Goal: Check status: Check status

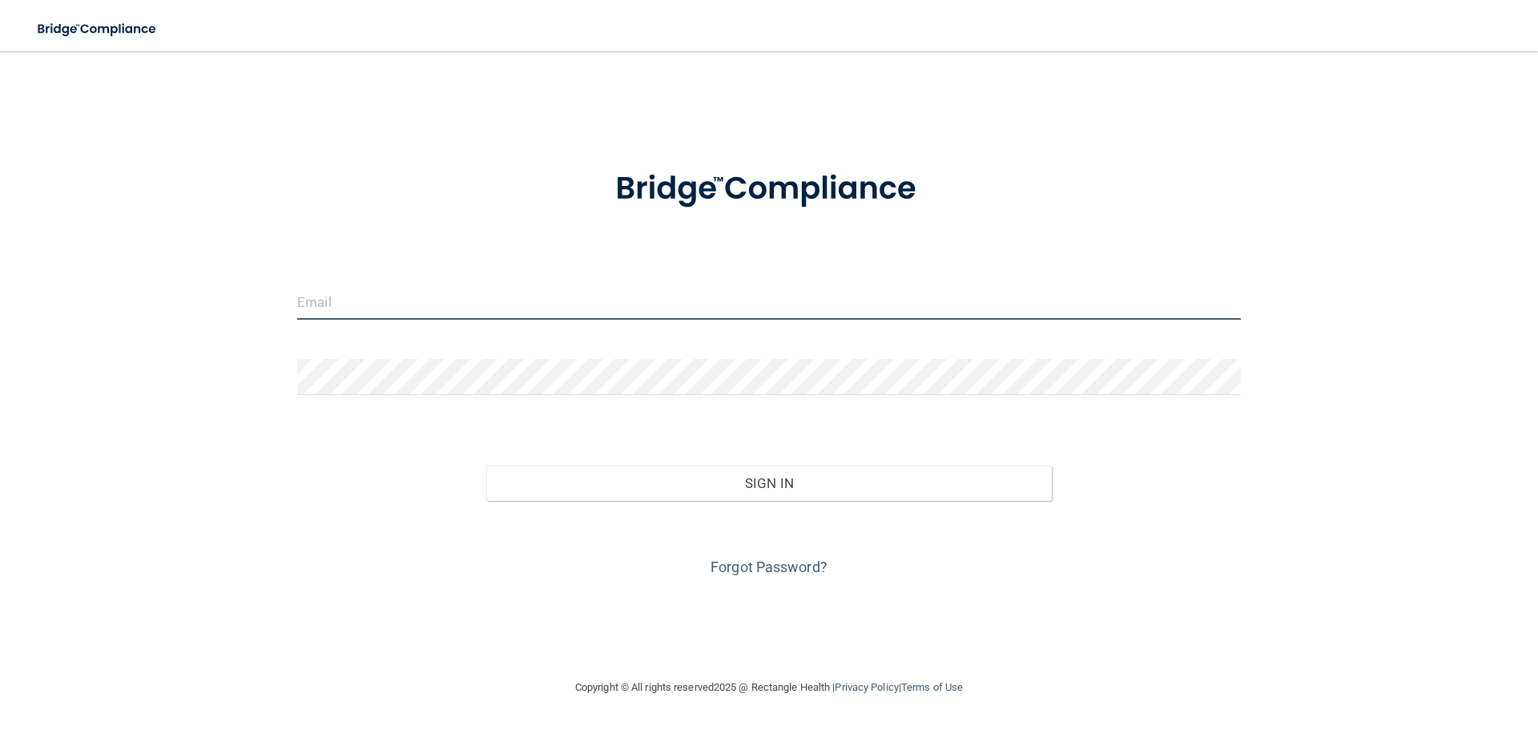
click at [417, 303] on input "email" at bounding box center [769, 302] width 944 height 36
type input "[EMAIL_ADDRESS][DOMAIN_NAME]"
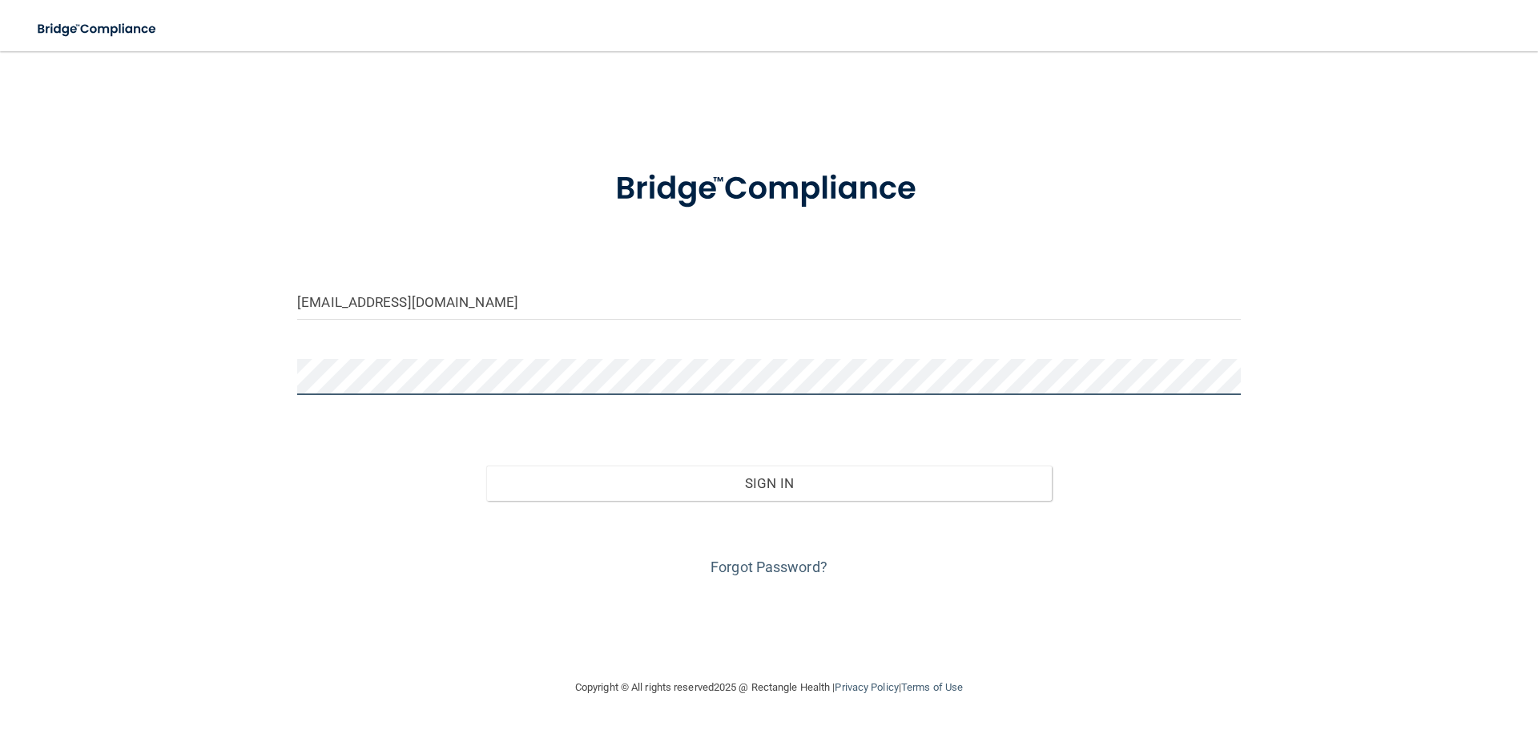
click at [486, 465] on button "Sign In" at bounding box center [769, 482] width 566 height 35
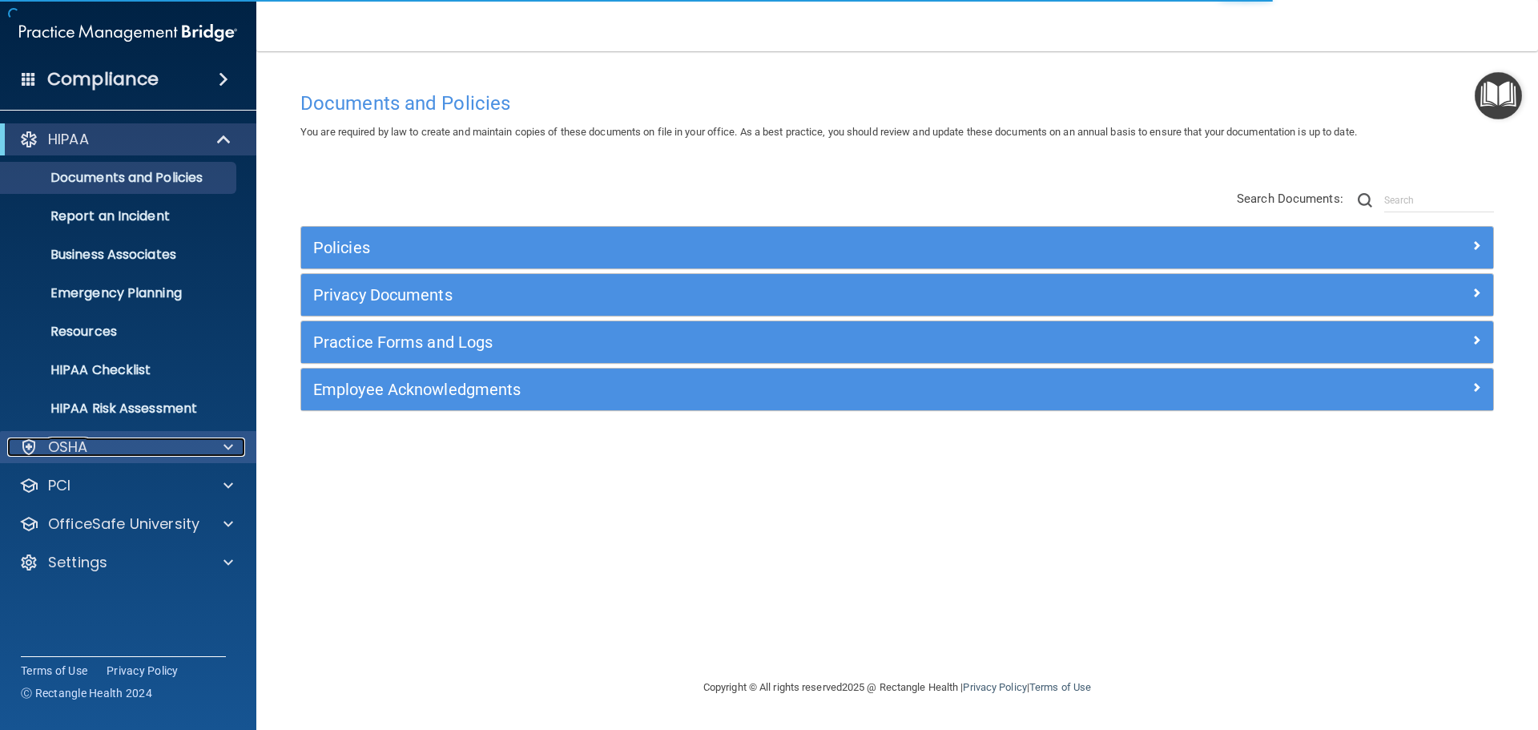
click at [237, 456] on div at bounding box center [226, 446] width 40 height 19
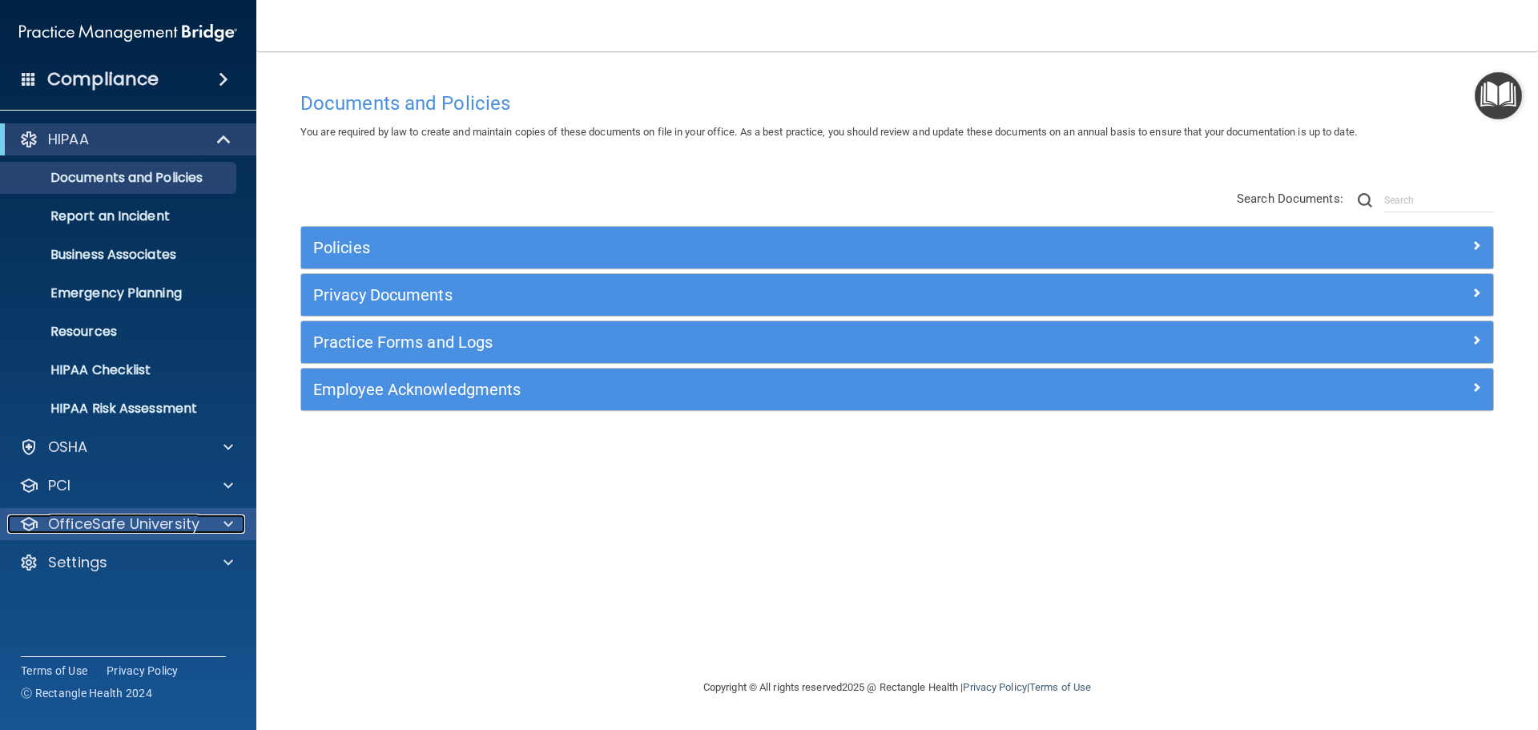
click at [229, 514] on span at bounding box center [228, 523] width 10 height 19
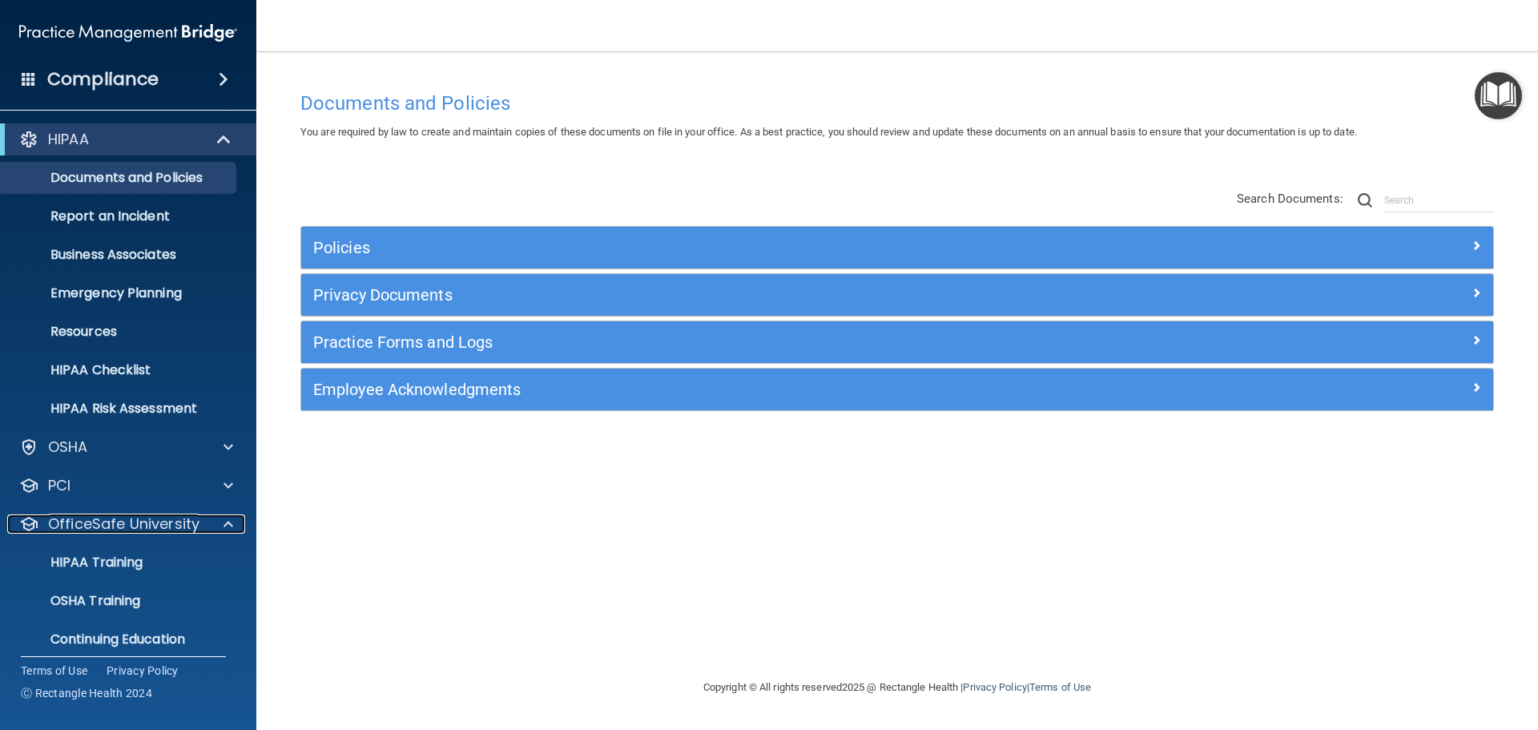
scroll to position [50, 0]
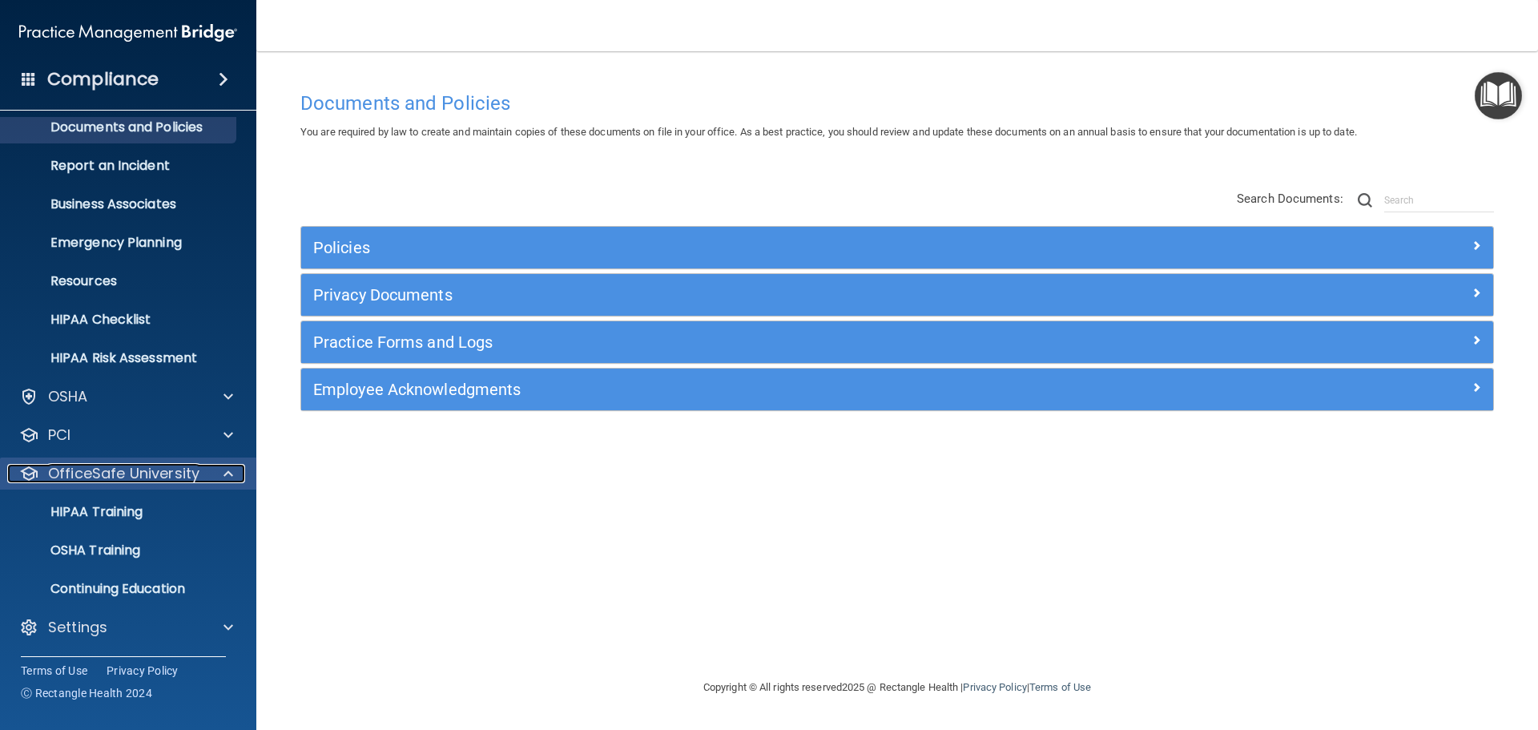
click at [202, 465] on div "OfficeSafe University" at bounding box center [106, 473] width 199 height 19
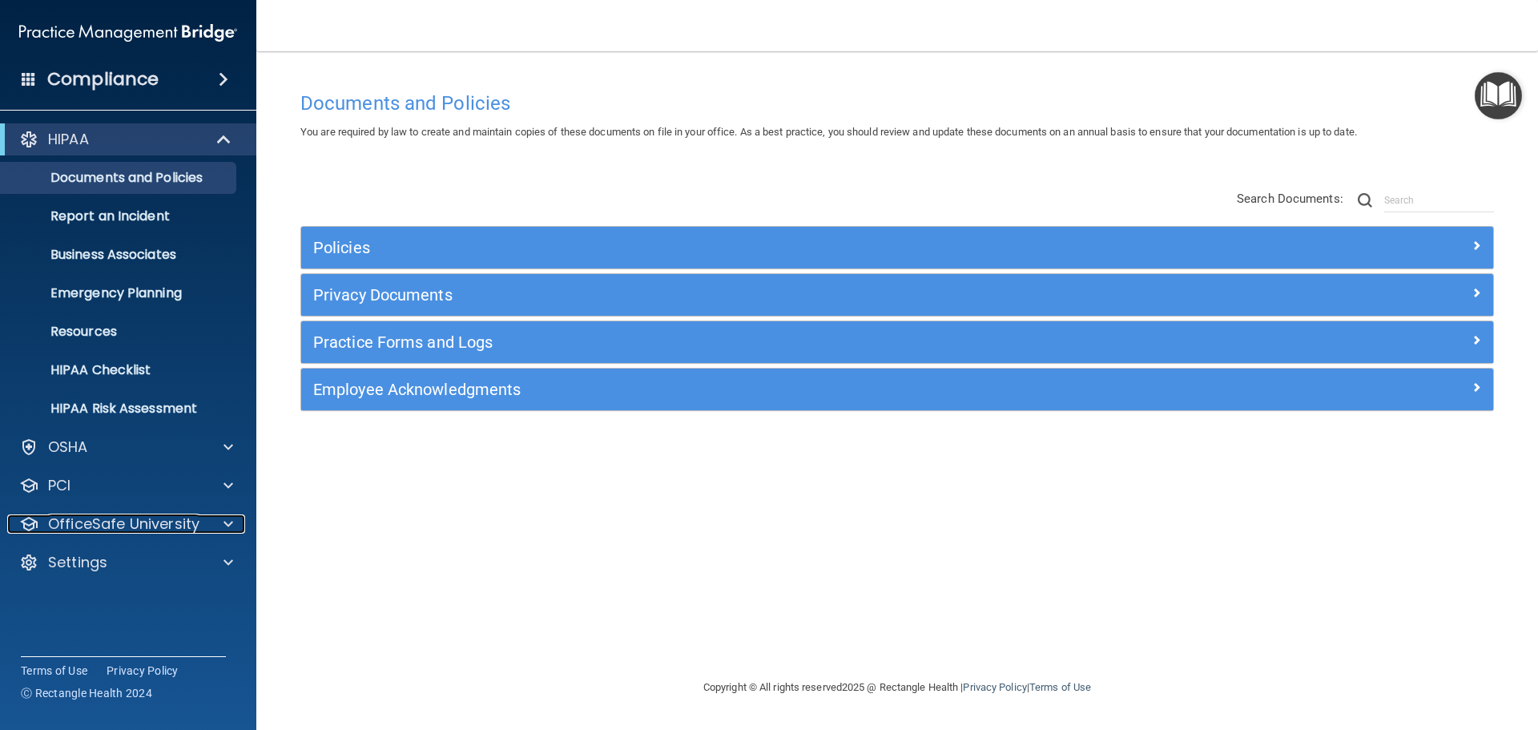
scroll to position [0, 0]
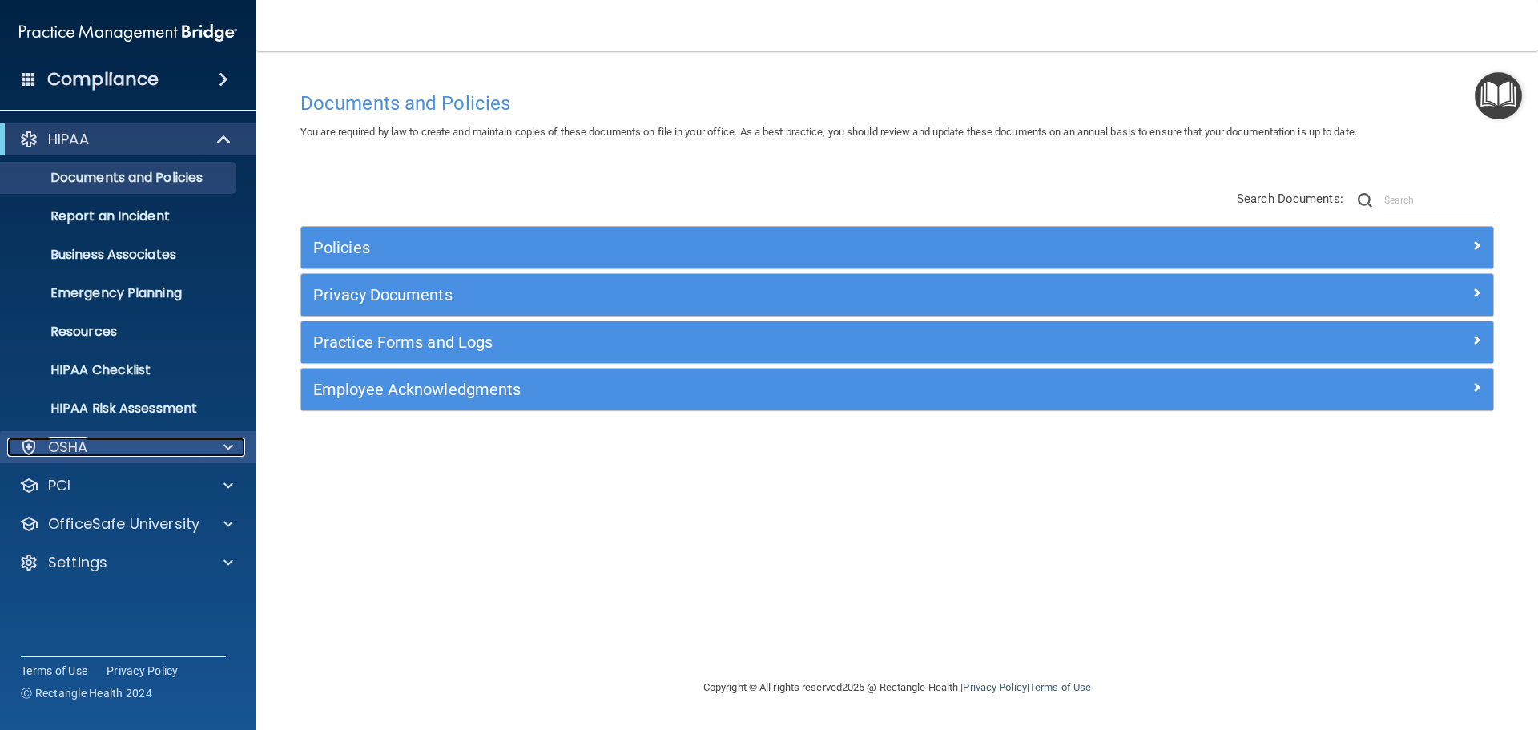
click at [223, 440] on div at bounding box center [226, 446] width 40 height 19
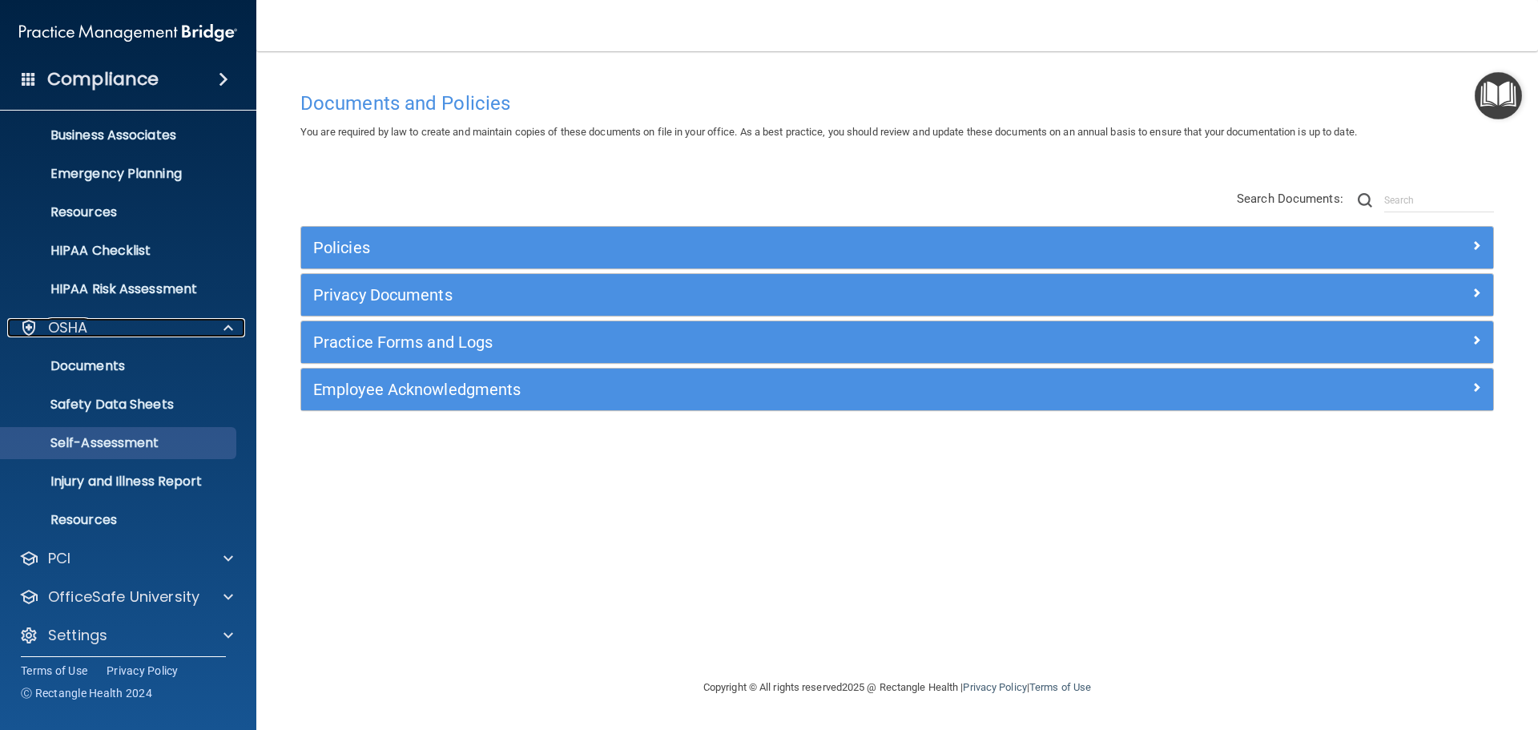
scroll to position [127, 0]
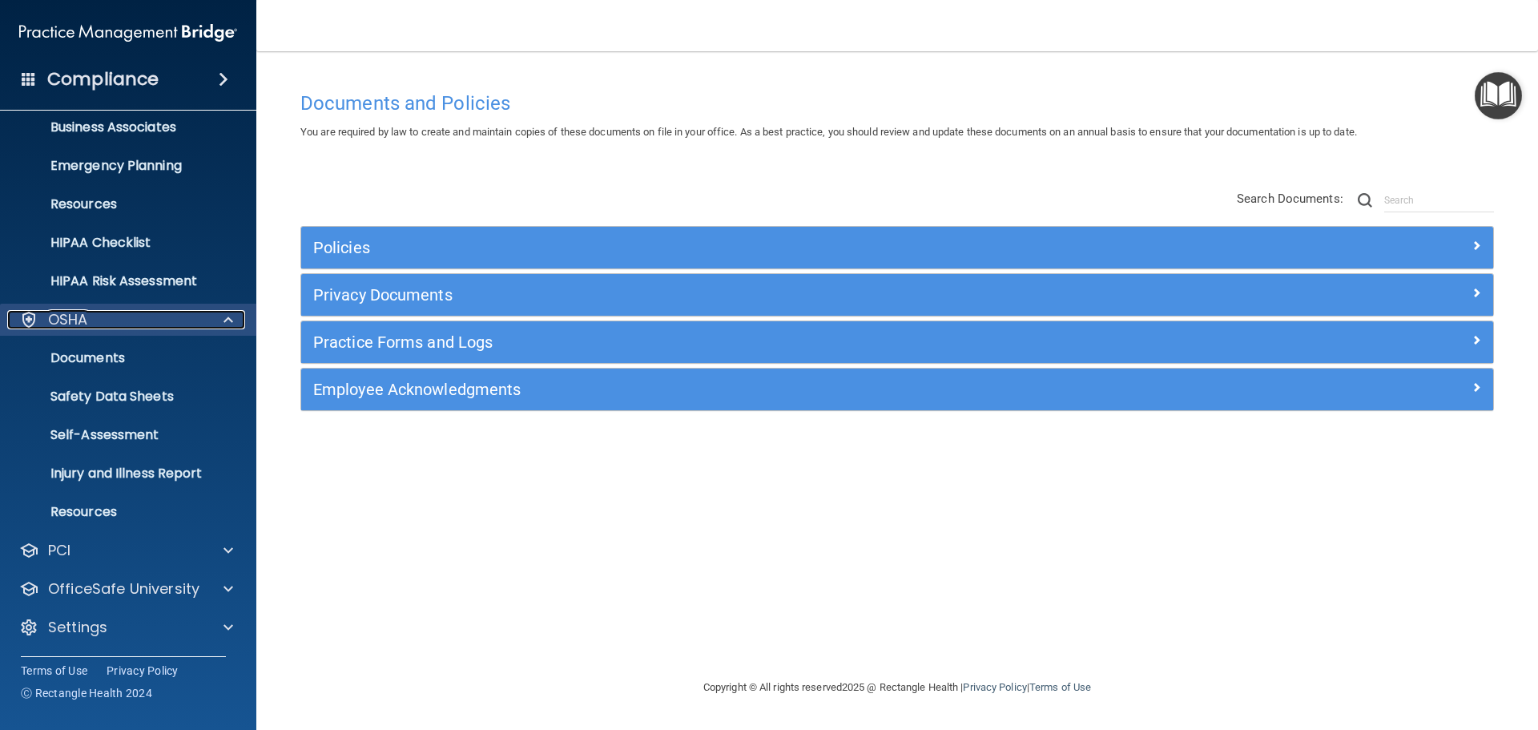
click at [226, 310] on span at bounding box center [228, 319] width 10 height 19
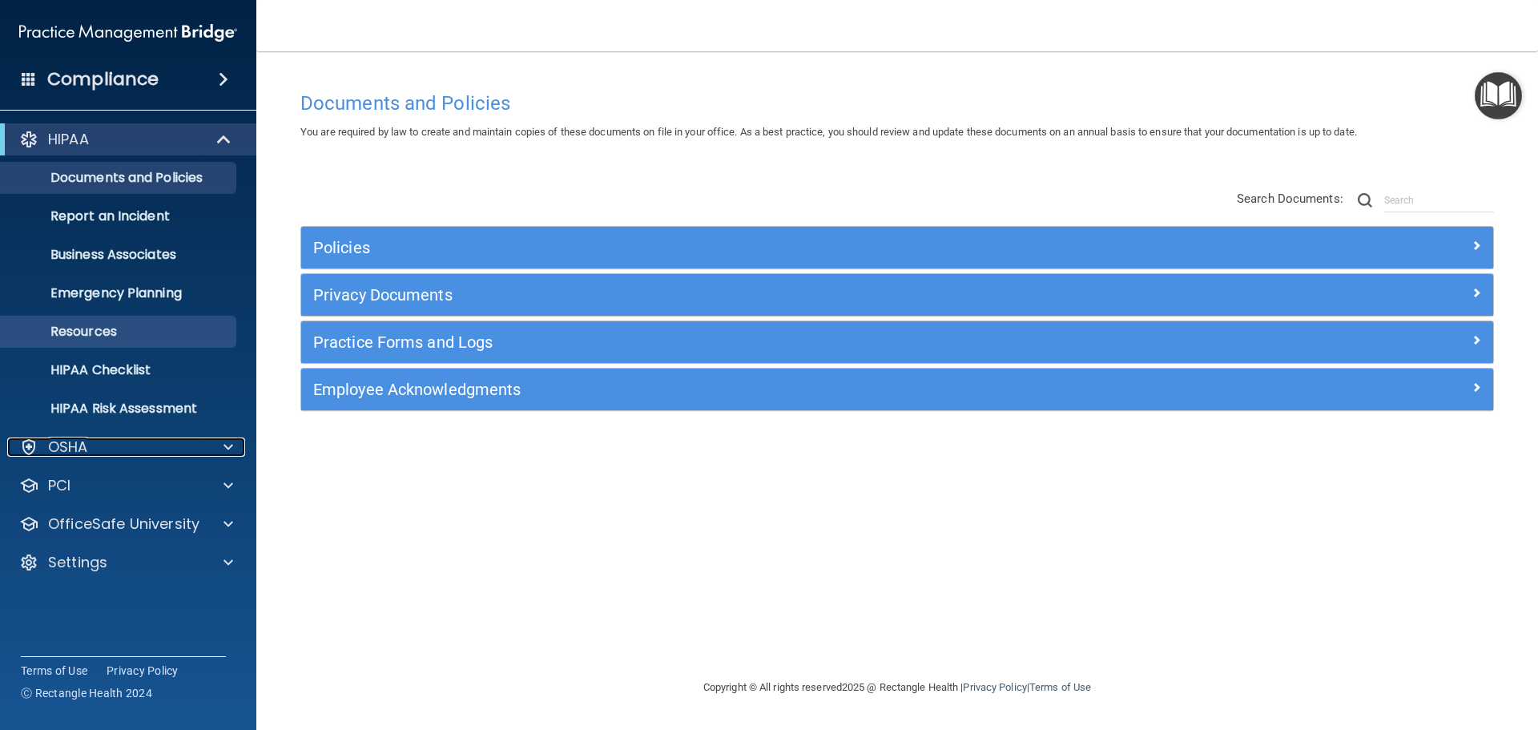
scroll to position [0, 0]
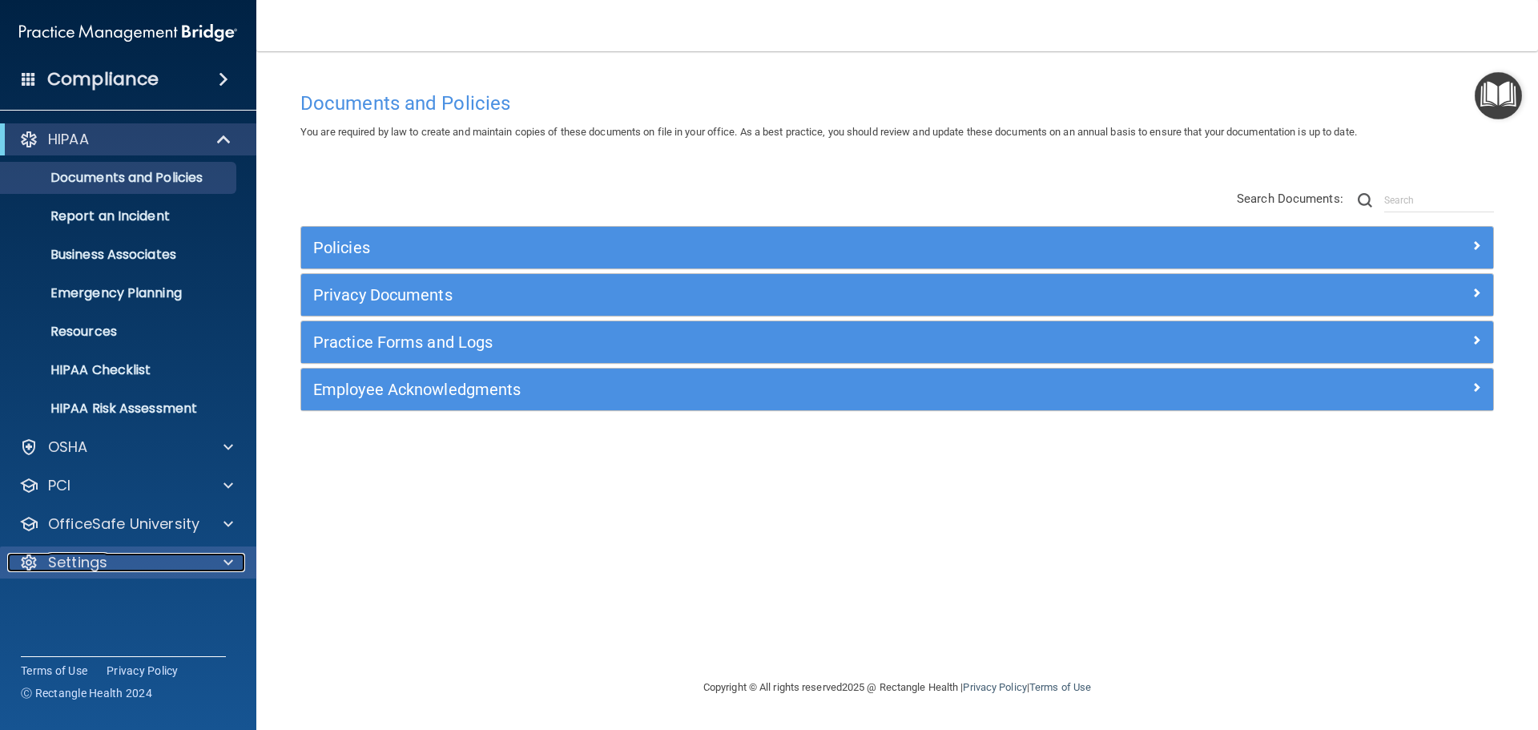
click at [219, 568] on div at bounding box center [226, 562] width 40 height 19
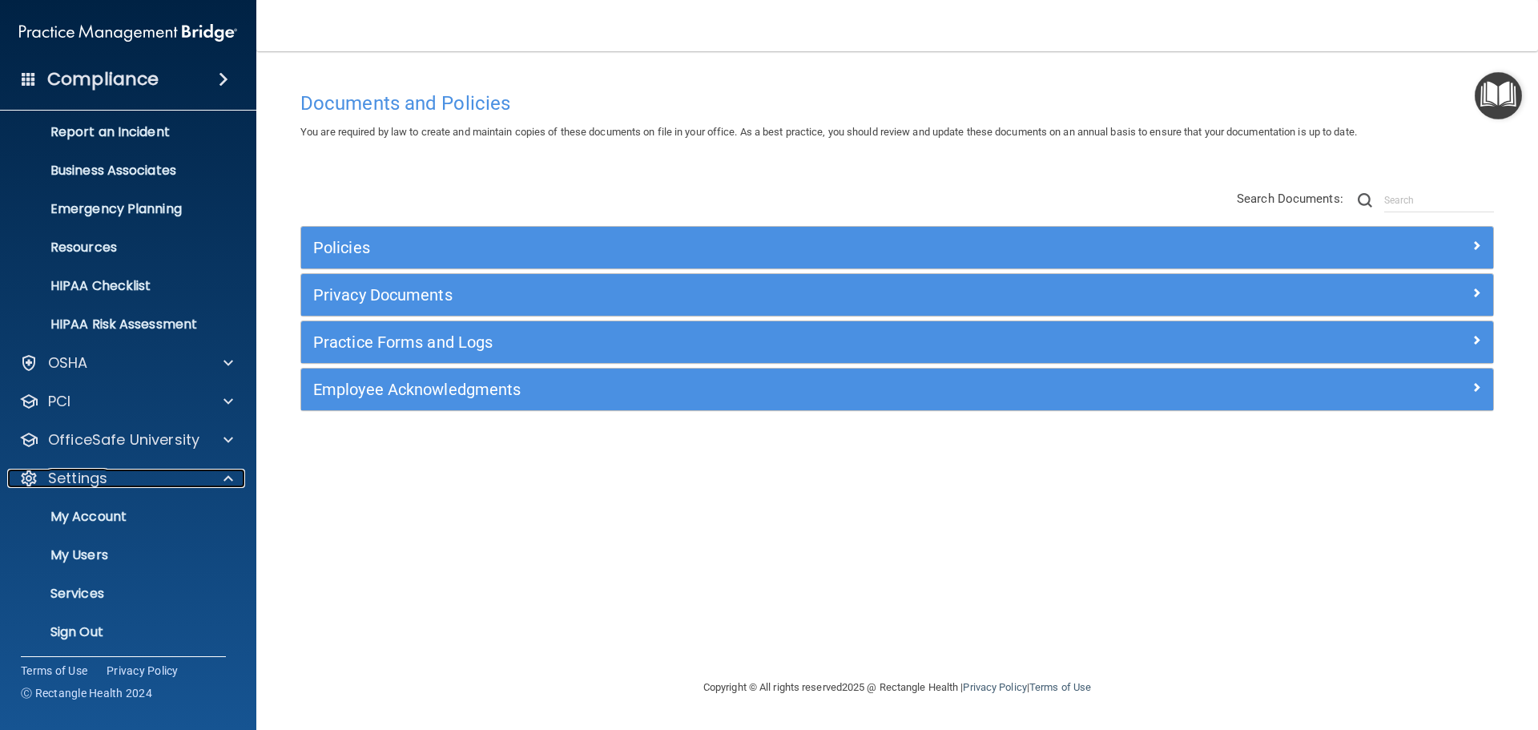
scroll to position [89, 0]
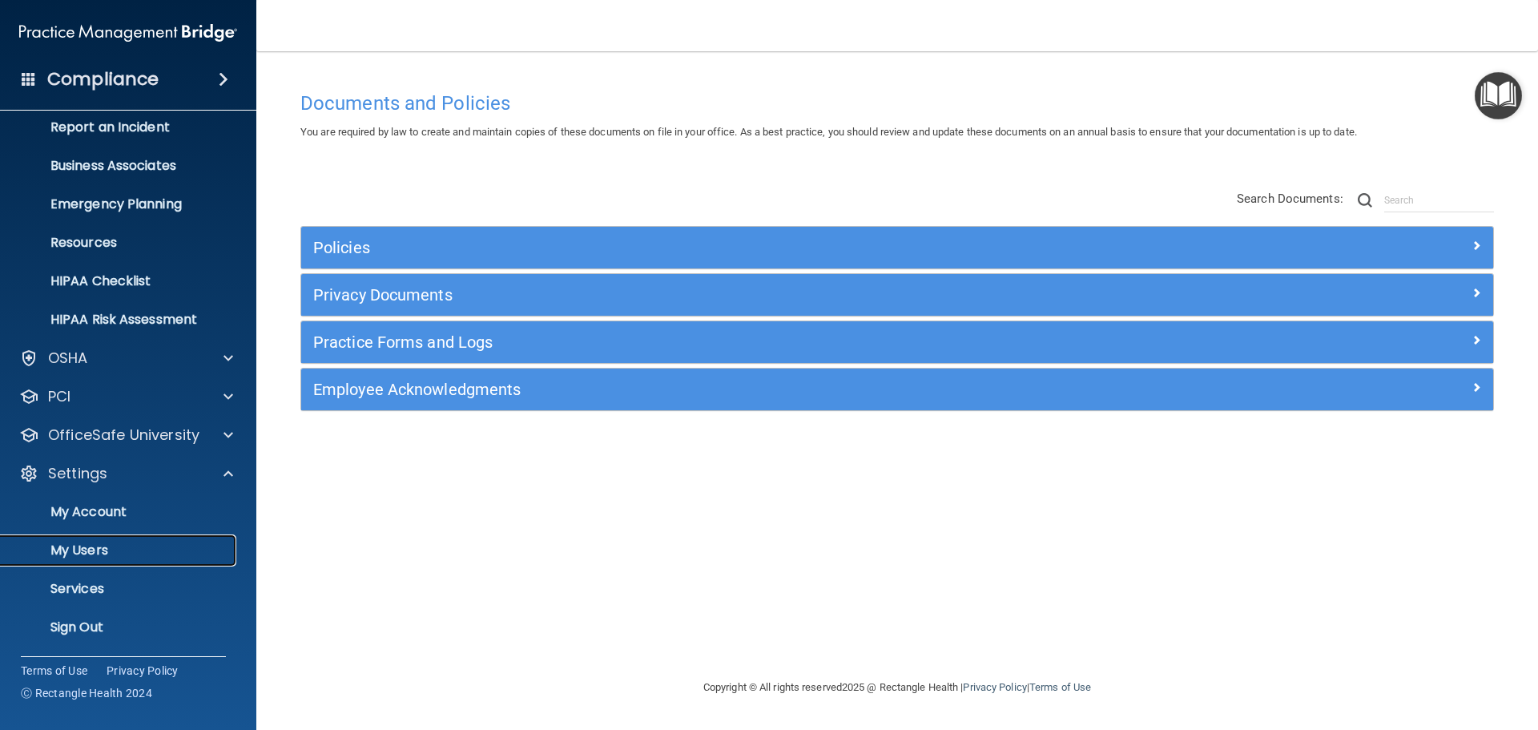
click at [74, 556] on p "My Users" at bounding box center [119, 550] width 219 height 16
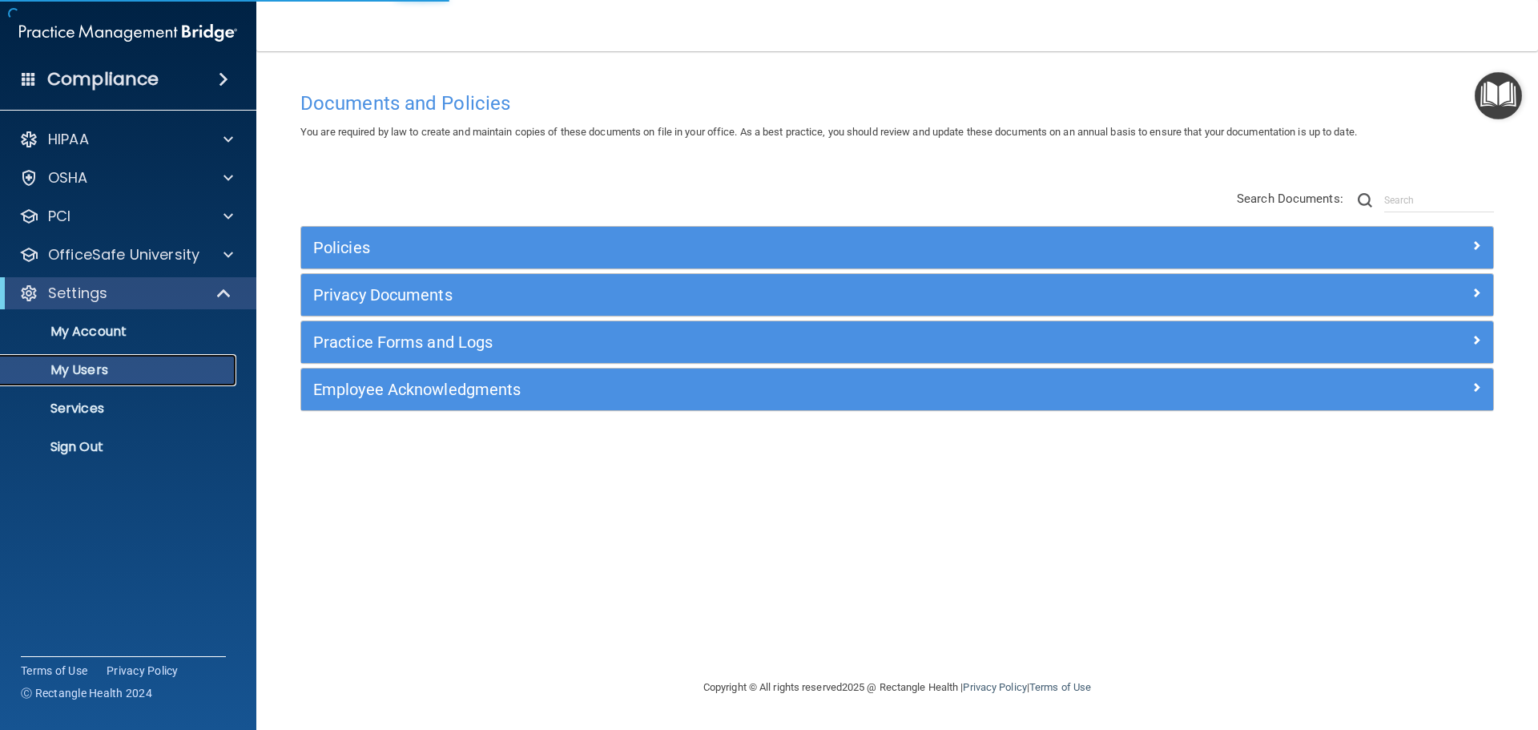
select select "20"
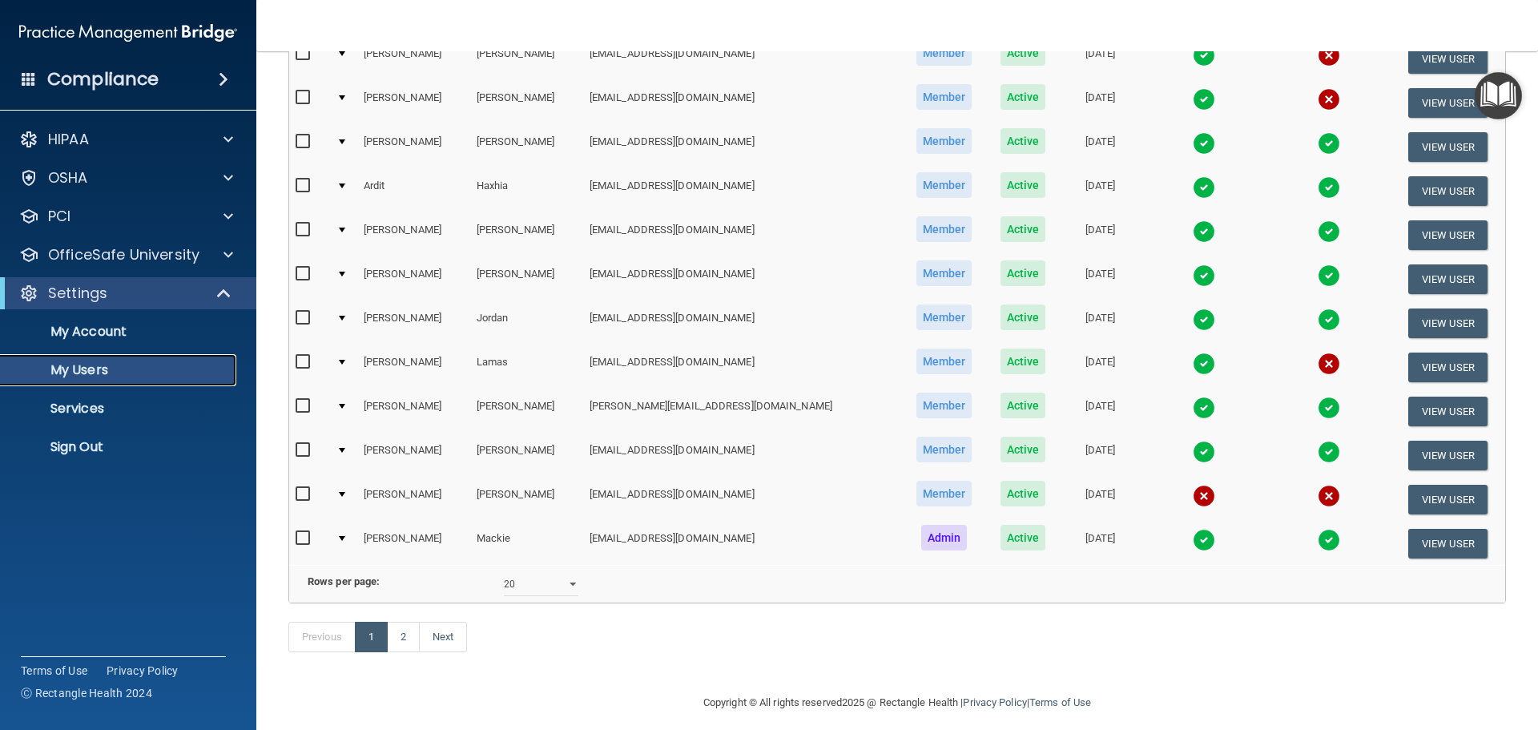
scroll to position [596, 0]
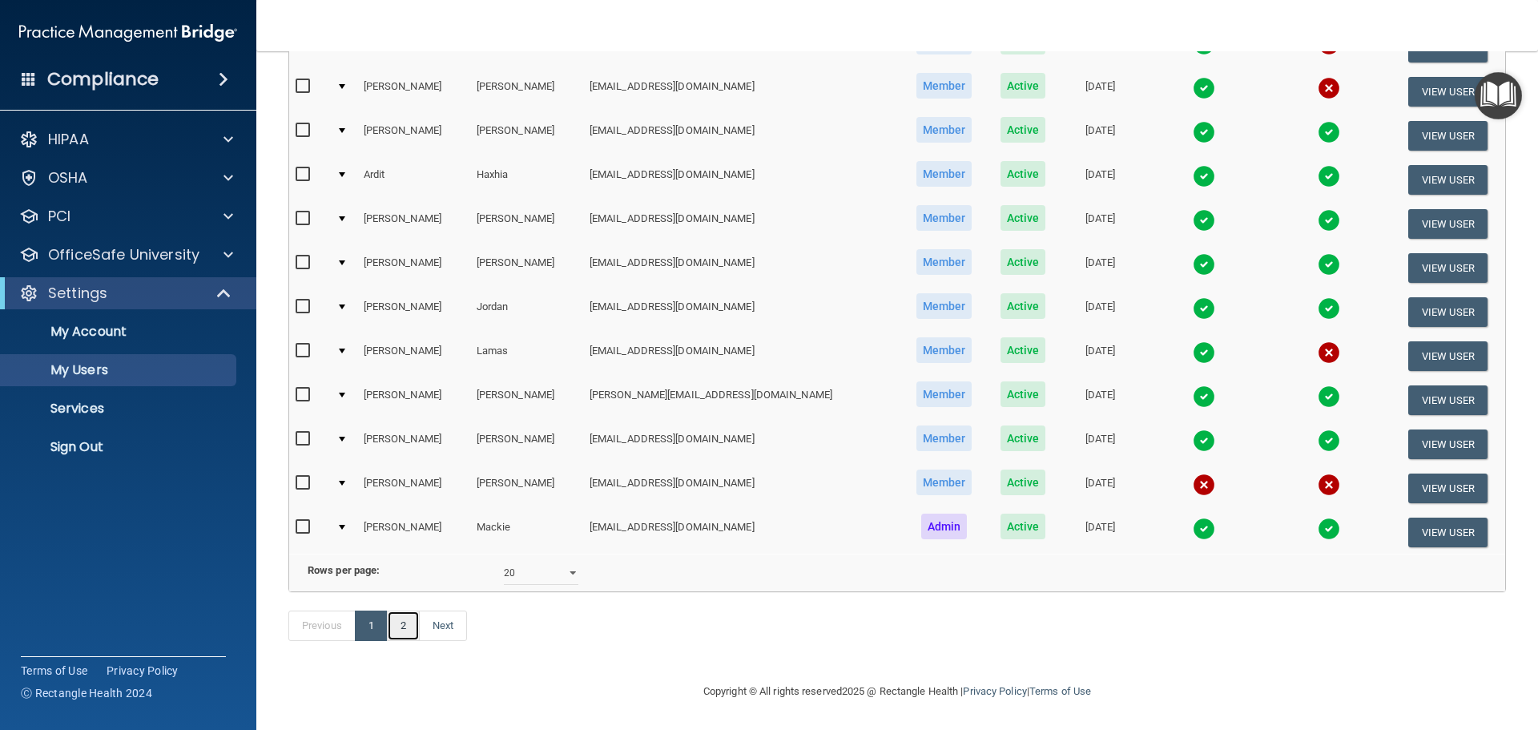
click at [406, 634] on link "2" at bounding box center [403, 625] width 33 height 30
select select "20"
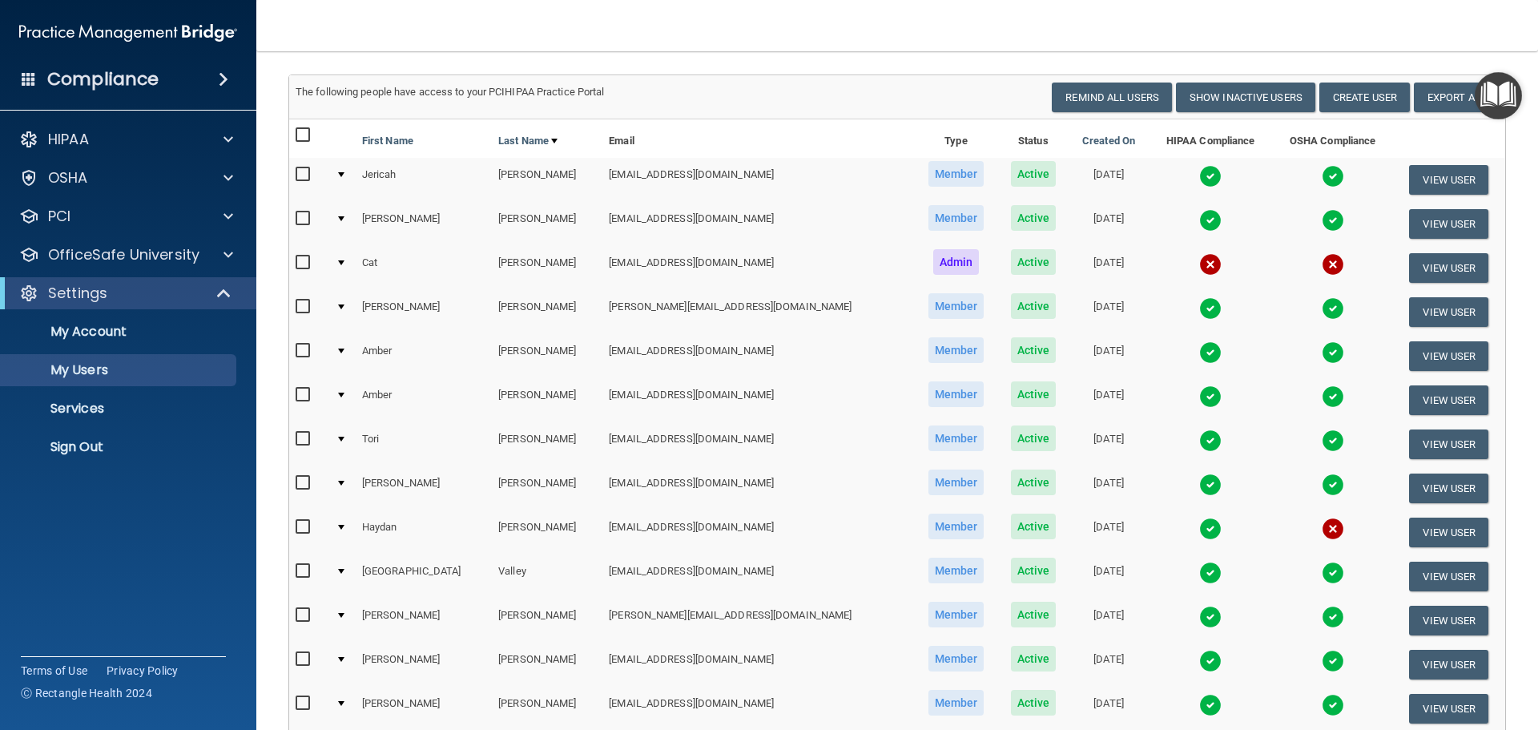
scroll to position [288, 0]
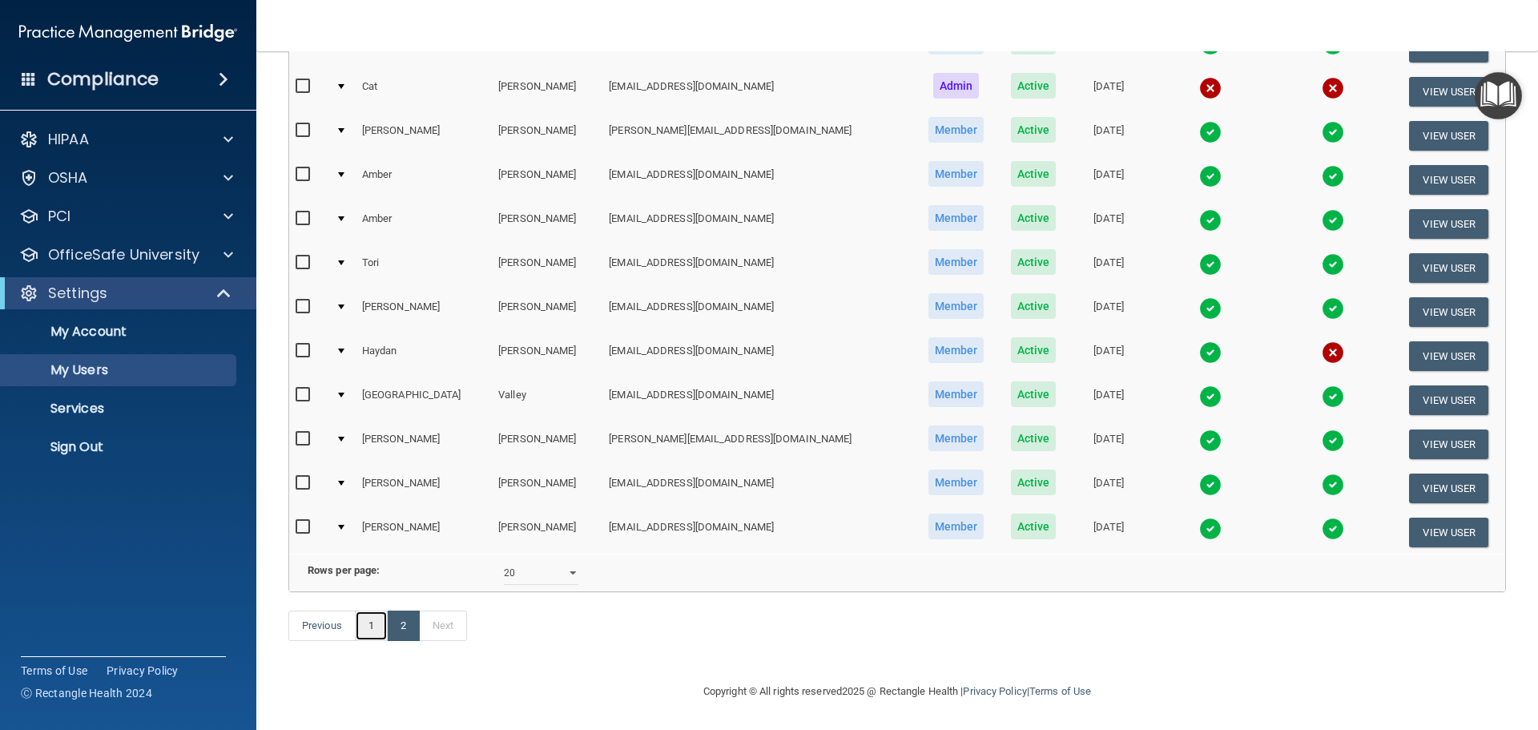
click at [374, 621] on link "1" at bounding box center [371, 625] width 33 height 30
select select "20"
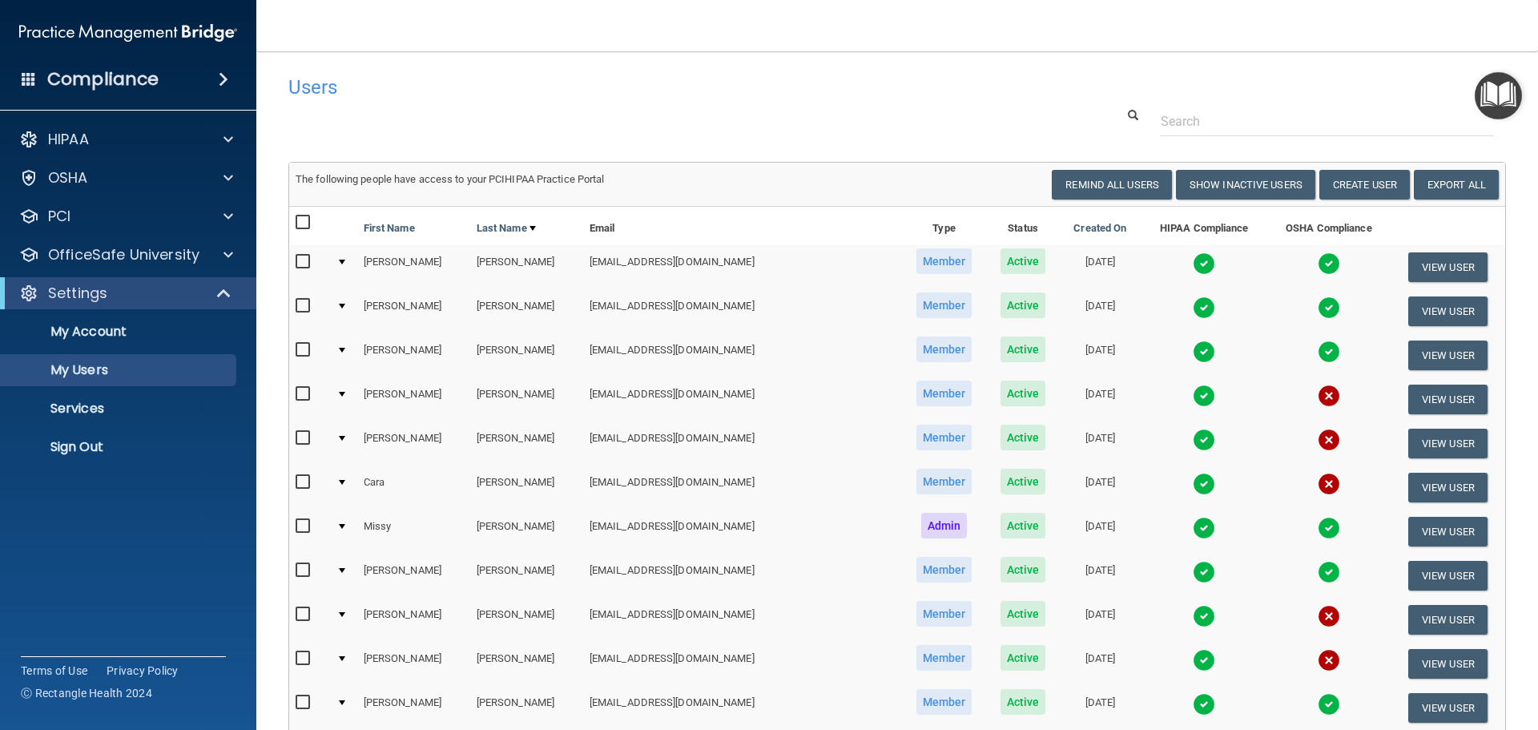
click at [1318, 270] on img at bounding box center [1329, 263] width 22 height 22
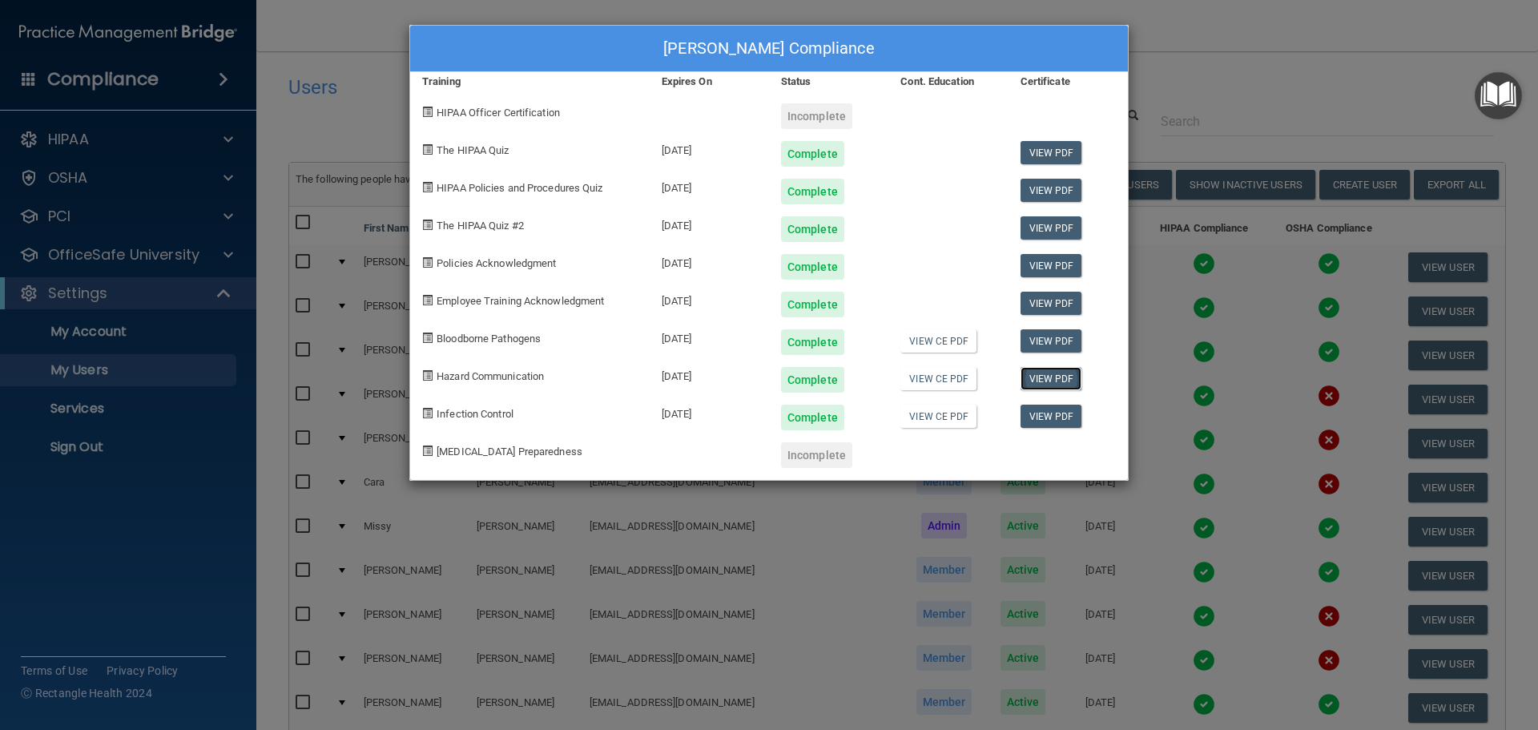
click at [1057, 381] on link "View PDF" at bounding box center [1052, 378] width 62 height 23
click at [964, 127] on div "[PERSON_NAME] Compliance Training Expires On Status Cont. Education Certificate…" at bounding box center [768, 253] width 719 height 456
click at [1310, 57] on div "[PERSON_NAME] Compliance Training Expires On Status Cont. Education Certificate…" at bounding box center [769, 365] width 1538 height 730
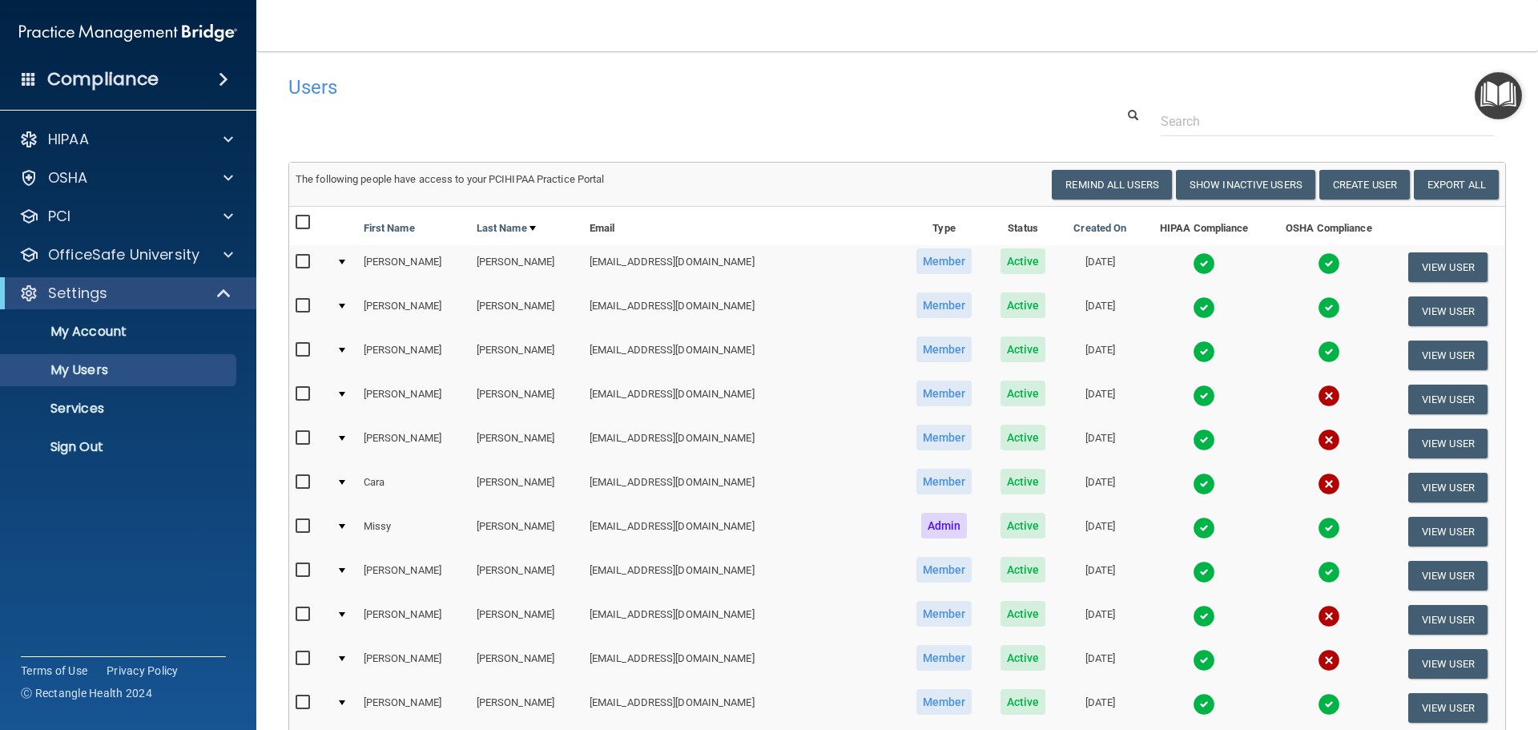
click at [1318, 305] on img at bounding box center [1329, 307] width 22 height 22
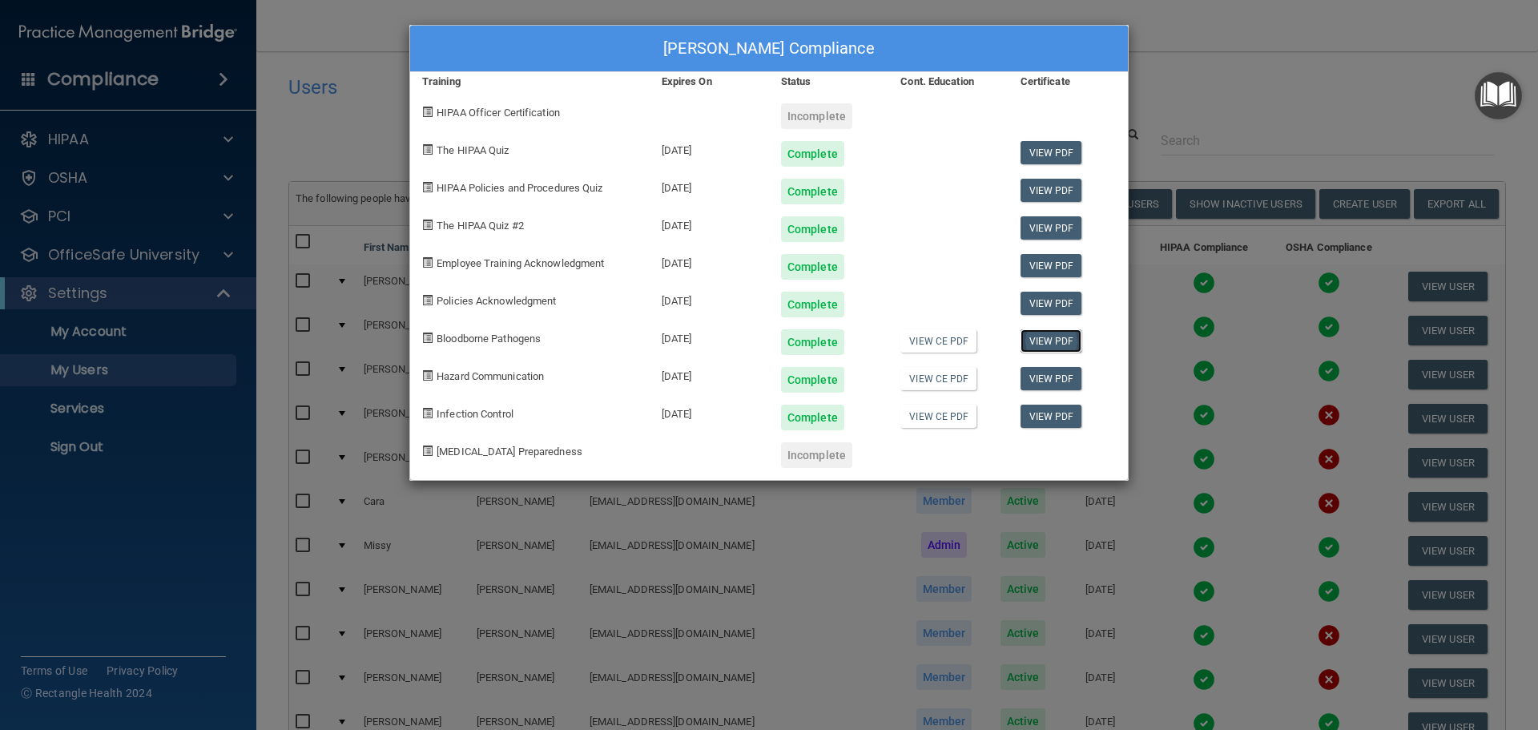
click at [1042, 340] on link "View PDF" at bounding box center [1052, 340] width 62 height 23
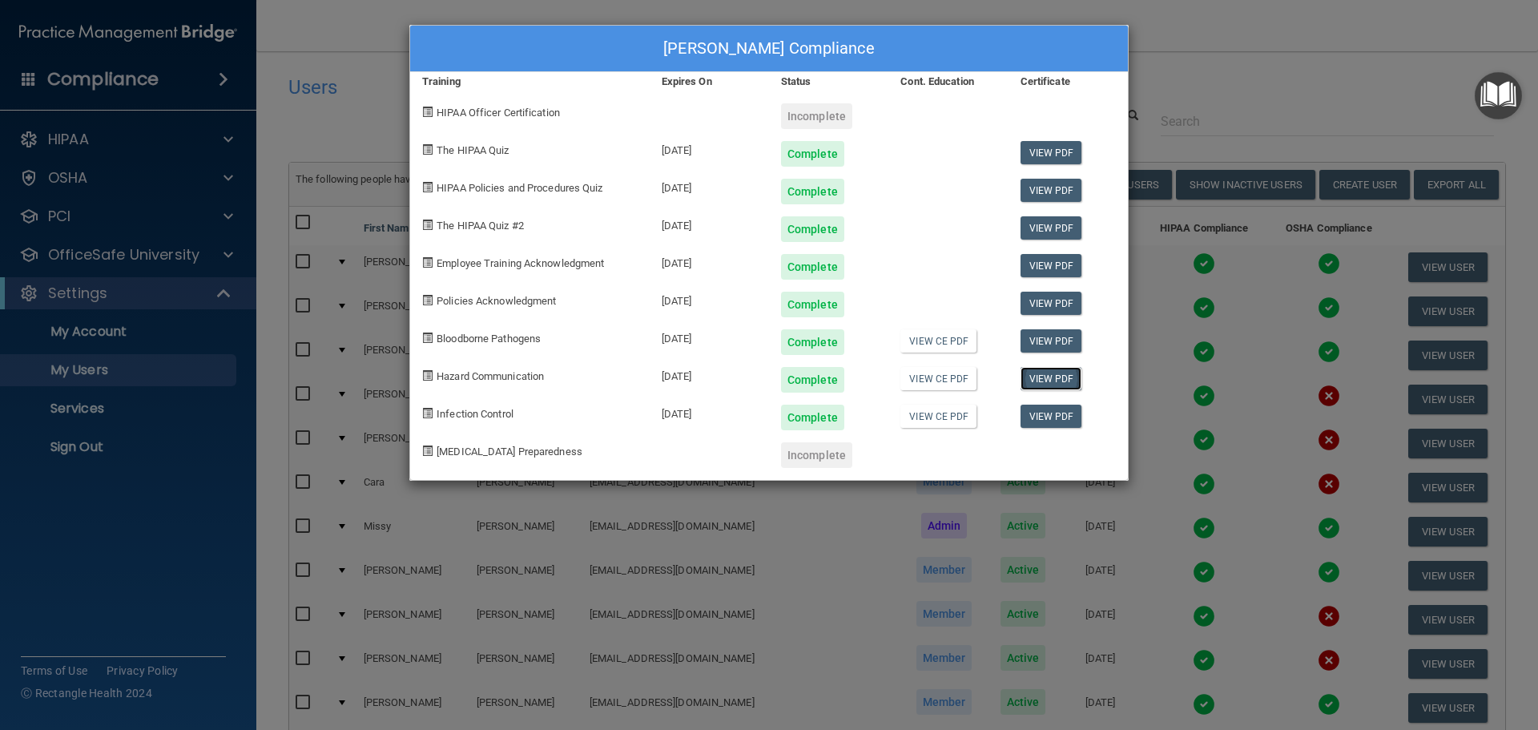
click at [1057, 380] on link "View PDF" at bounding box center [1052, 378] width 62 height 23
click at [1059, 350] on link "View PDF" at bounding box center [1052, 340] width 62 height 23
click at [1040, 418] on link "View PDF" at bounding box center [1052, 416] width 62 height 23
click at [1264, 81] on div "[PERSON_NAME] Compliance Training Expires On Status Cont. Education Certificate…" at bounding box center [769, 365] width 1538 height 730
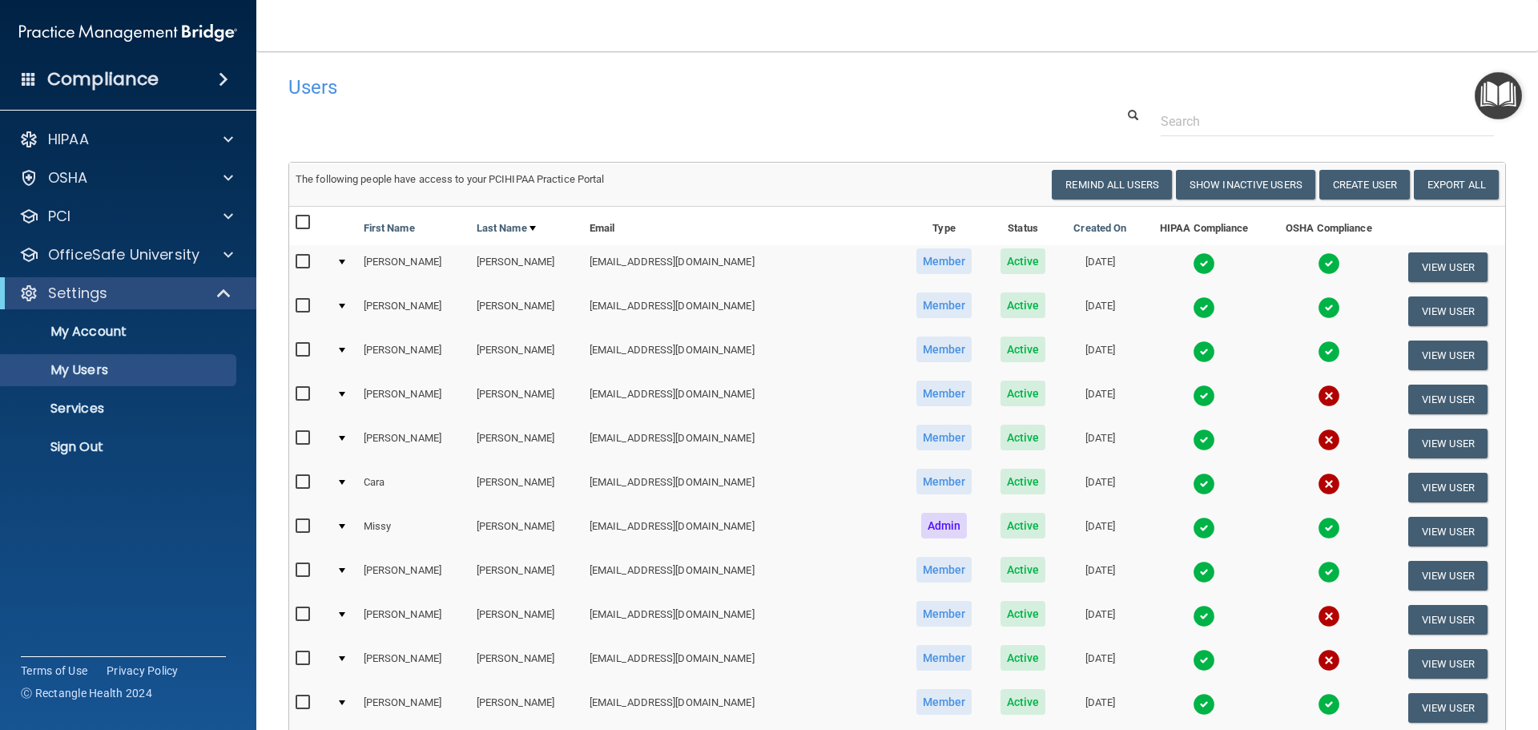
click at [1318, 350] on img at bounding box center [1329, 351] width 22 height 22
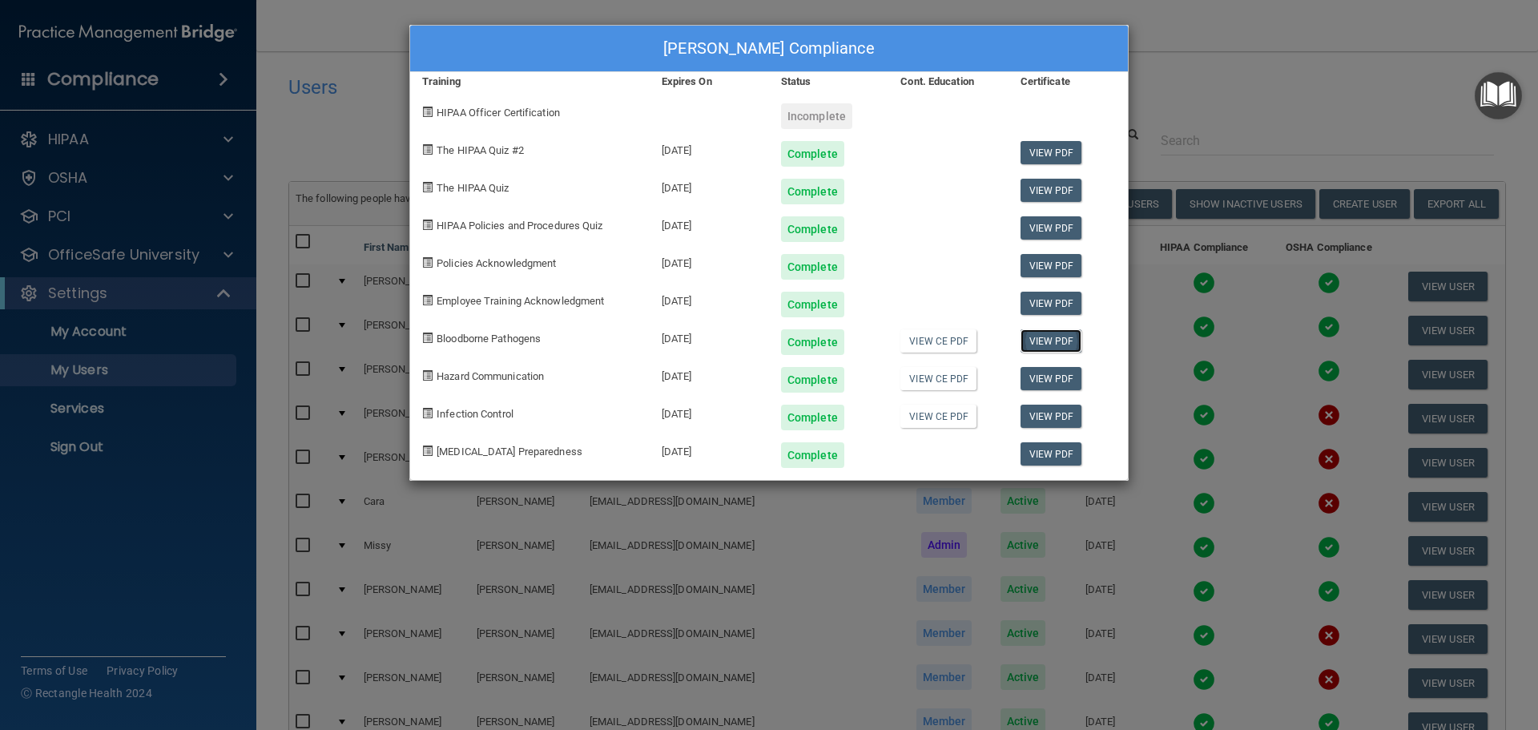
click at [1053, 348] on link "View PDF" at bounding box center [1052, 340] width 62 height 23
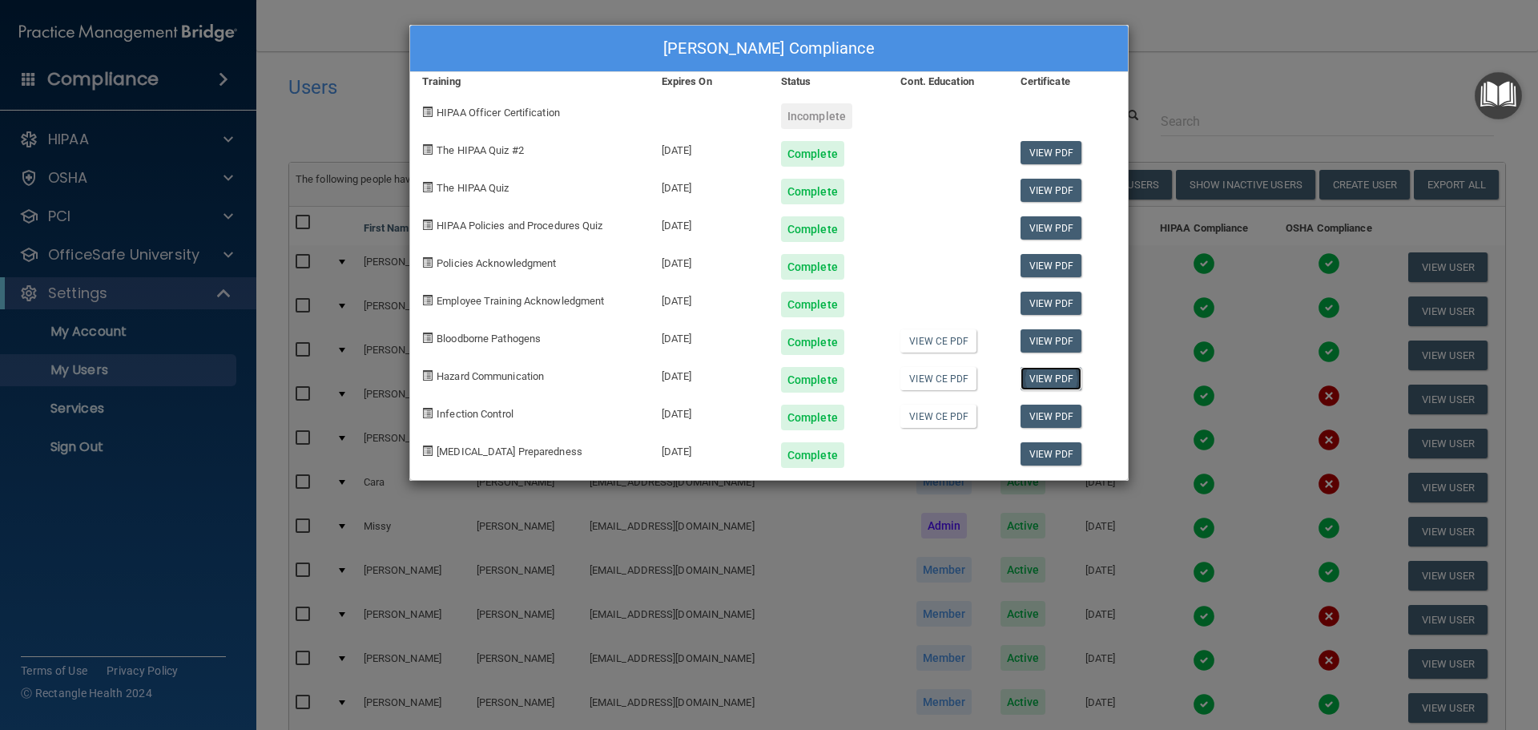
click at [1059, 380] on link "View PDF" at bounding box center [1052, 378] width 62 height 23
click at [1055, 408] on link "View PDF" at bounding box center [1052, 416] width 62 height 23
click at [1242, 57] on div "[PERSON_NAME] Compliance Training Expires On Status Cont. Education Certificate…" at bounding box center [769, 365] width 1538 height 730
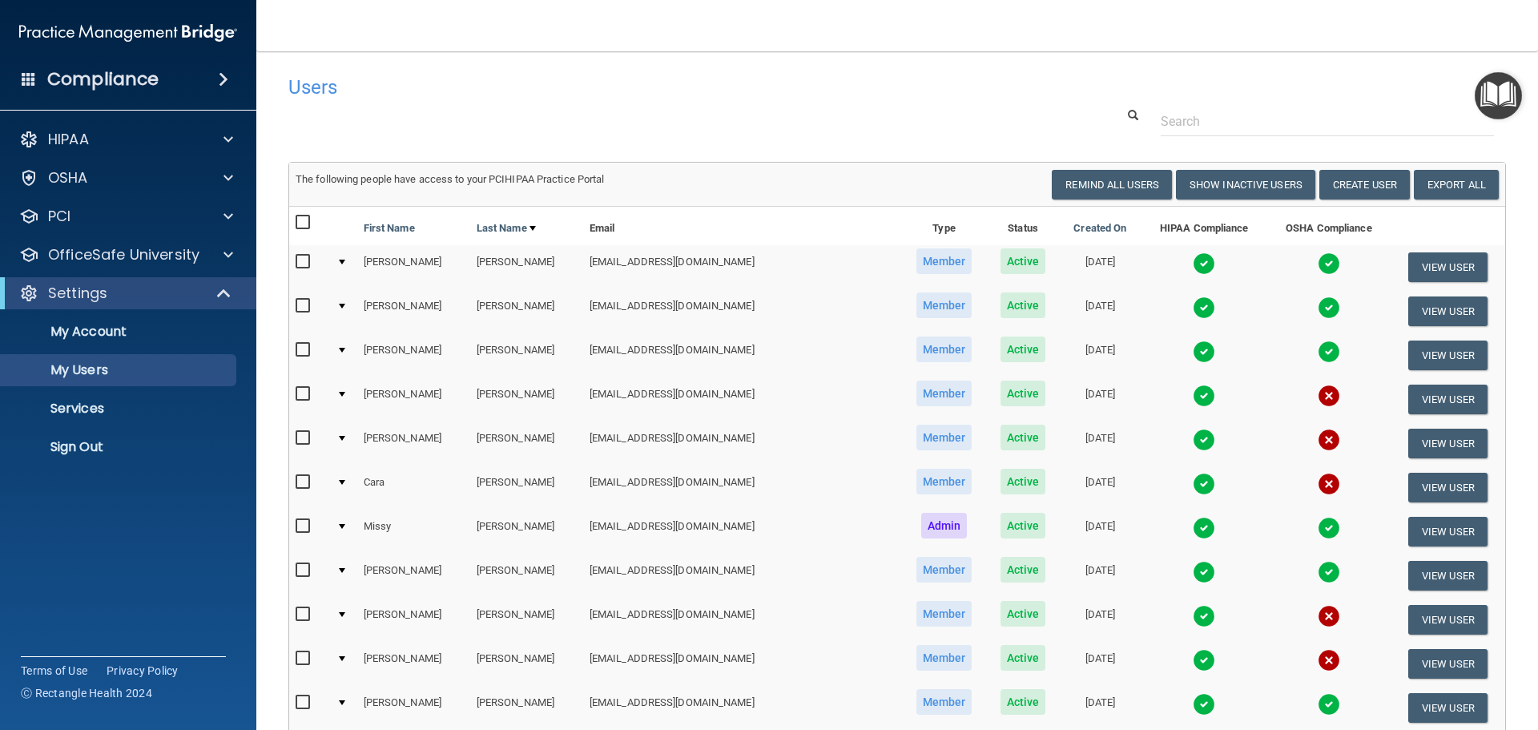
click at [1318, 531] on img at bounding box center [1329, 528] width 22 height 22
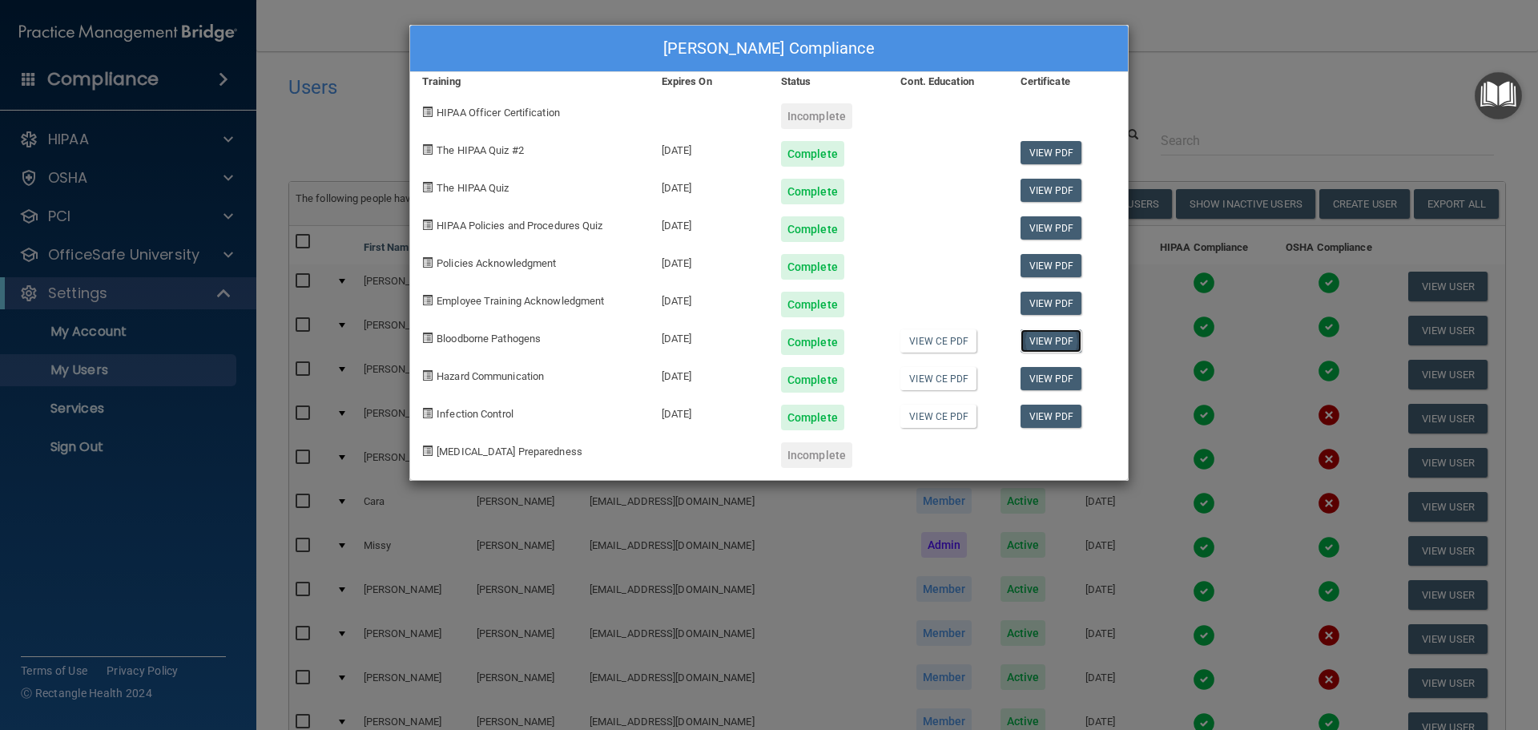
click at [1057, 345] on link "View PDF" at bounding box center [1052, 340] width 62 height 23
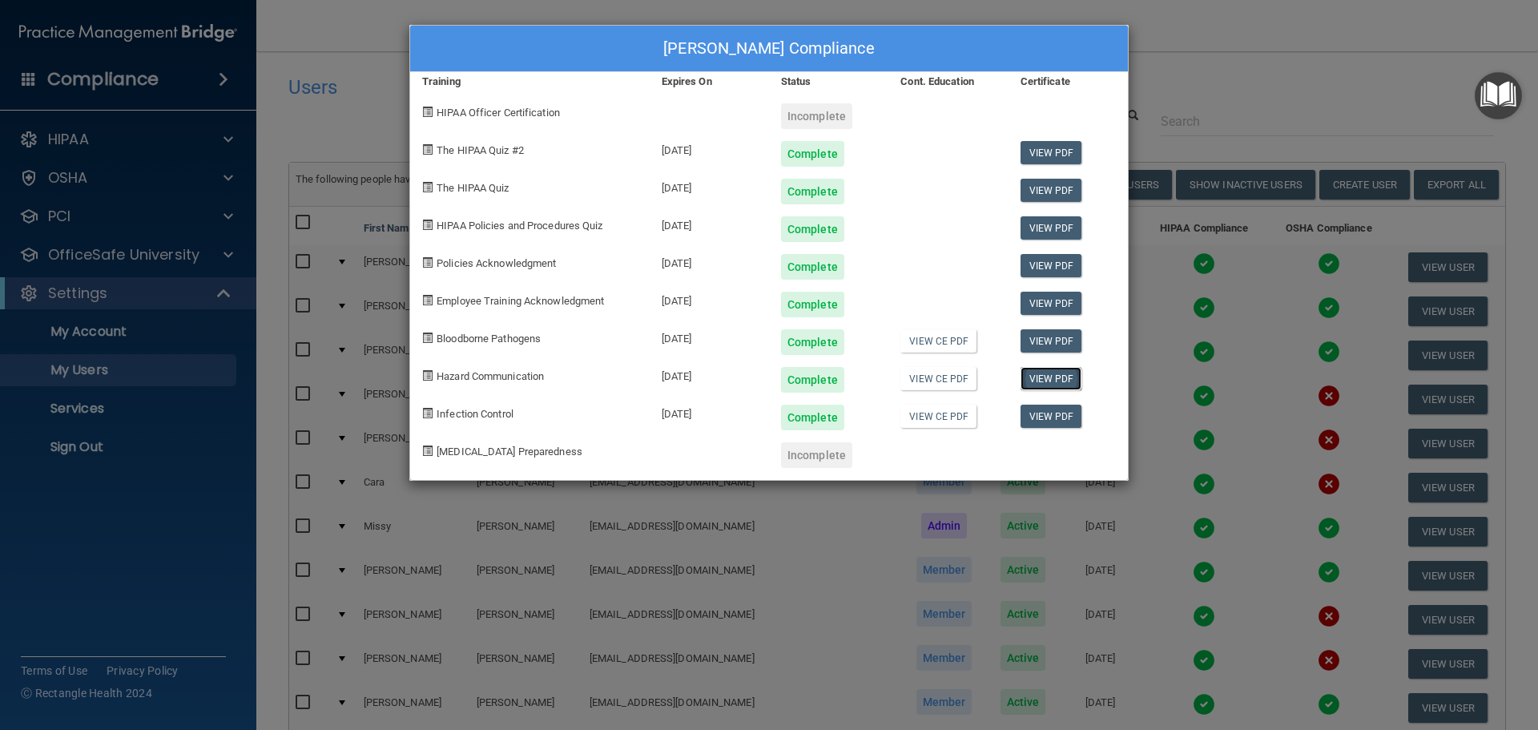
click at [1049, 374] on link "View PDF" at bounding box center [1052, 378] width 62 height 23
click at [1045, 418] on link "View PDF" at bounding box center [1052, 416] width 62 height 23
click at [1234, 74] on div "[PERSON_NAME] Compliance Training Expires On Status Cont. Education Certificate…" at bounding box center [769, 365] width 1538 height 730
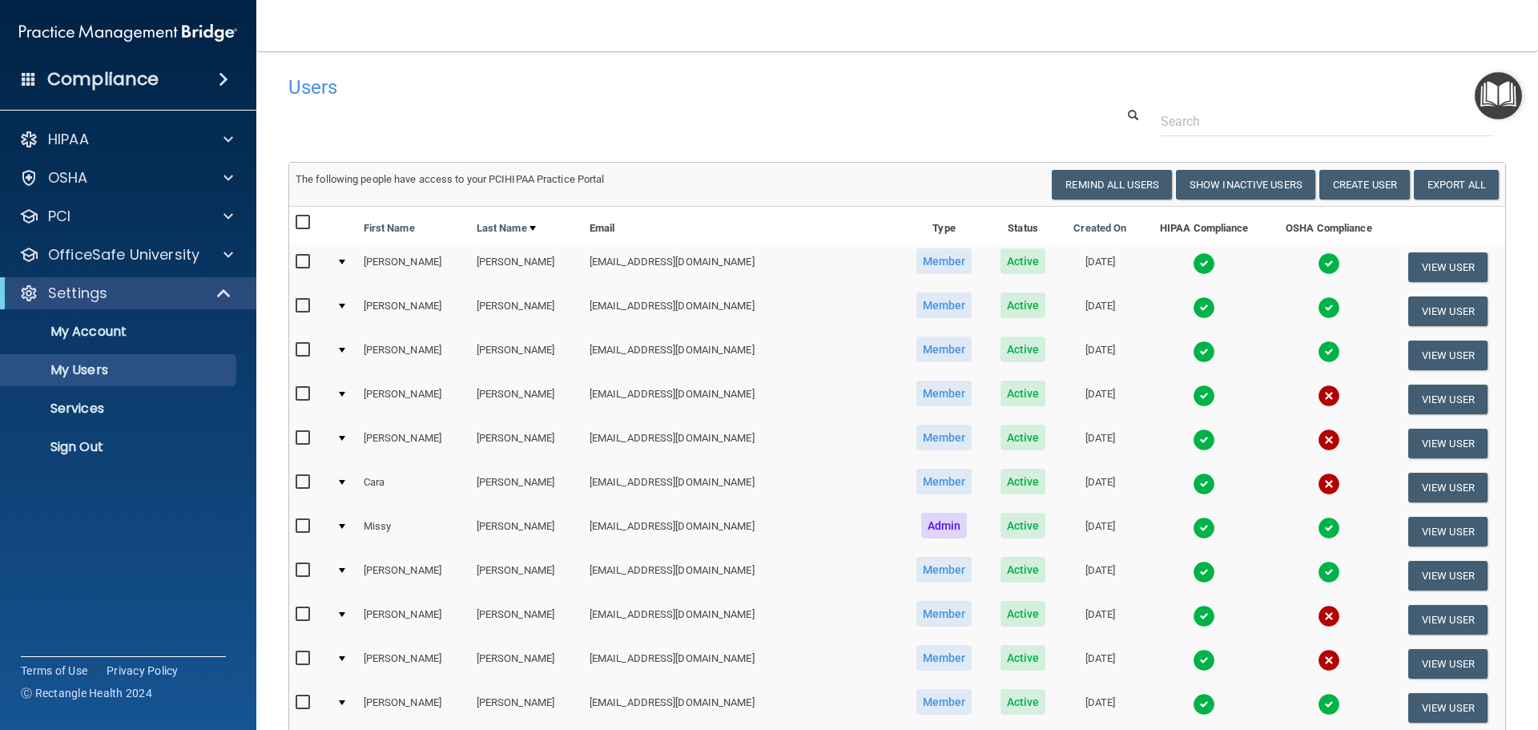
click at [1318, 570] on img at bounding box center [1329, 572] width 22 height 22
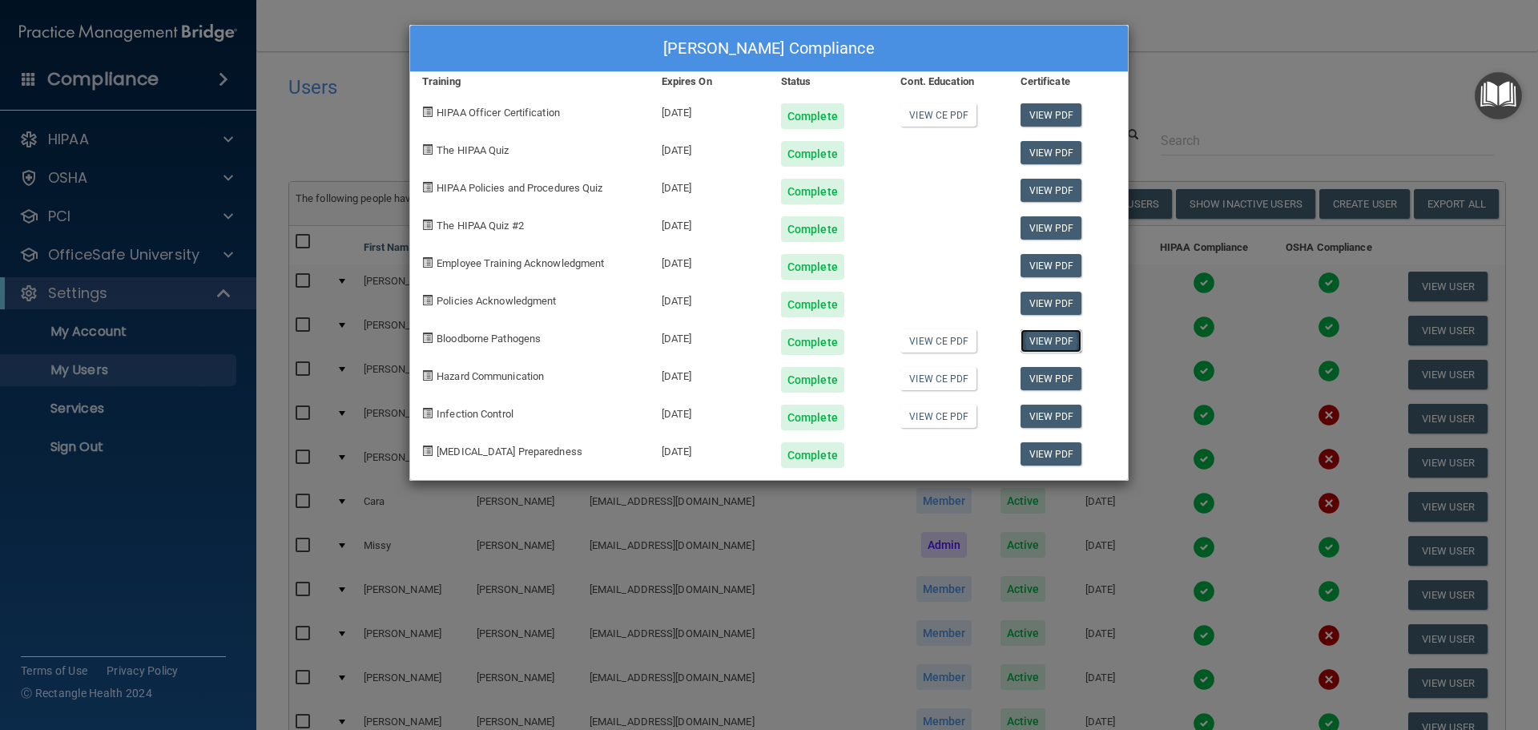
click at [1054, 351] on link "View PDF" at bounding box center [1052, 340] width 62 height 23
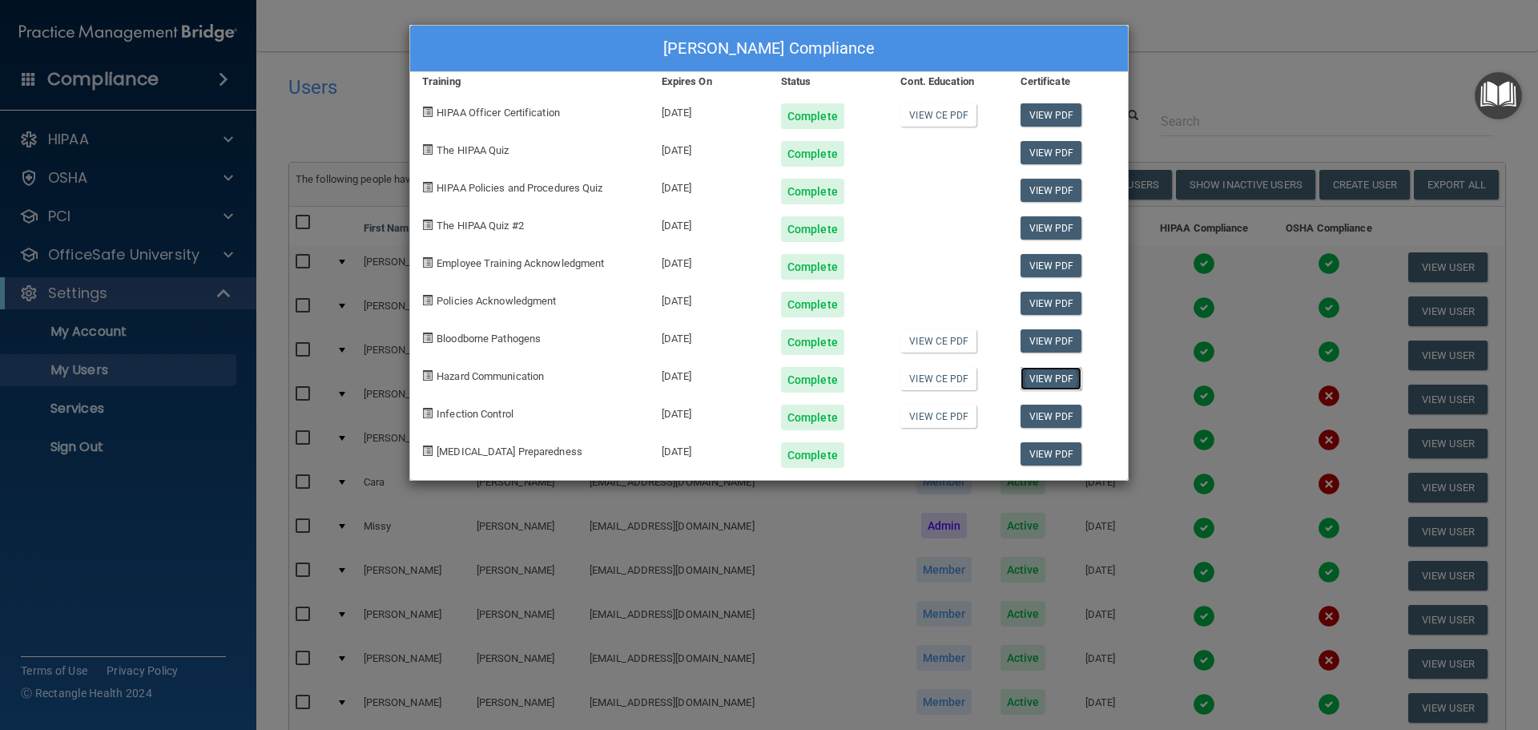
click at [1065, 377] on link "View PDF" at bounding box center [1052, 378] width 62 height 23
click at [1061, 422] on link "View PDF" at bounding box center [1052, 416] width 62 height 23
click at [342, 131] on div "[PERSON_NAME] Compliance Training Expires On Status Cont. Education Certificate…" at bounding box center [769, 365] width 1538 height 730
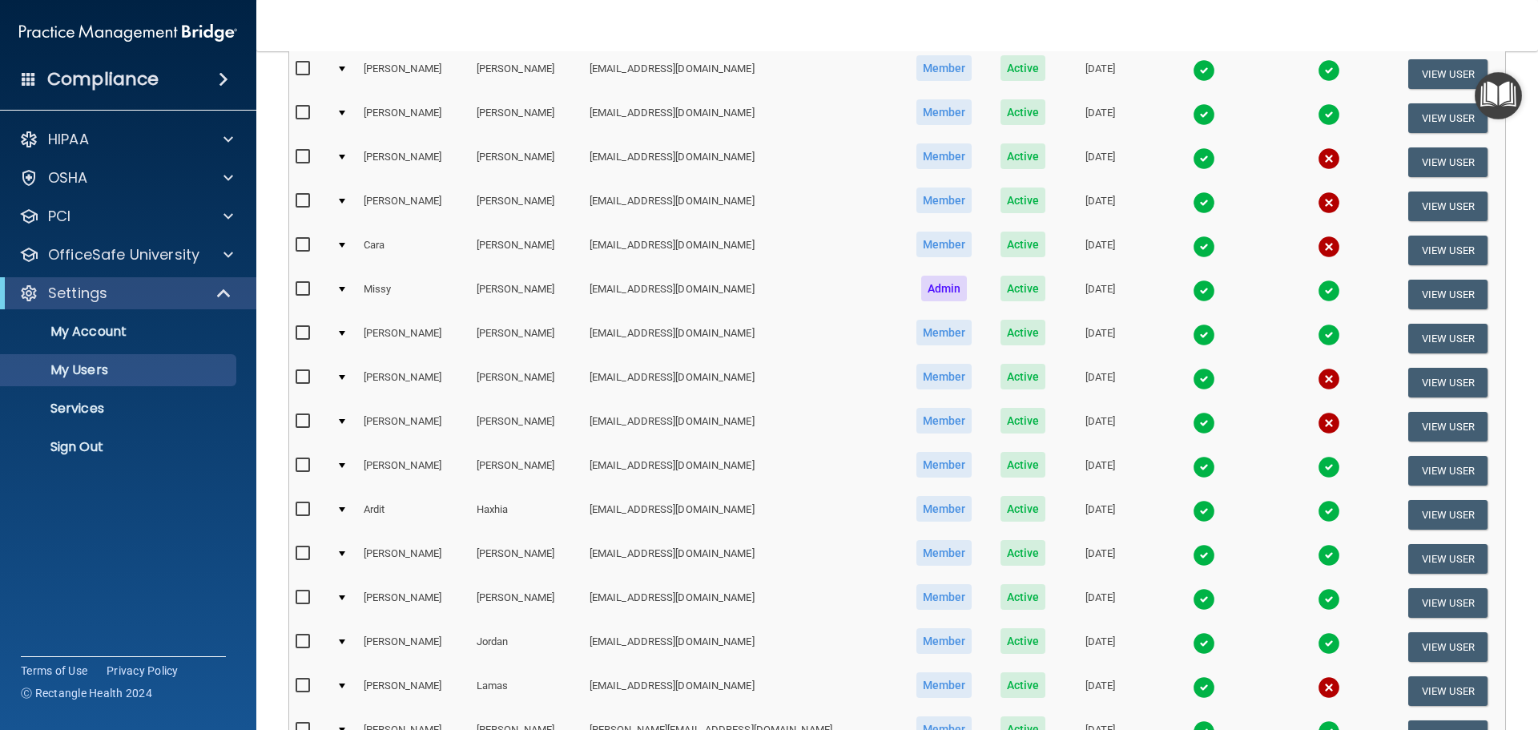
scroll to position [240, 0]
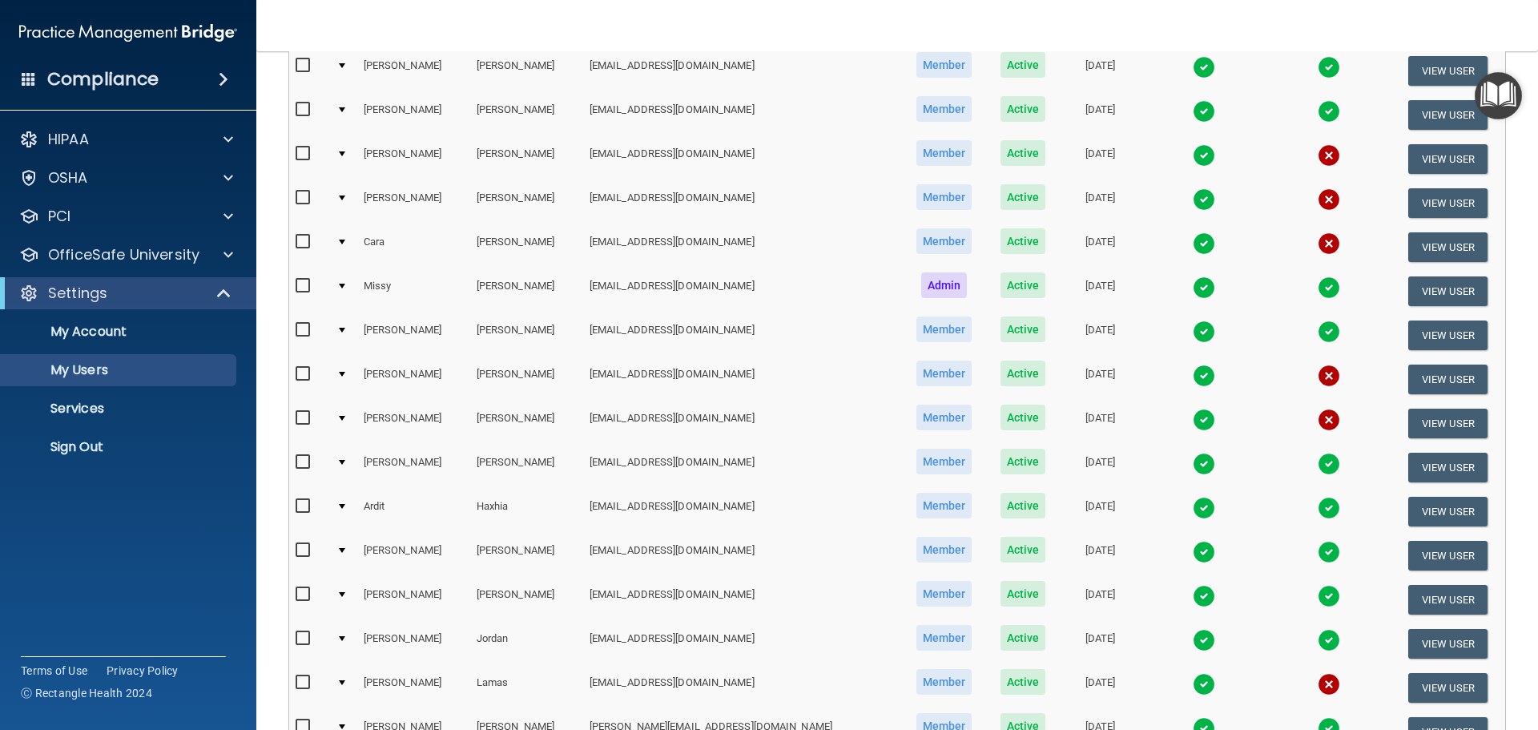
click at [1318, 464] on img at bounding box center [1329, 464] width 22 height 22
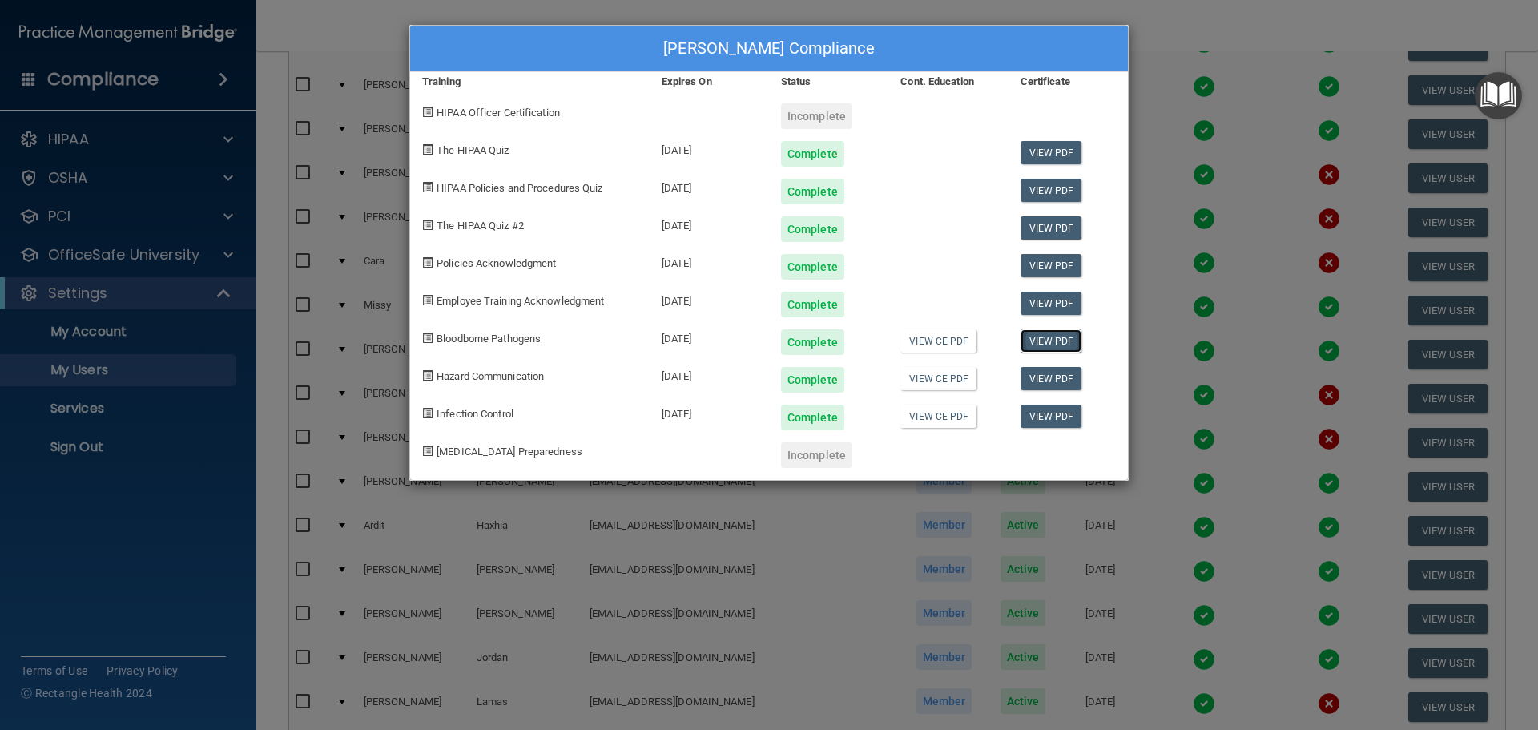
click at [1059, 336] on link "View PDF" at bounding box center [1052, 340] width 62 height 23
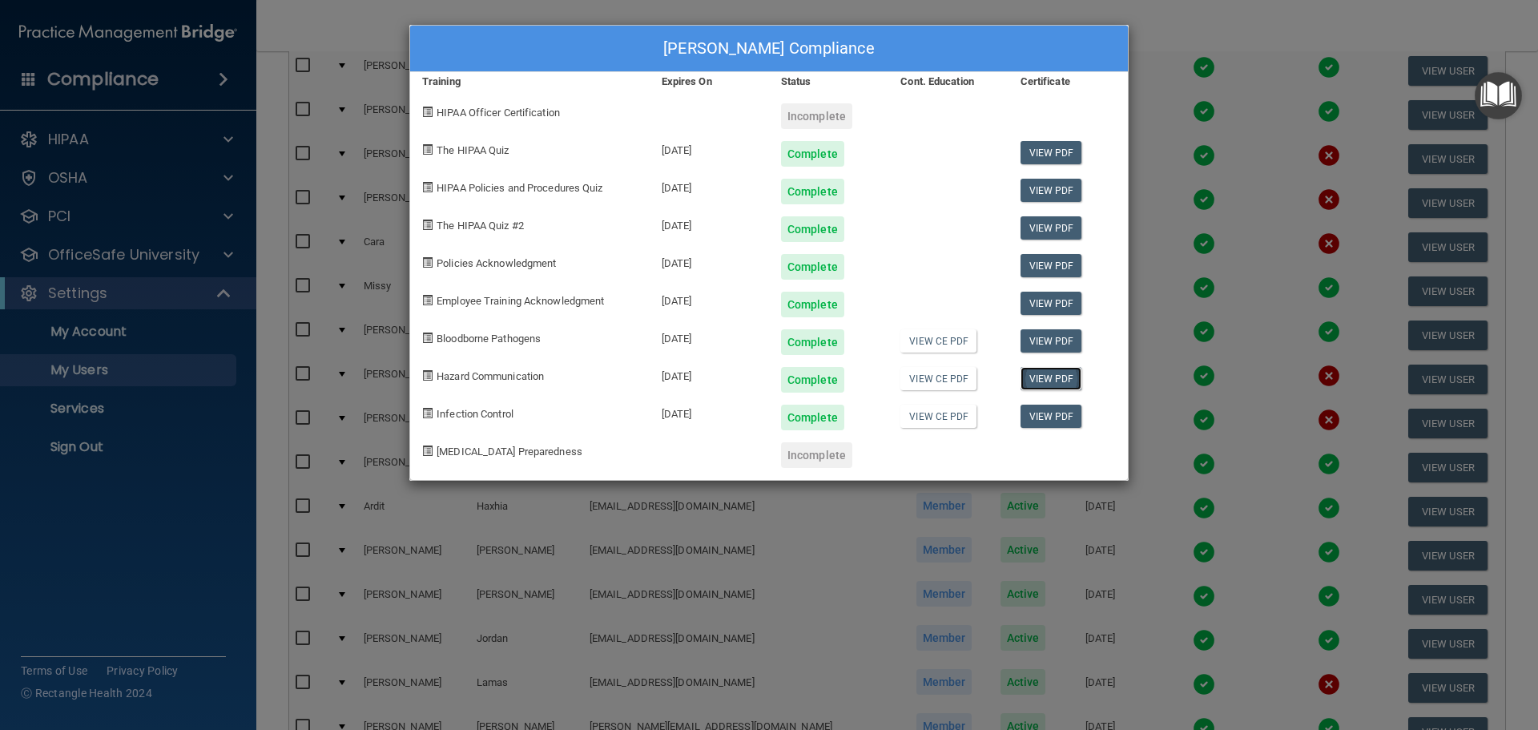
click at [1063, 384] on link "View PDF" at bounding box center [1052, 378] width 62 height 23
click at [1053, 416] on link "View PDF" at bounding box center [1052, 416] width 62 height 23
click at [1225, 24] on div "[PERSON_NAME] Compliance Training Expires On Status Cont. Education Certificate…" at bounding box center [769, 365] width 1538 height 730
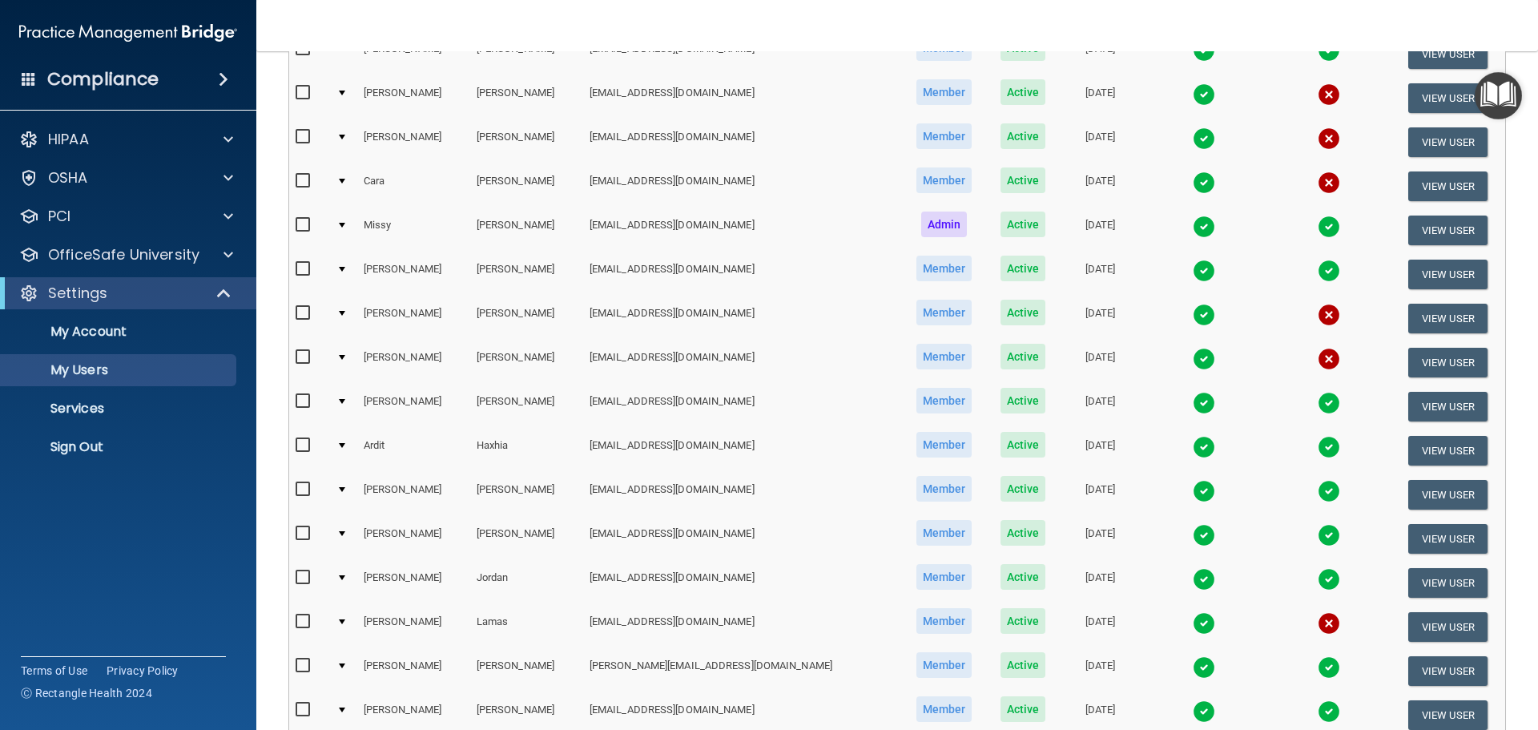
scroll to position [401, 0]
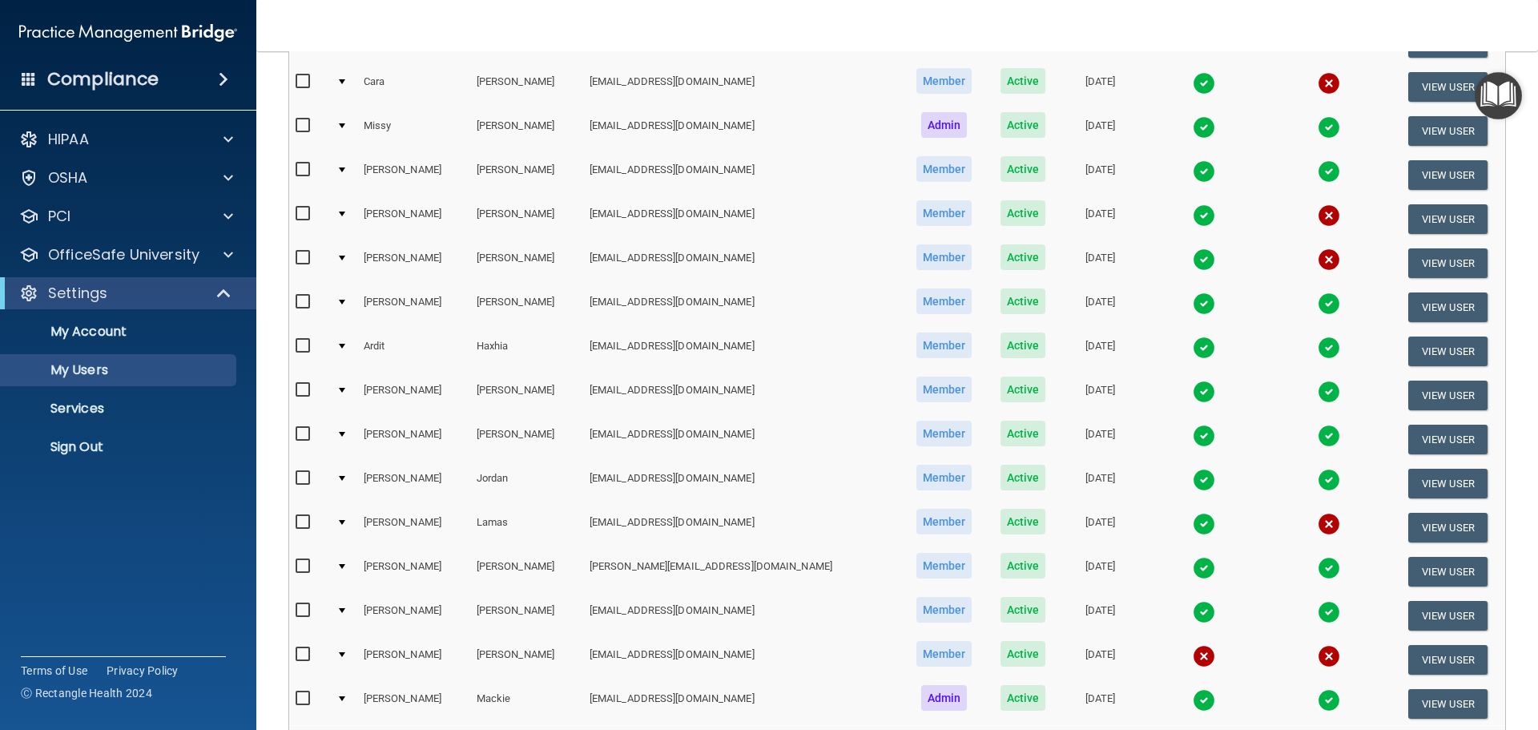
click at [1318, 441] on img at bounding box center [1329, 436] width 22 height 22
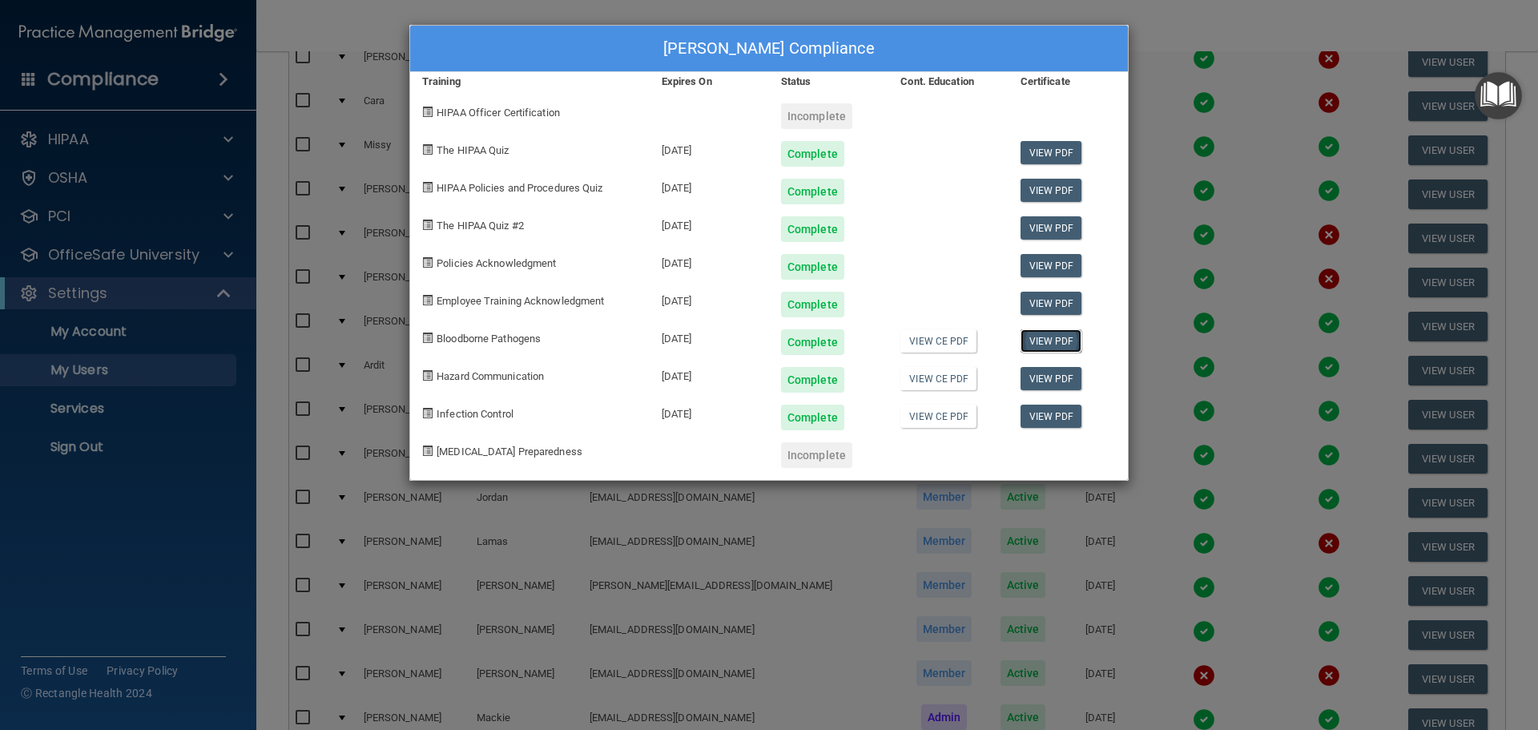
click at [1065, 342] on link "View PDF" at bounding box center [1052, 340] width 62 height 23
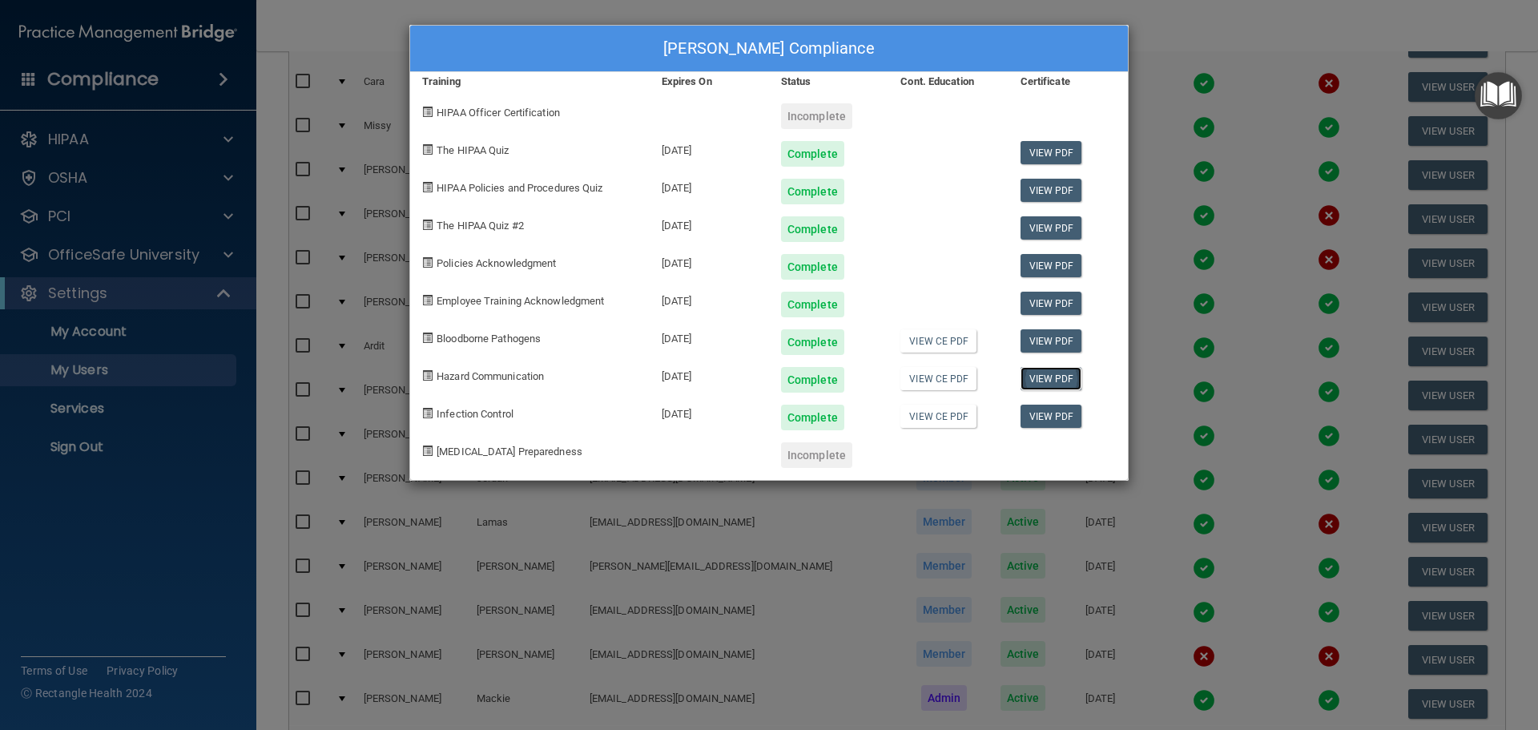
click at [1061, 372] on link "View PDF" at bounding box center [1052, 378] width 62 height 23
click at [1053, 419] on link "View PDF" at bounding box center [1052, 416] width 62 height 23
click at [1206, 11] on div "[PERSON_NAME] Compliance Training Expires On Status Cont. Education Certificate…" at bounding box center [769, 365] width 1538 height 730
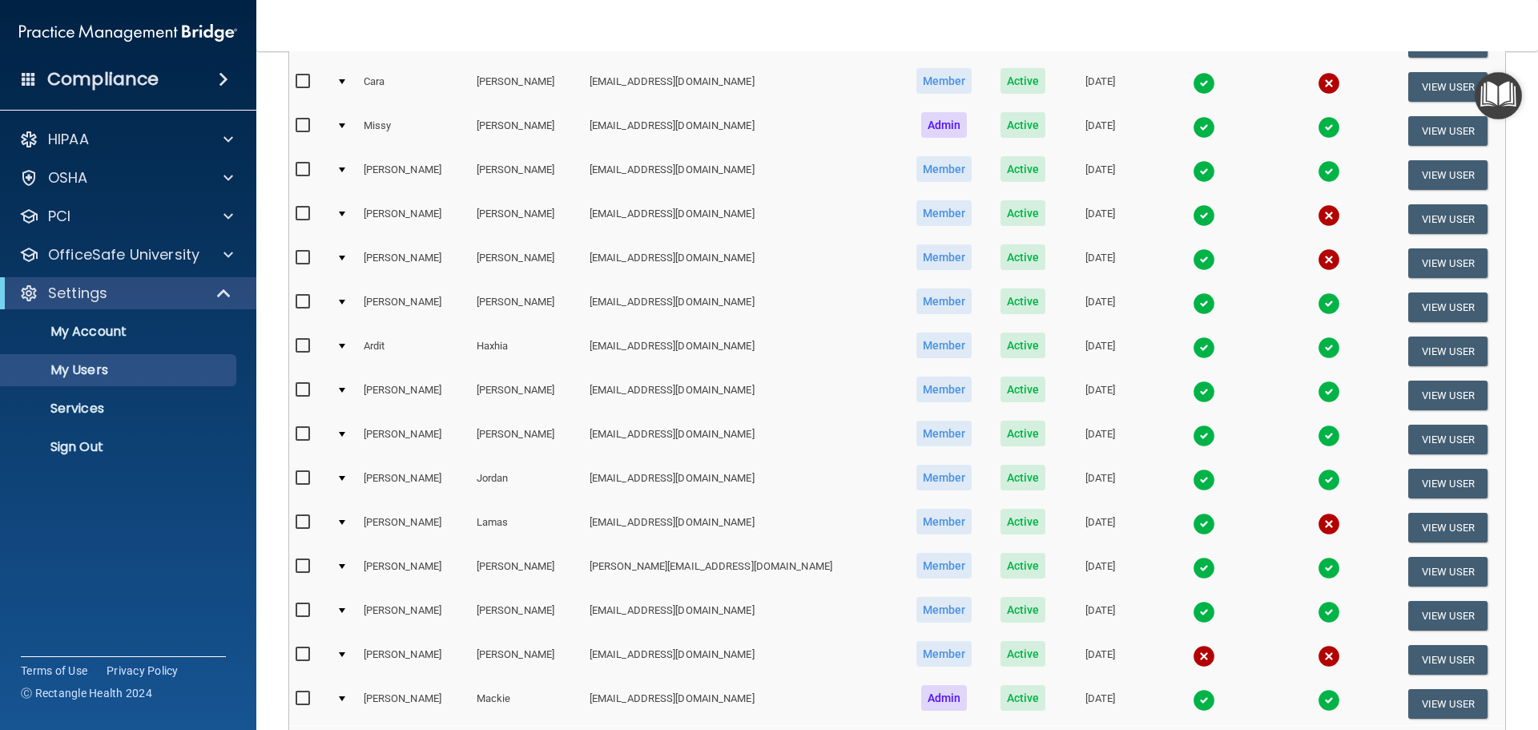
click at [1318, 484] on img at bounding box center [1329, 480] width 22 height 22
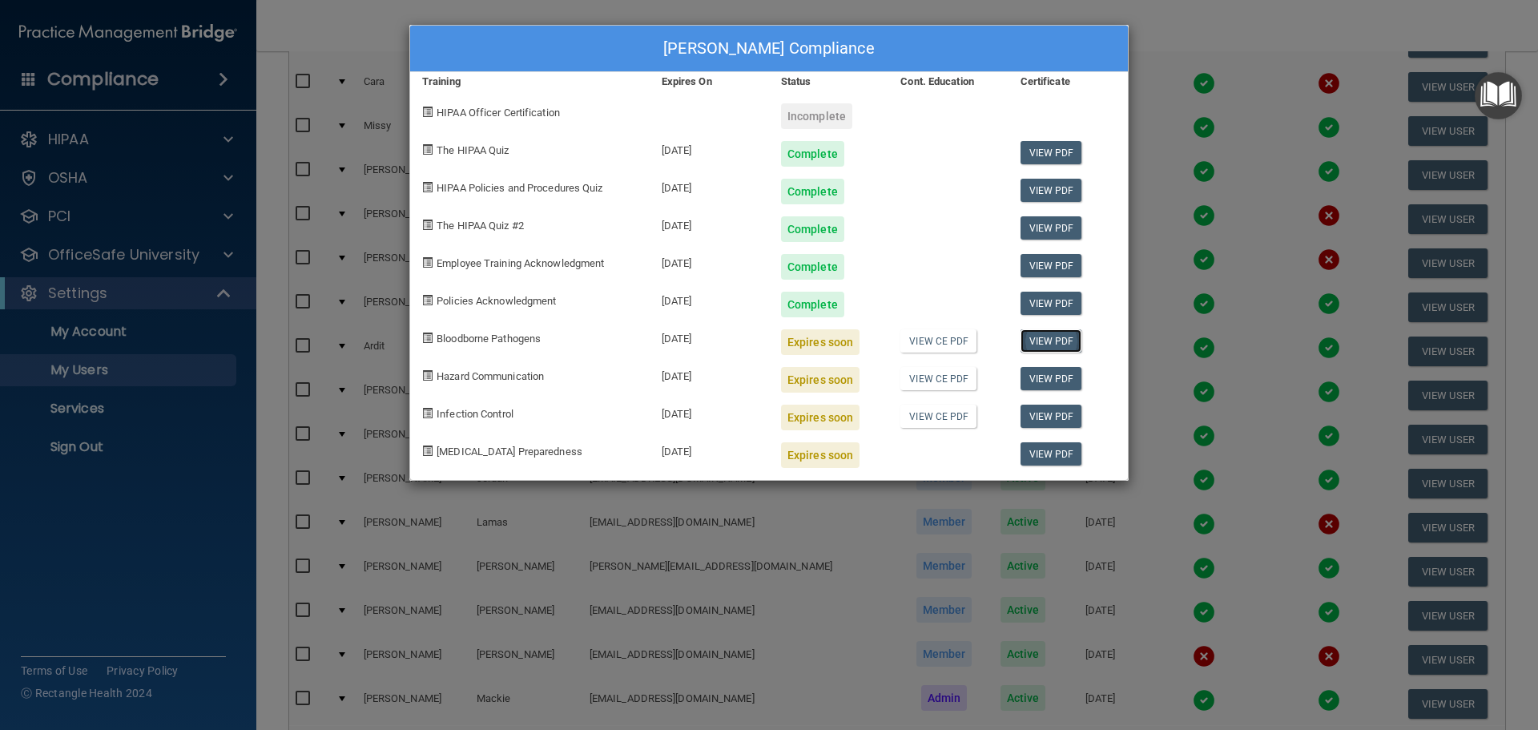
click at [1066, 341] on link "View PDF" at bounding box center [1052, 340] width 62 height 23
click at [1200, 46] on div "[PERSON_NAME] Compliance Training Expires On Status Cont. Education Certificate…" at bounding box center [769, 365] width 1538 height 730
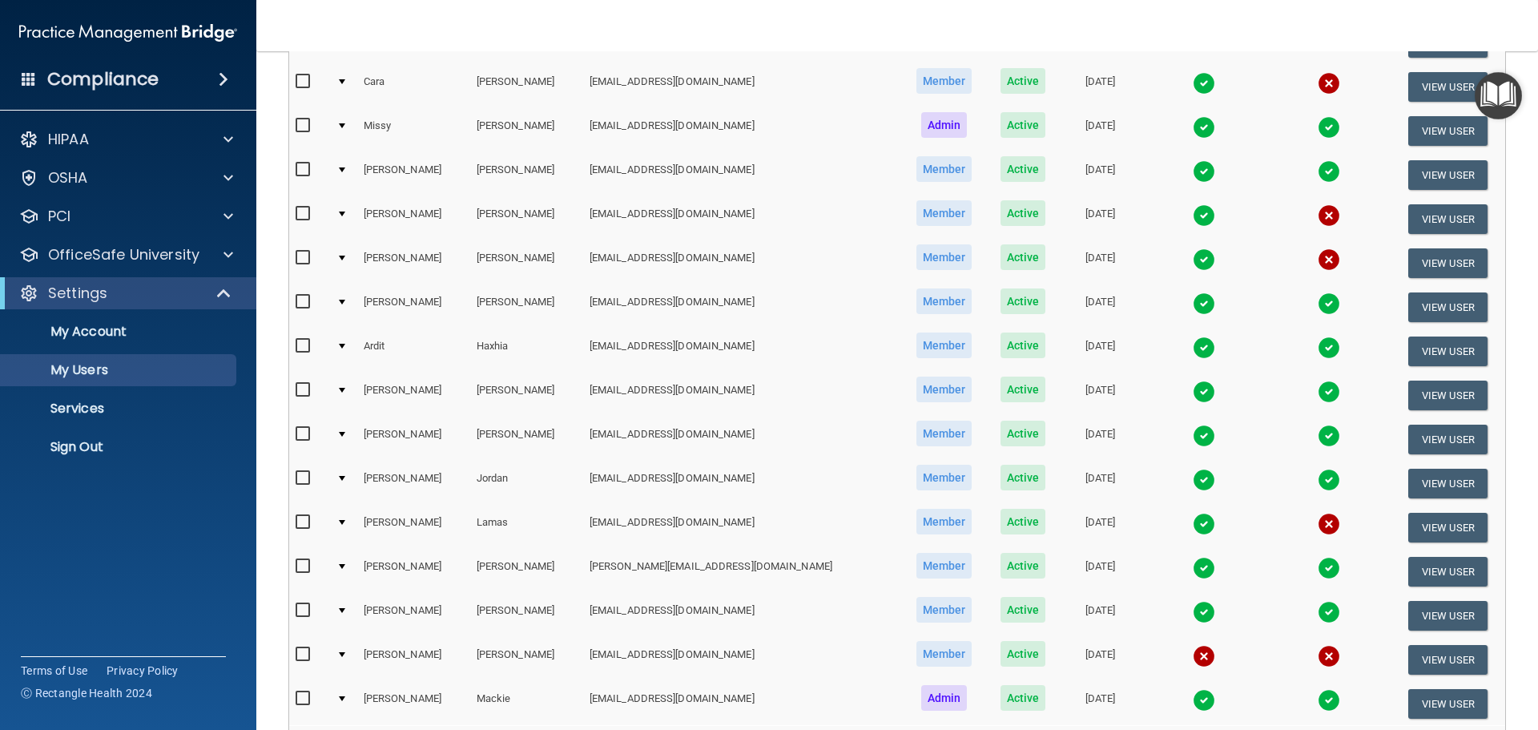
click at [1318, 445] on img at bounding box center [1329, 436] width 22 height 22
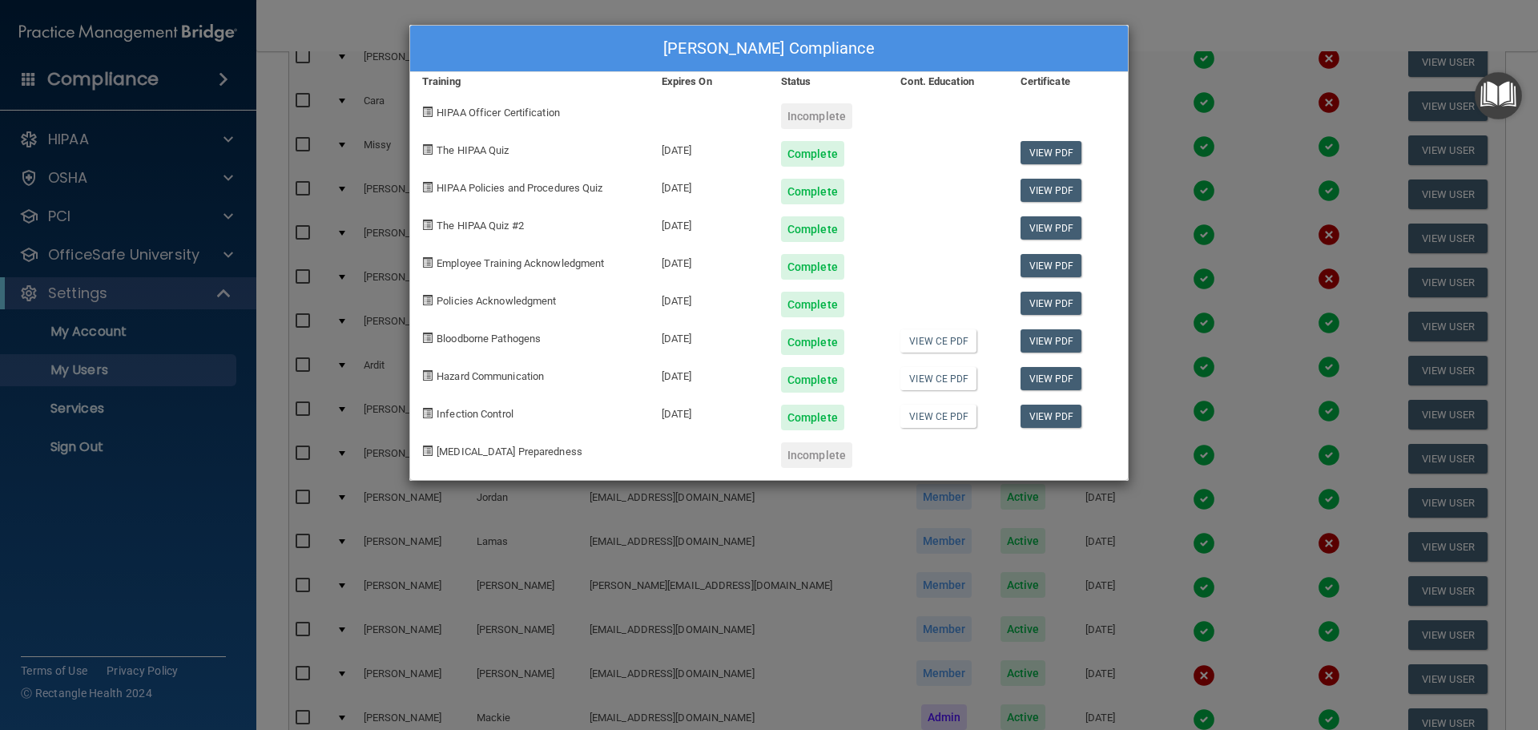
click at [1210, 20] on div "[PERSON_NAME] Compliance Training Expires On Status Cont. Education Certificate…" at bounding box center [769, 365] width 1538 height 730
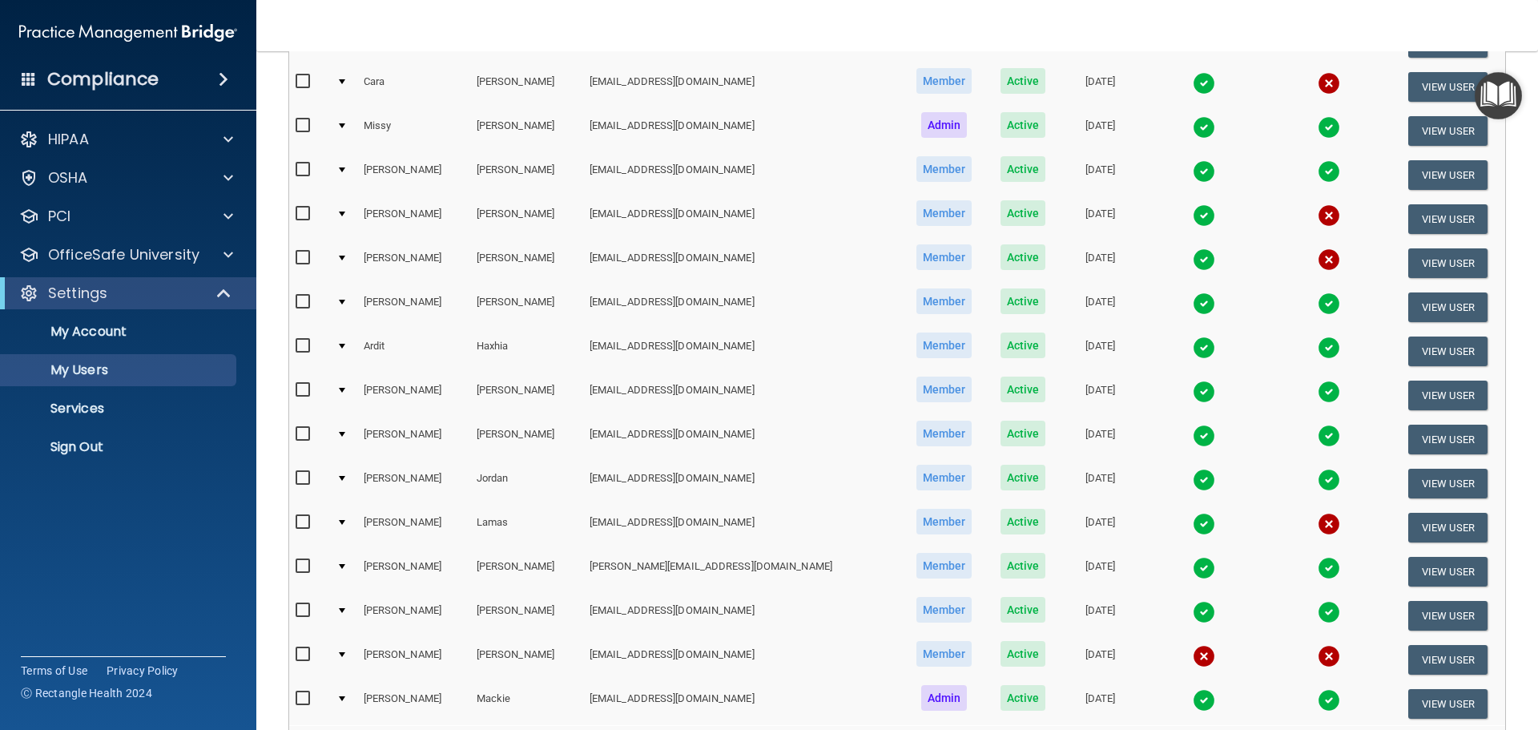
click at [1285, 420] on td at bounding box center [1328, 439] width 123 height 44
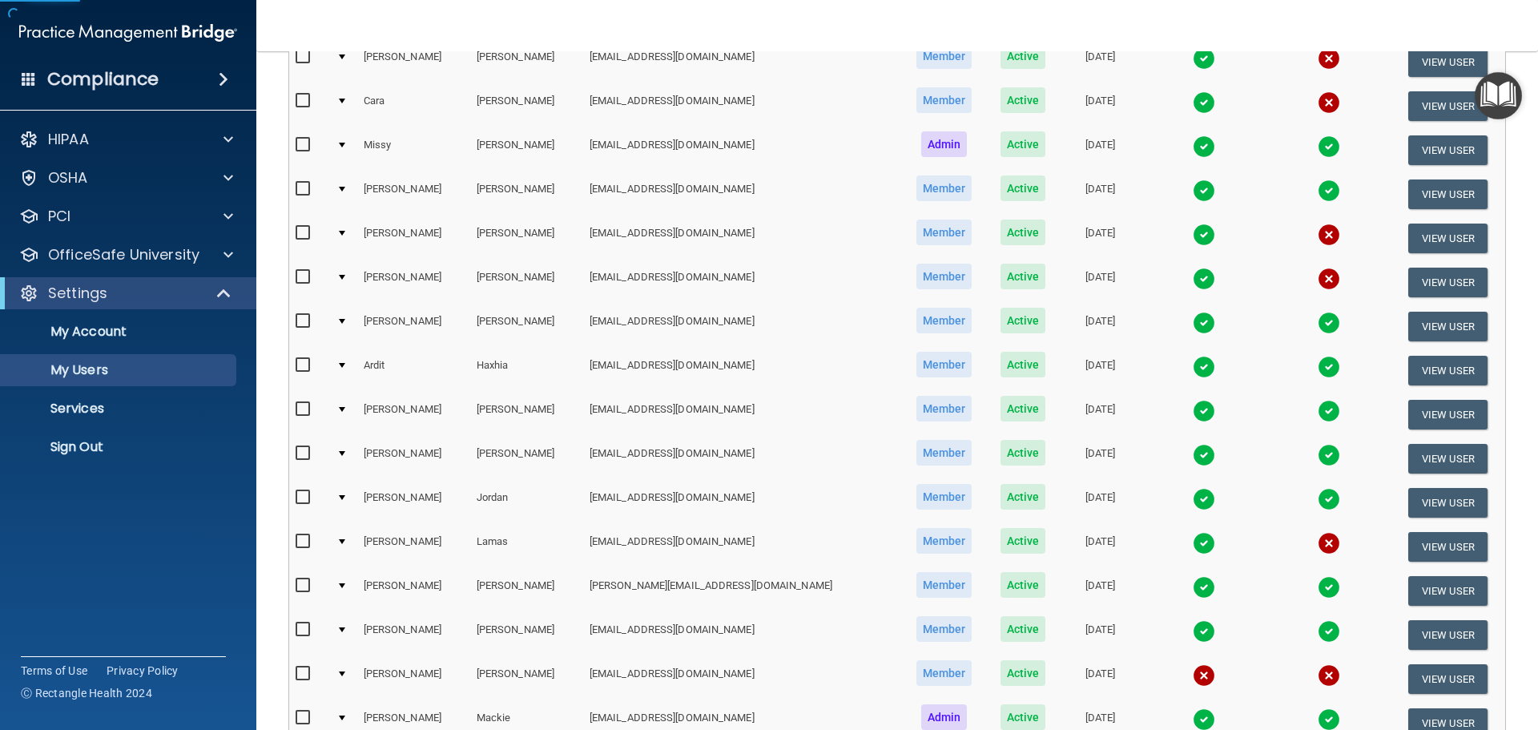
click at [1318, 405] on img at bounding box center [1329, 411] width 22 height 22
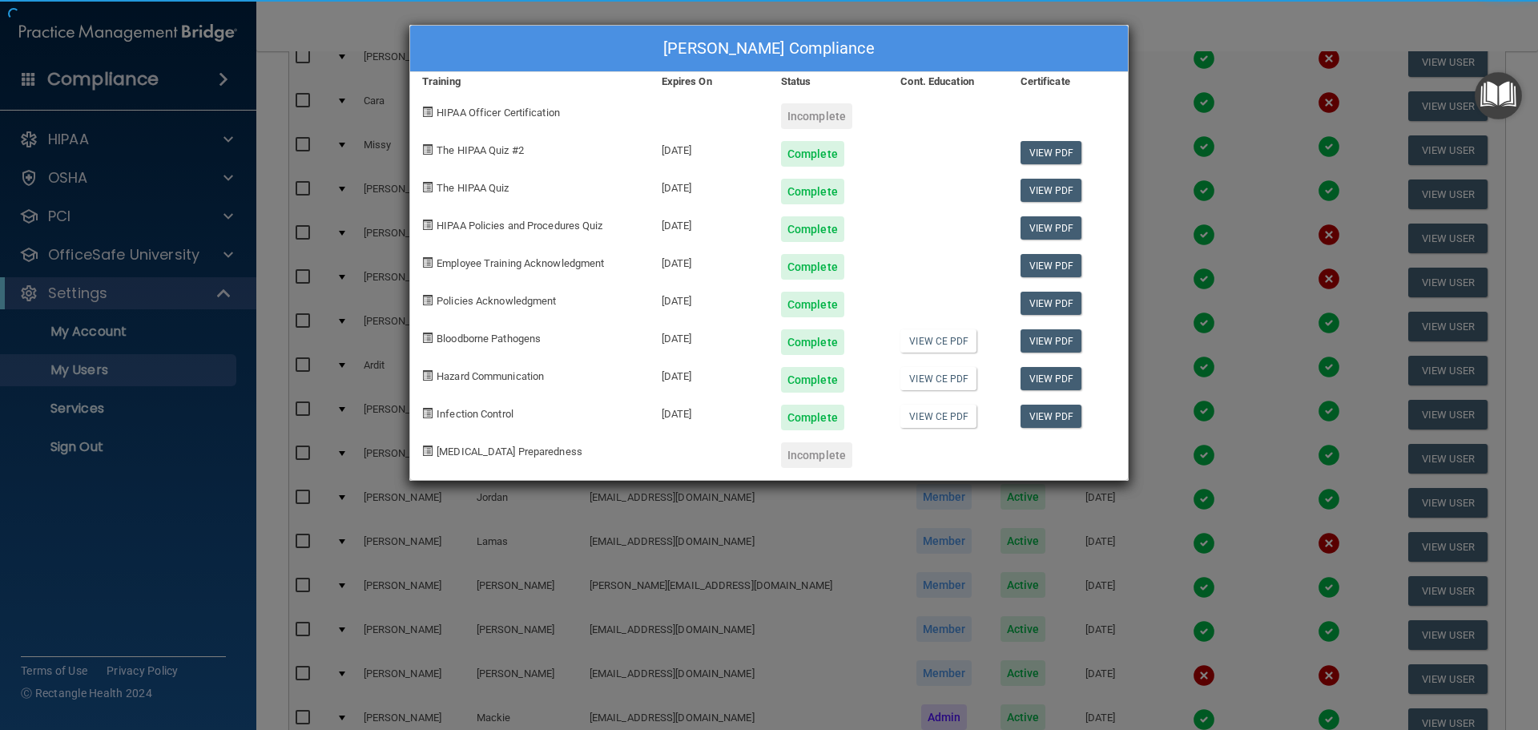
click at [1191, 37] on div "[PERSON_NAME] Compliance Training Expires On Status Cont. Education Certificate…" at bounding box center [769, 365] width 1538 height 730
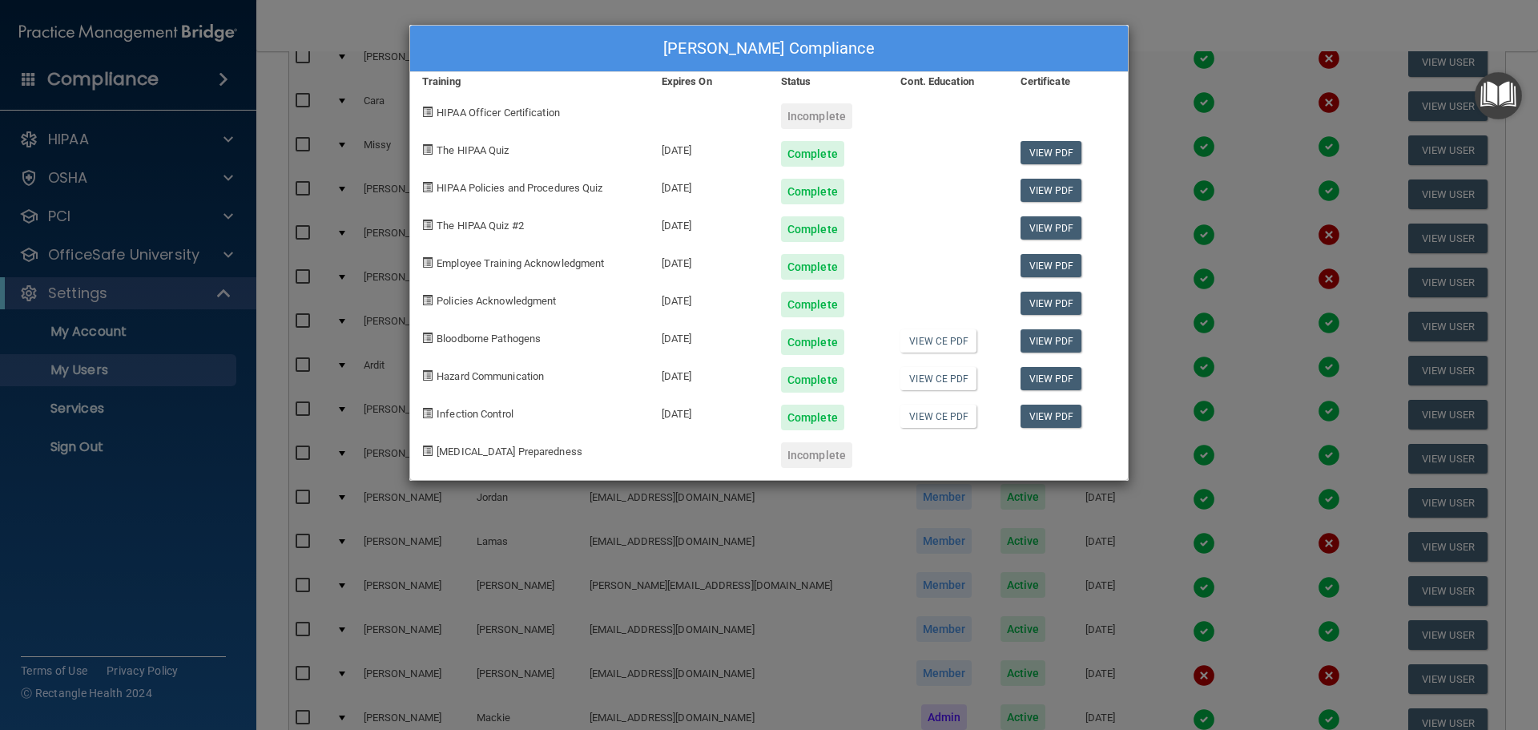
click at [1205, 38] on div "[PERSON_NAME] Compliance Training Expires On Status Cont. Education Certificate…" at bounding box center [769, 365] width 1538 height 730
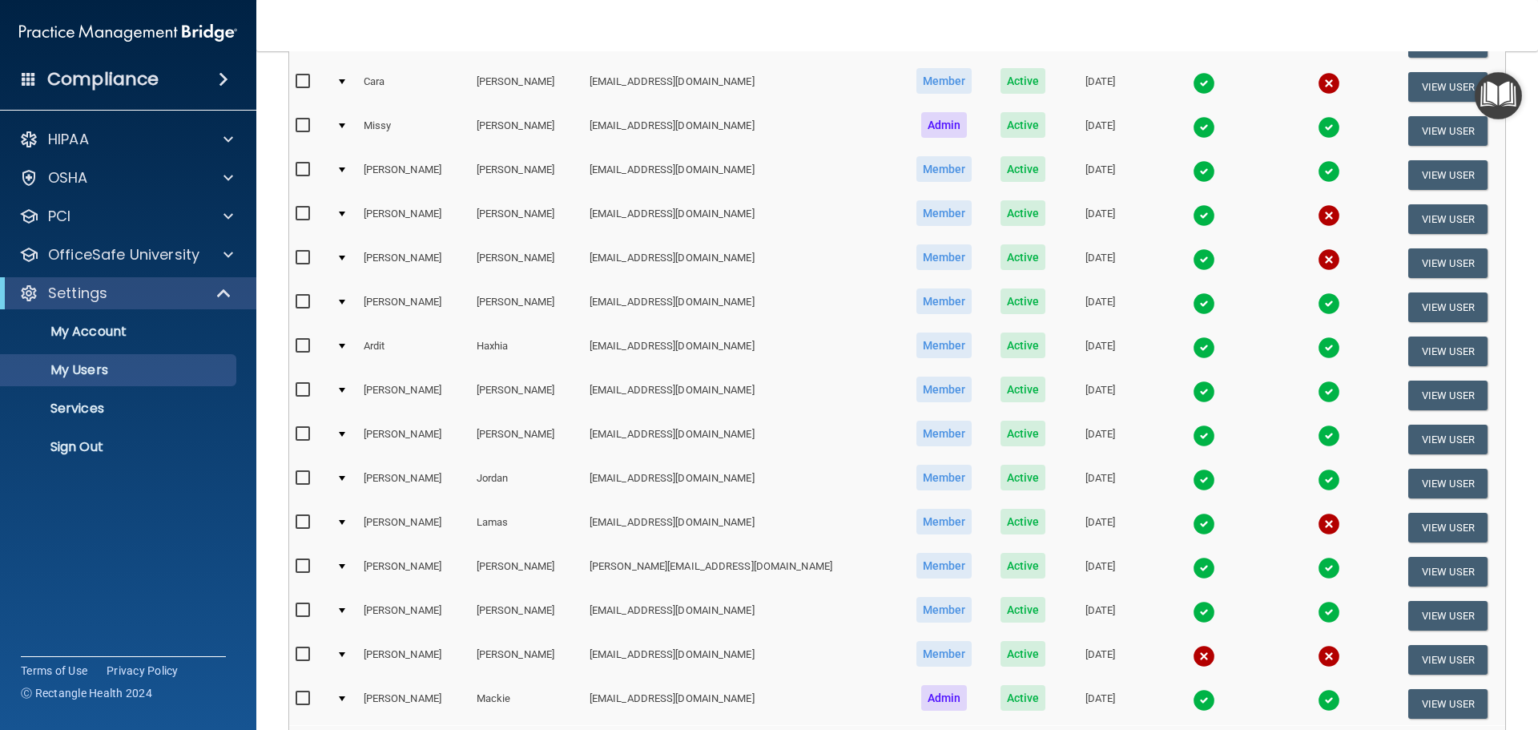
click at [1318, 304] on img at bounding box center [1329, 303] width 22 height 22
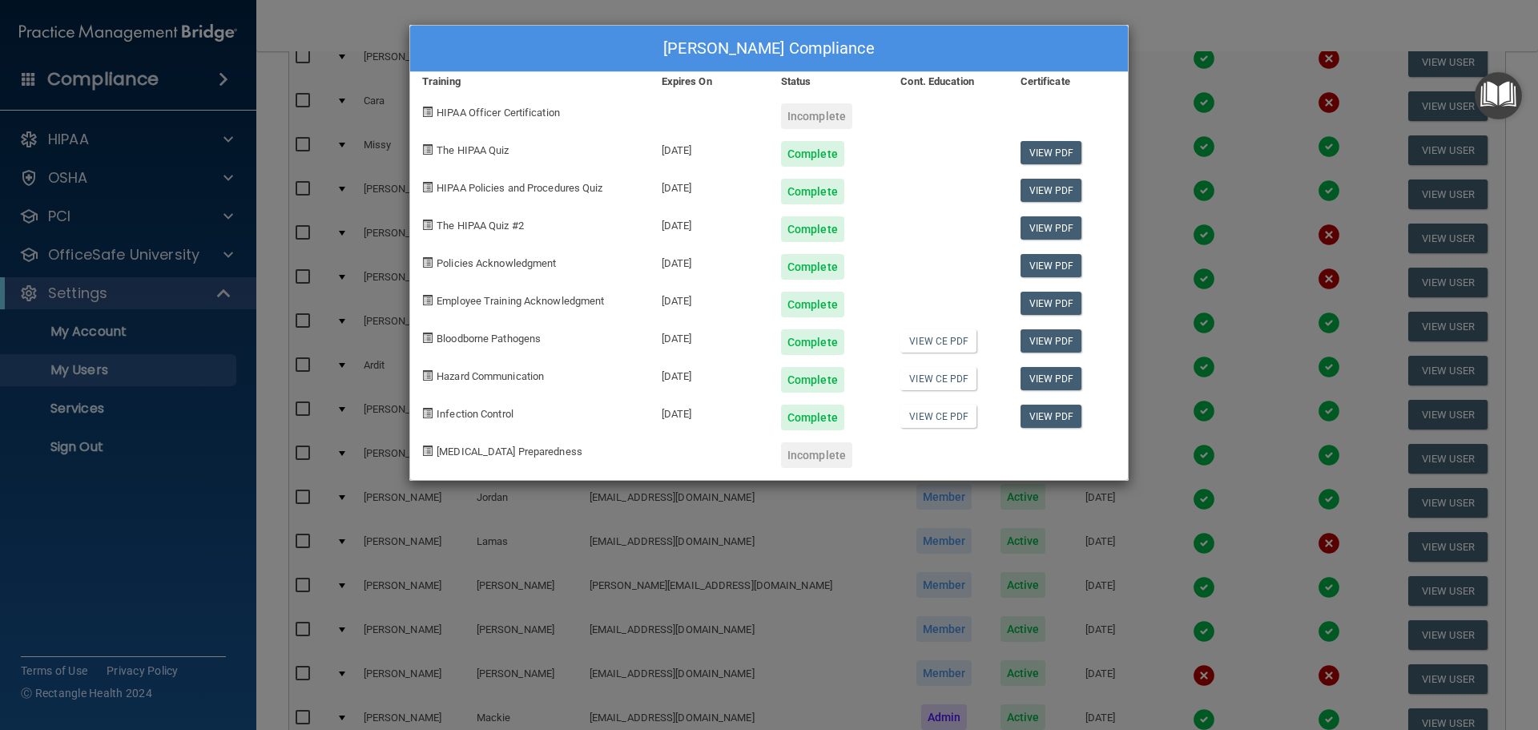
click at [1170, 14] on div "[PERSON_NAME] Compliance Training Expires On Status Cont. Education Certificate…" at bounding box center [769, 365] width 1538 height 730
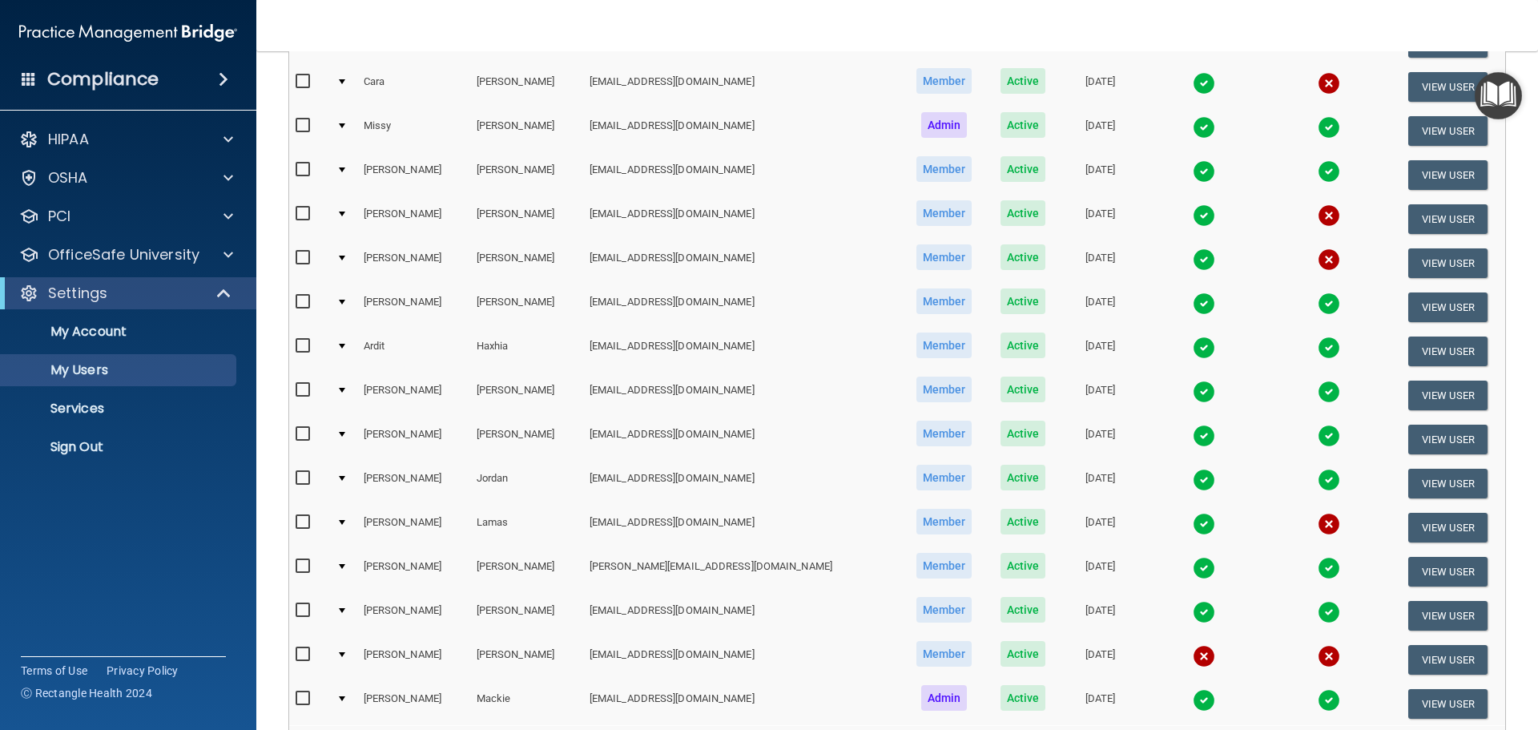
click at [1318, 525] on img at bounding box center [1329, 524] width 22 height 22
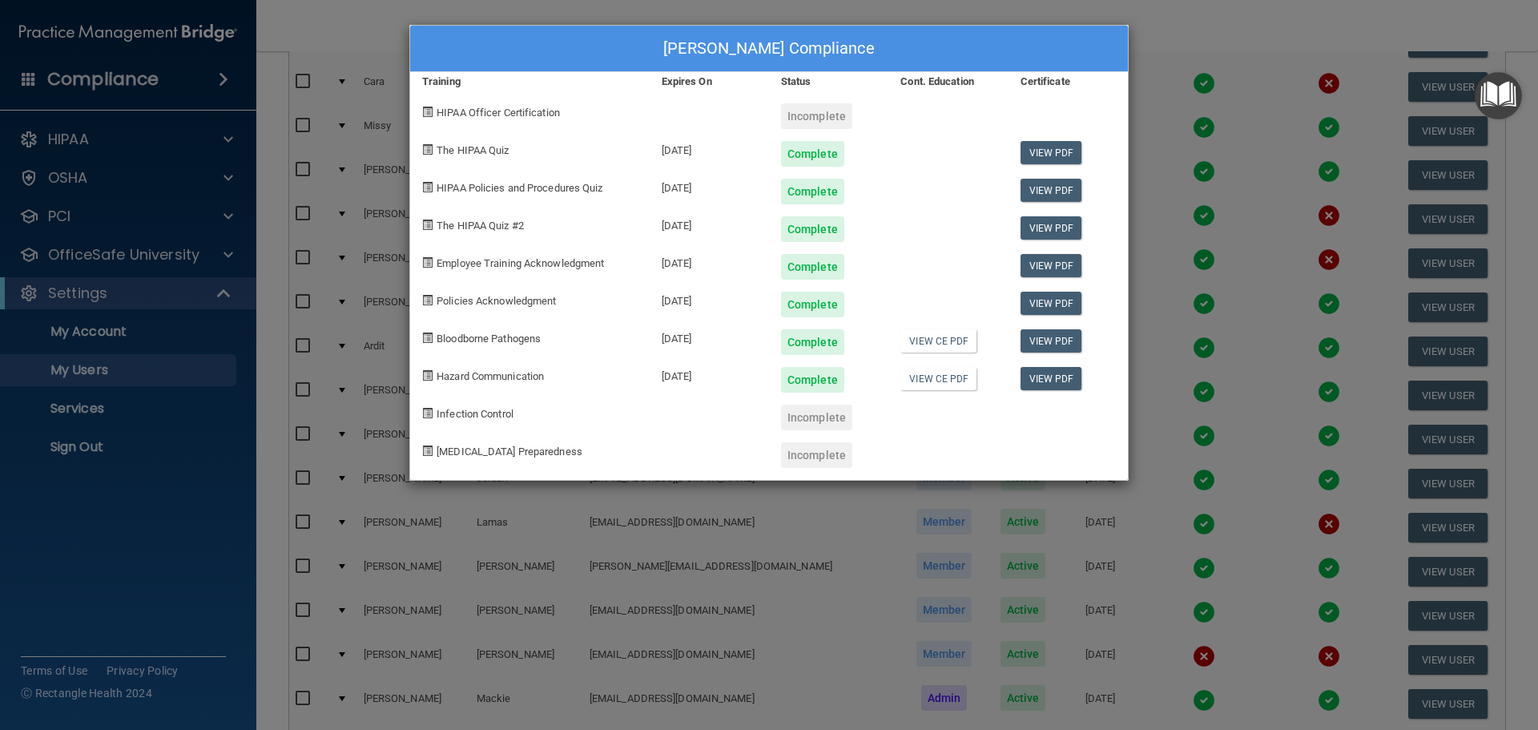
click at [1174, 22] on div "[PERSON_NAME] Compliance Training Expires On Status Cont. Education Certificate…" at bounding box center [769, 365] width 1538 height 730
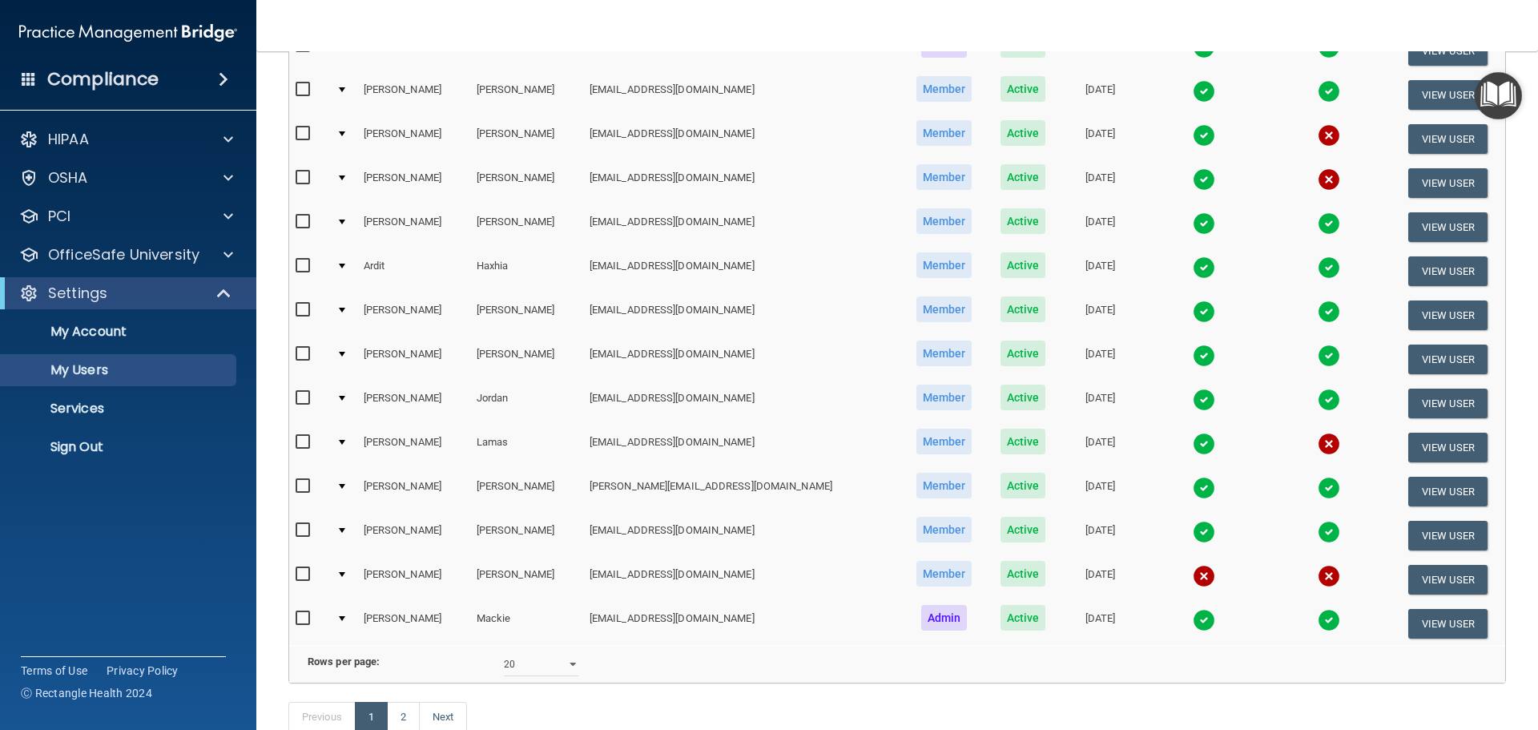
scroll to position [561, 0]
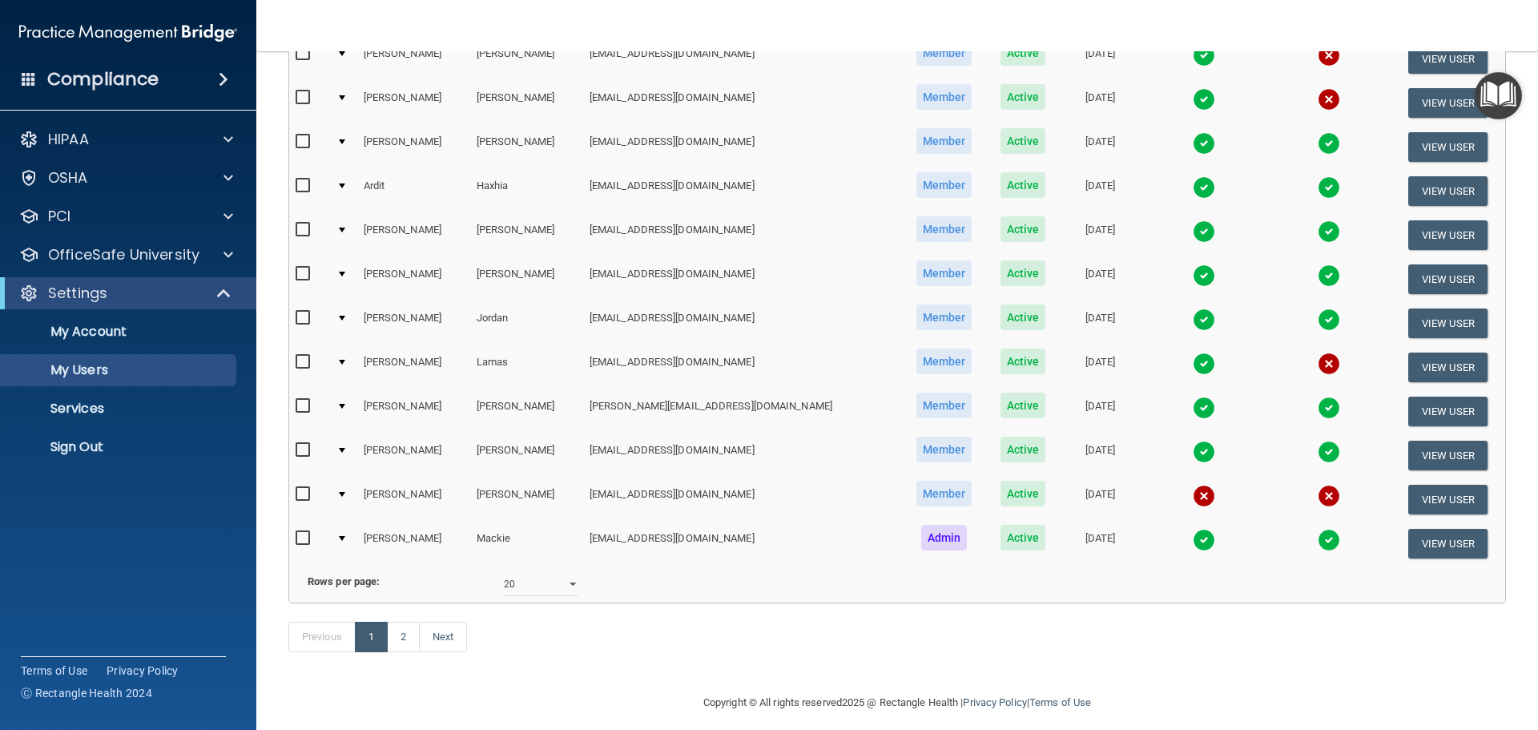
click at [301, 449] on input "checkbox" at bounding box center [305, 450] width 18 height 13
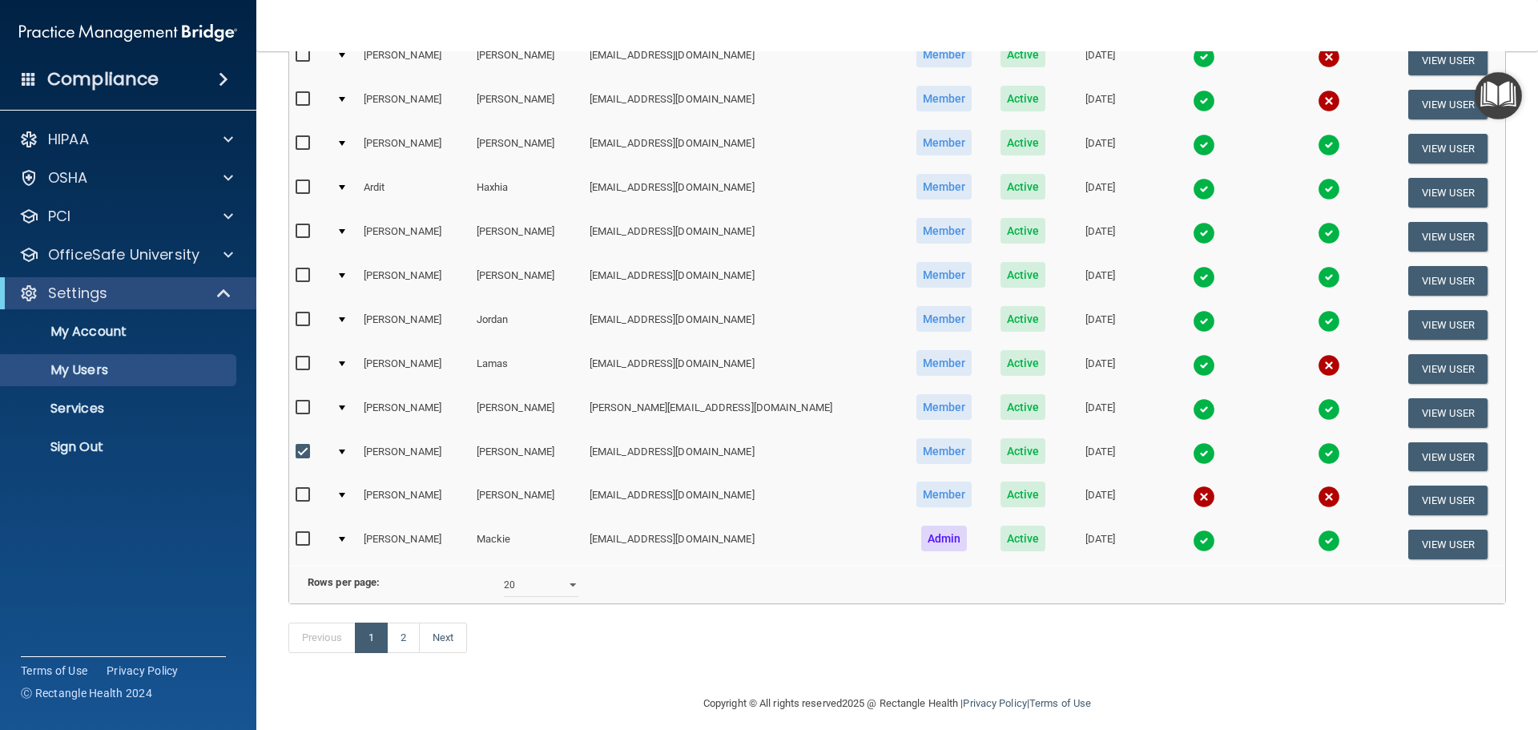
click at [305, 457] on input "checkbox" at bounding box center [305, 451] width 18 height 13
checkbox input "false"
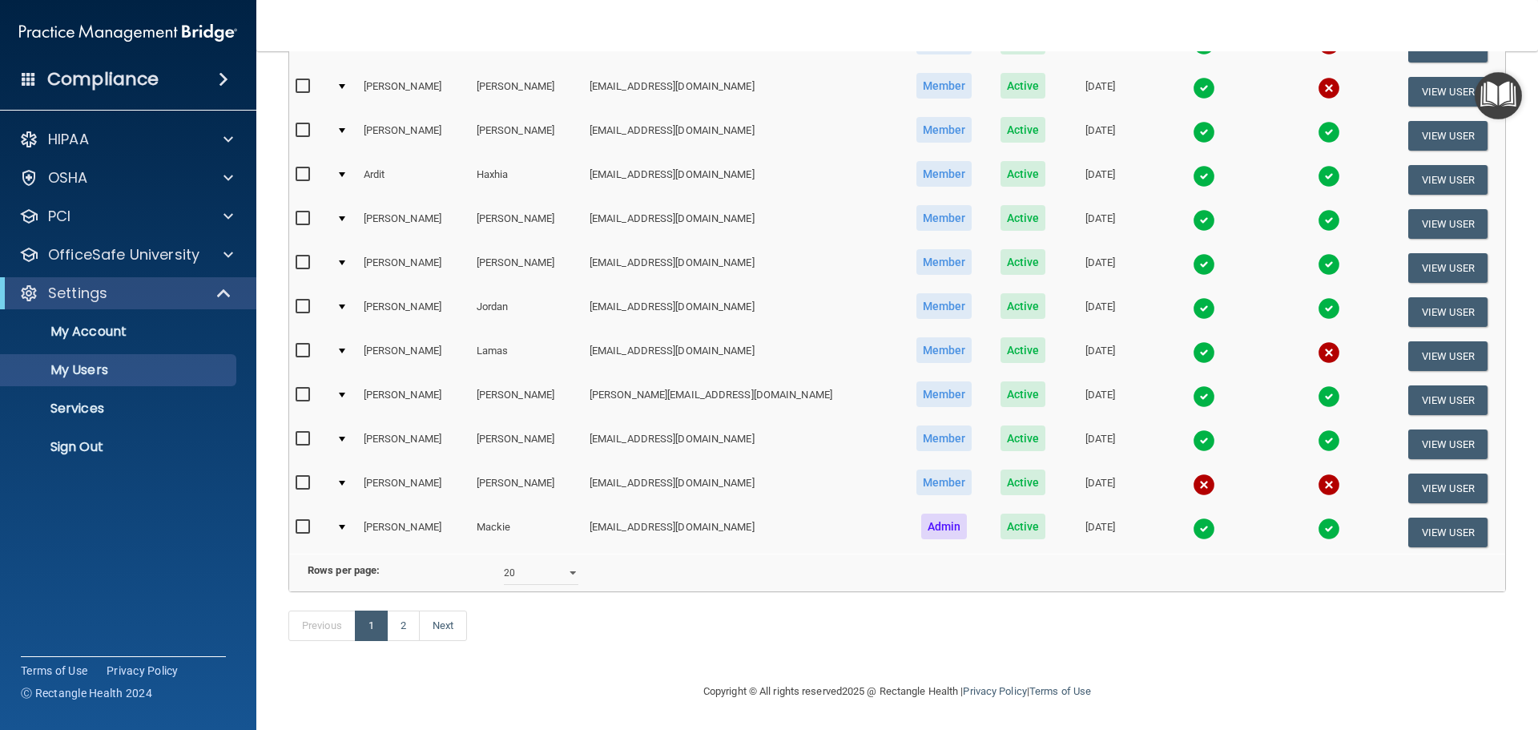
scroll to position [596, 0]
click at [1318, 517] on img at bounding box center [1329, 528] width 22 height 22
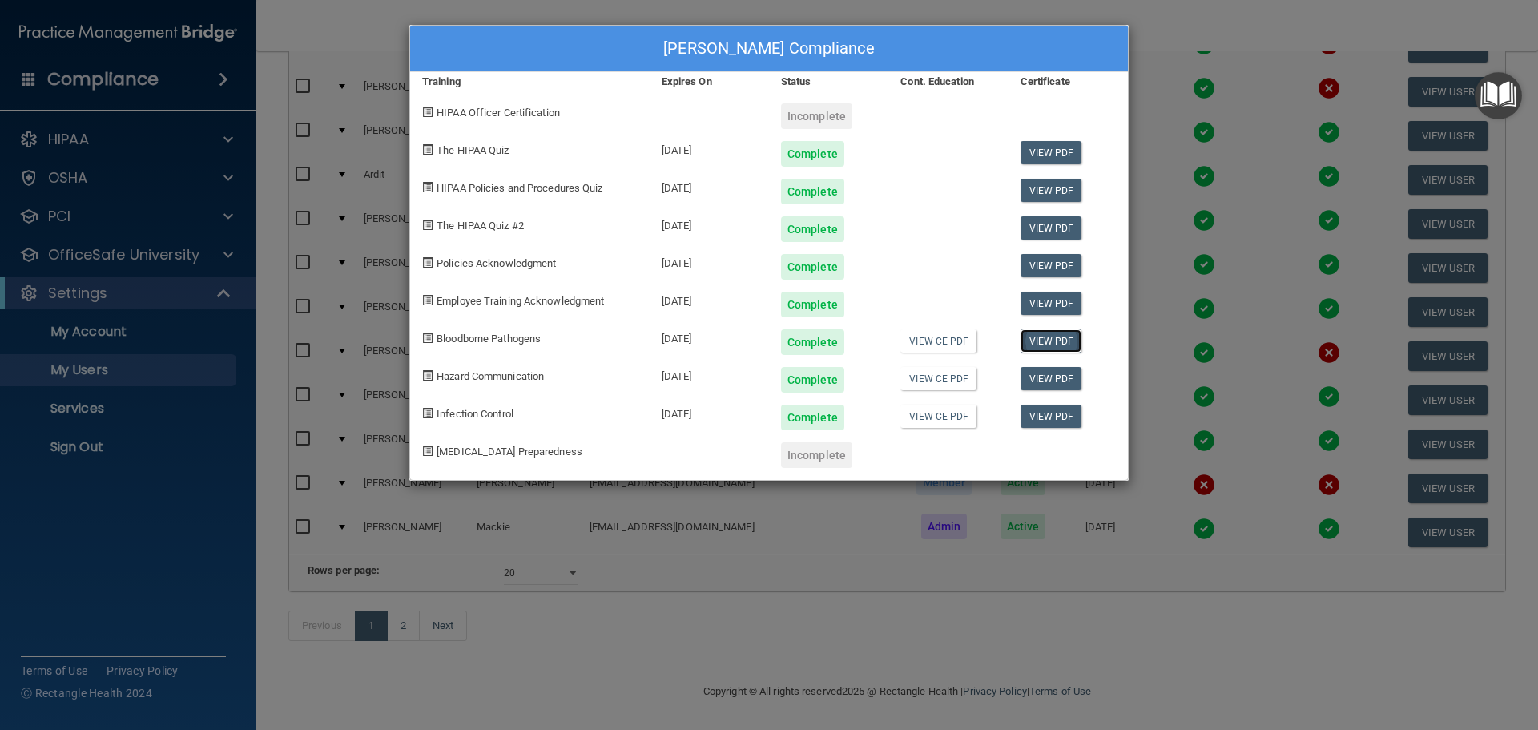
click at [1039, 336] on link "View PDF" at bounding box center [1052, 340] width 62 height 23
click at [1066, 372] on link "View PDF" at bounding box center [1052, 378] width 62 height 23
click at [1044, 414] on link "View PDF" at bounding box center [1052, 416] width 62 height 23
click at [1236, 32] on div "[PERSON_NAME] Compliance Training Expires On Status Cont. Education Certificate…" at bounding box center [769, 365] width 1538 height 730
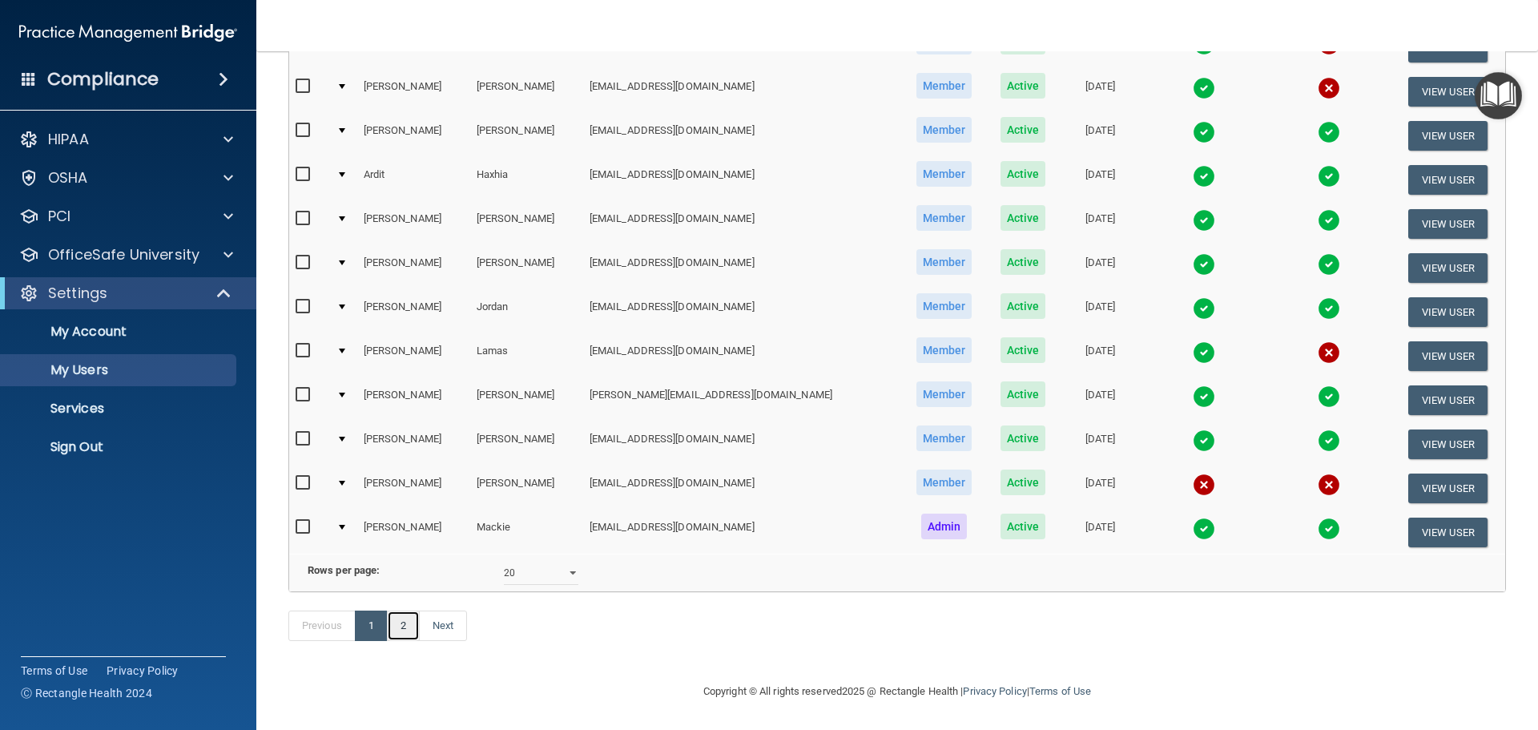
click at [397, 626] on link "2" at bounding box center [403, 625] width 33 height 30
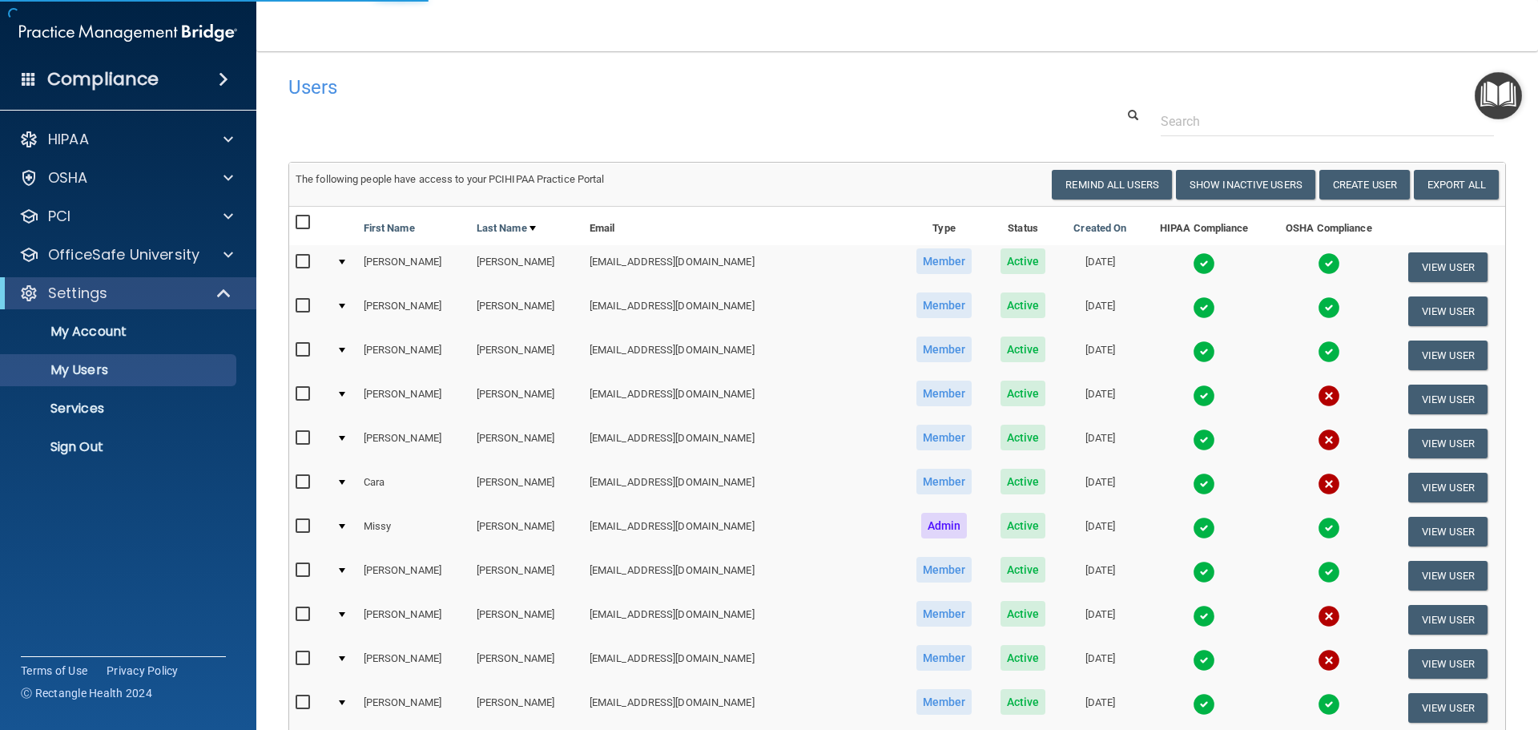
select select "20"
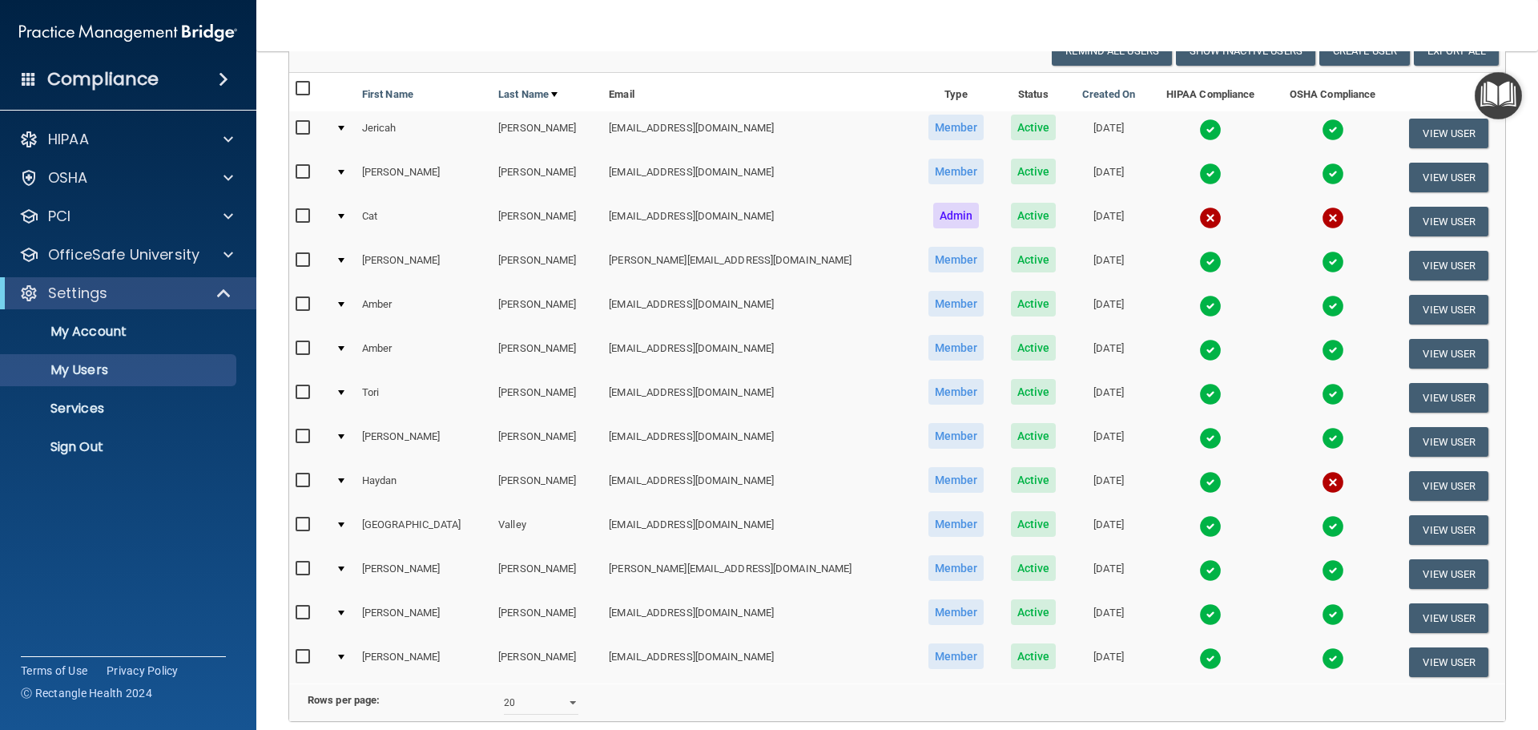
scroll to position [127, 0]
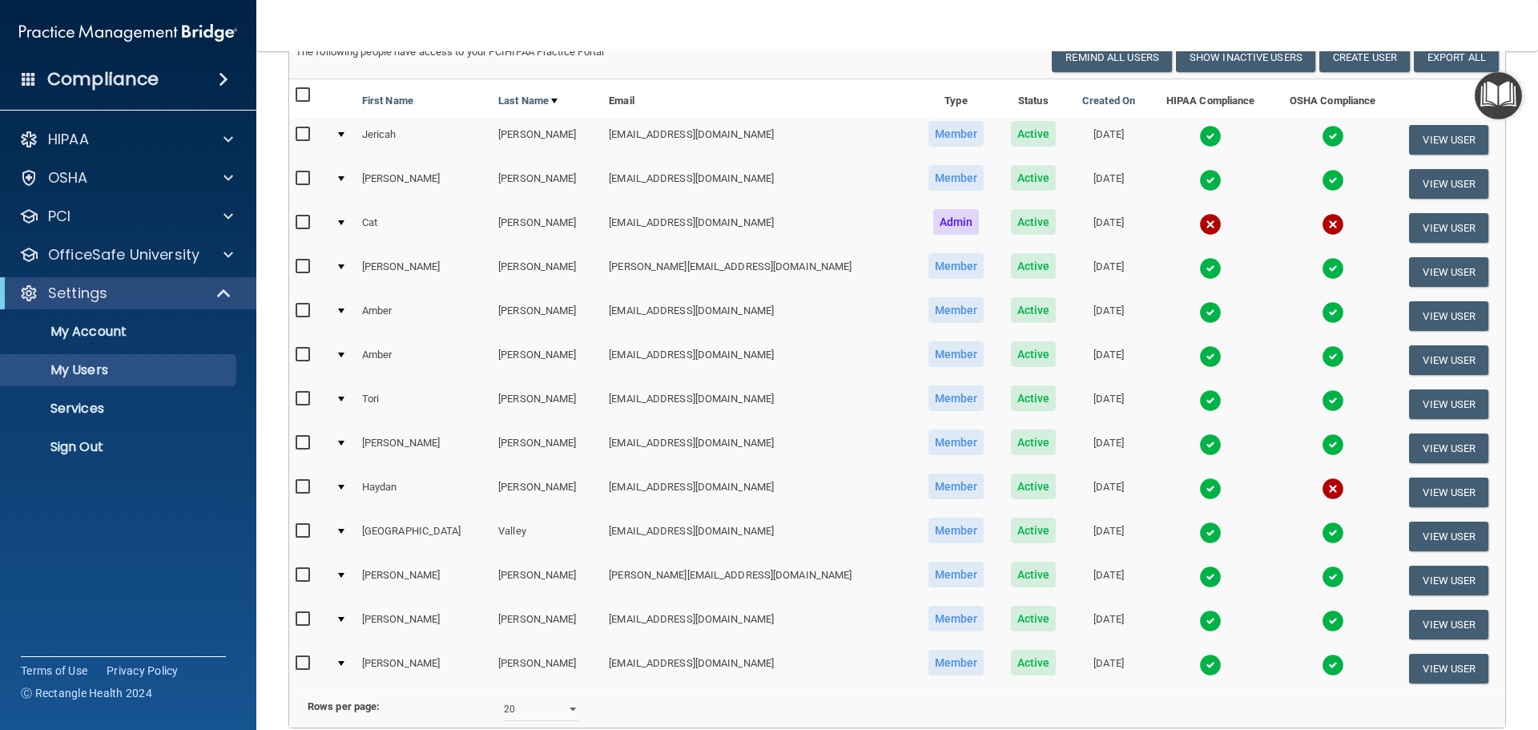
click at [1322, 134] on img at bounding box center [1333, 136] width 22 height 22
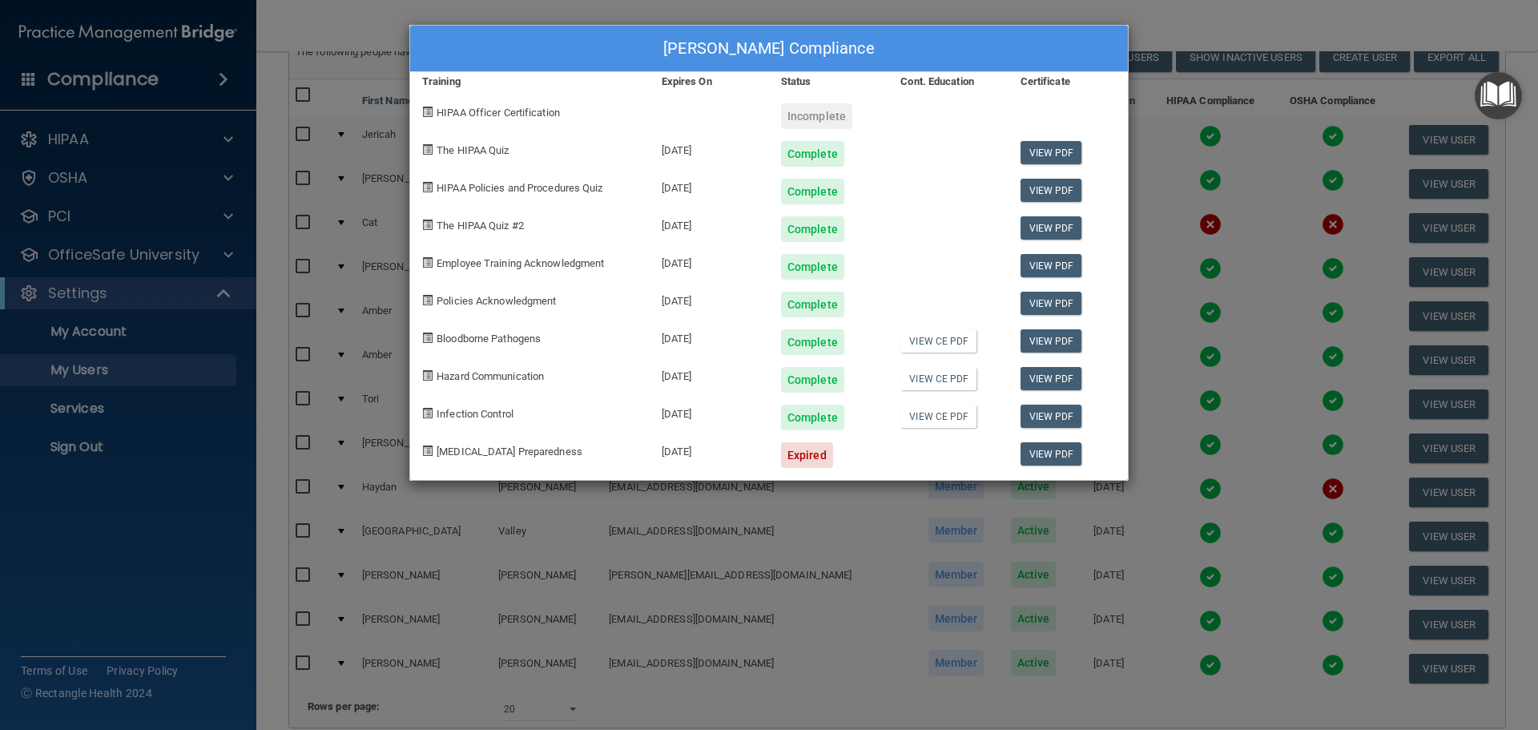
click at [1287, 30] on div "[PERSON_NAME] Compliance Training Expires On Status Cont. Education Certificate…" at bounding box center [769, 365] width 1538 height 730
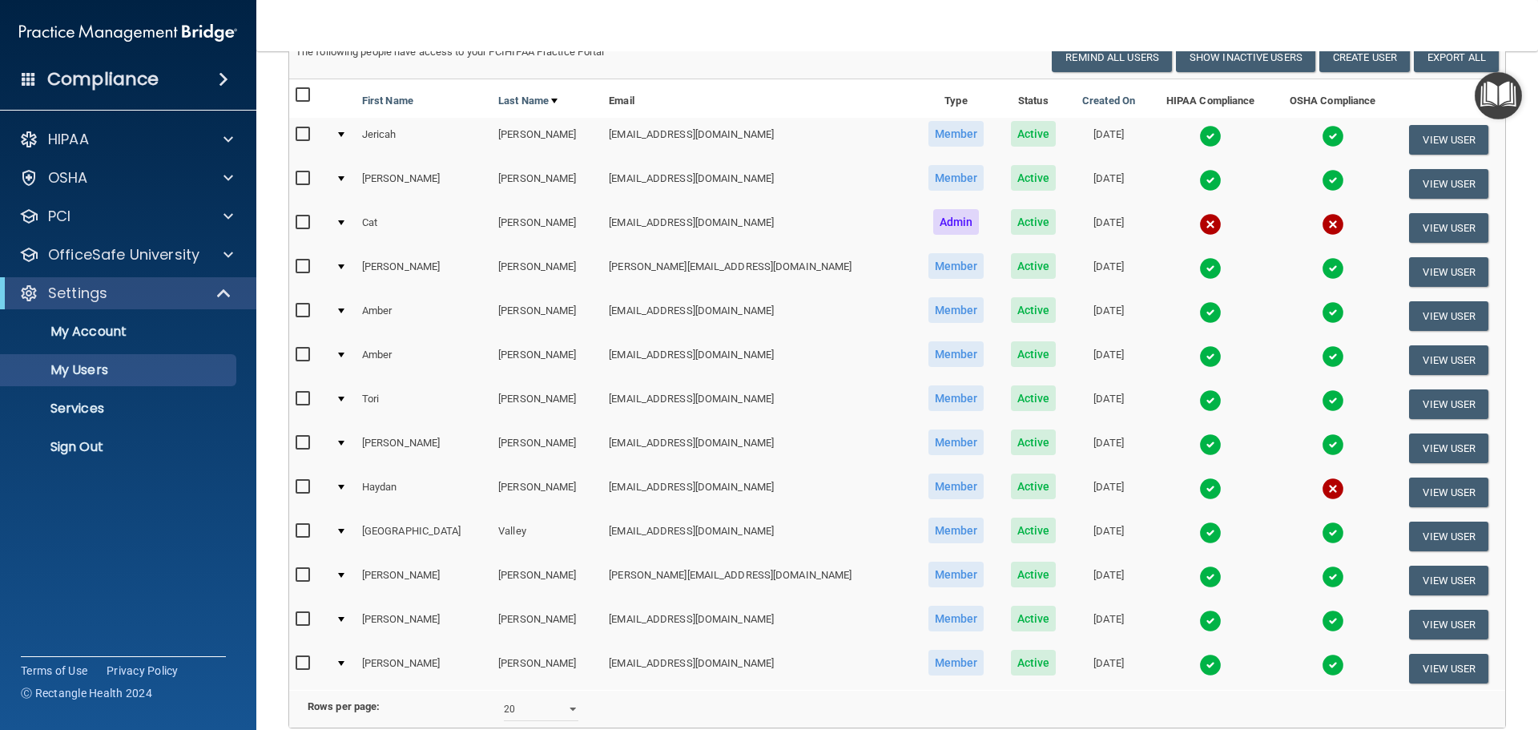
click at [1322, 175] on img at bounding box center [1333, 180] width 22 height 22
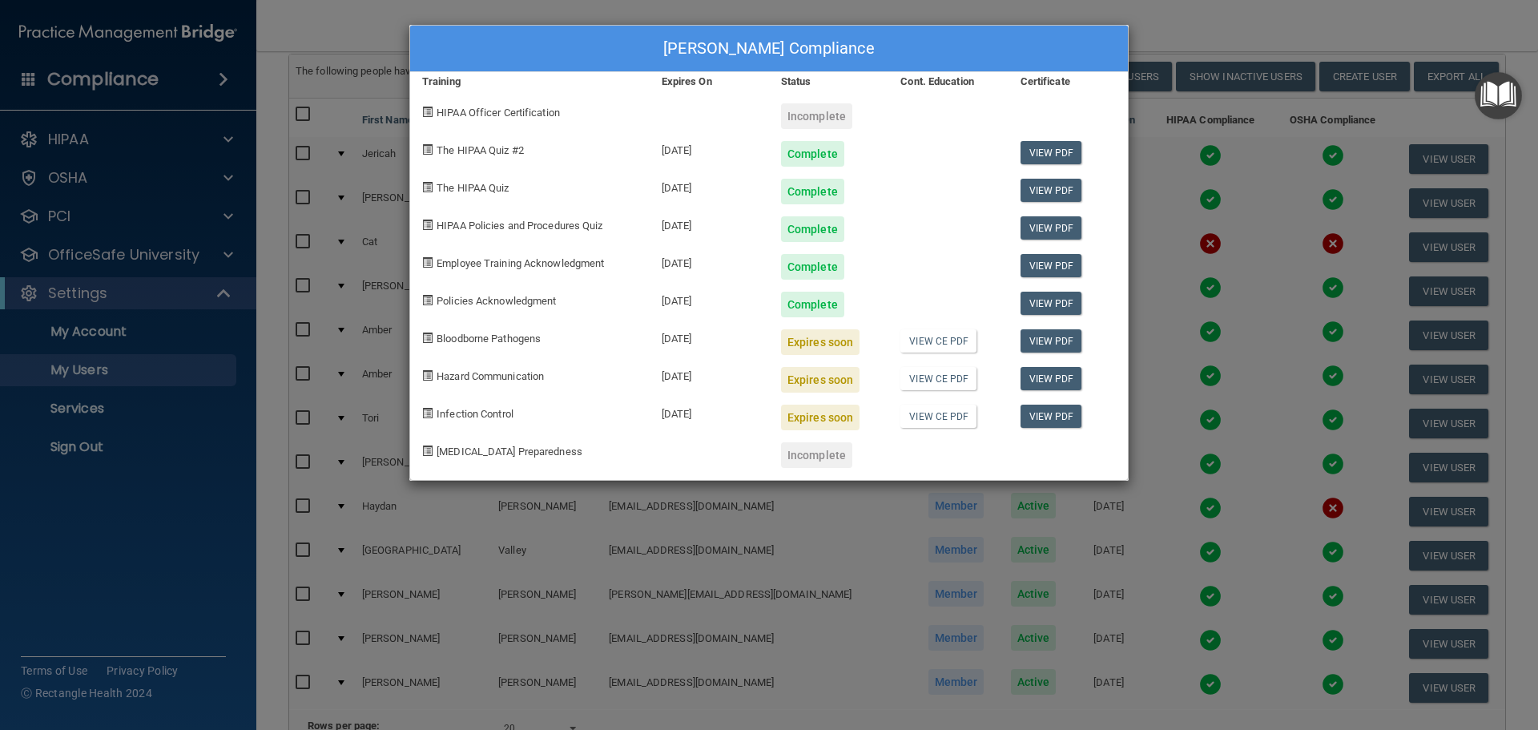
click at [1189, 32] on div "[PERSON_NAME] Compliance Training Expires On Status Cont. Education Certificate…" at bounding box center [769, 365] width 1538 height 730
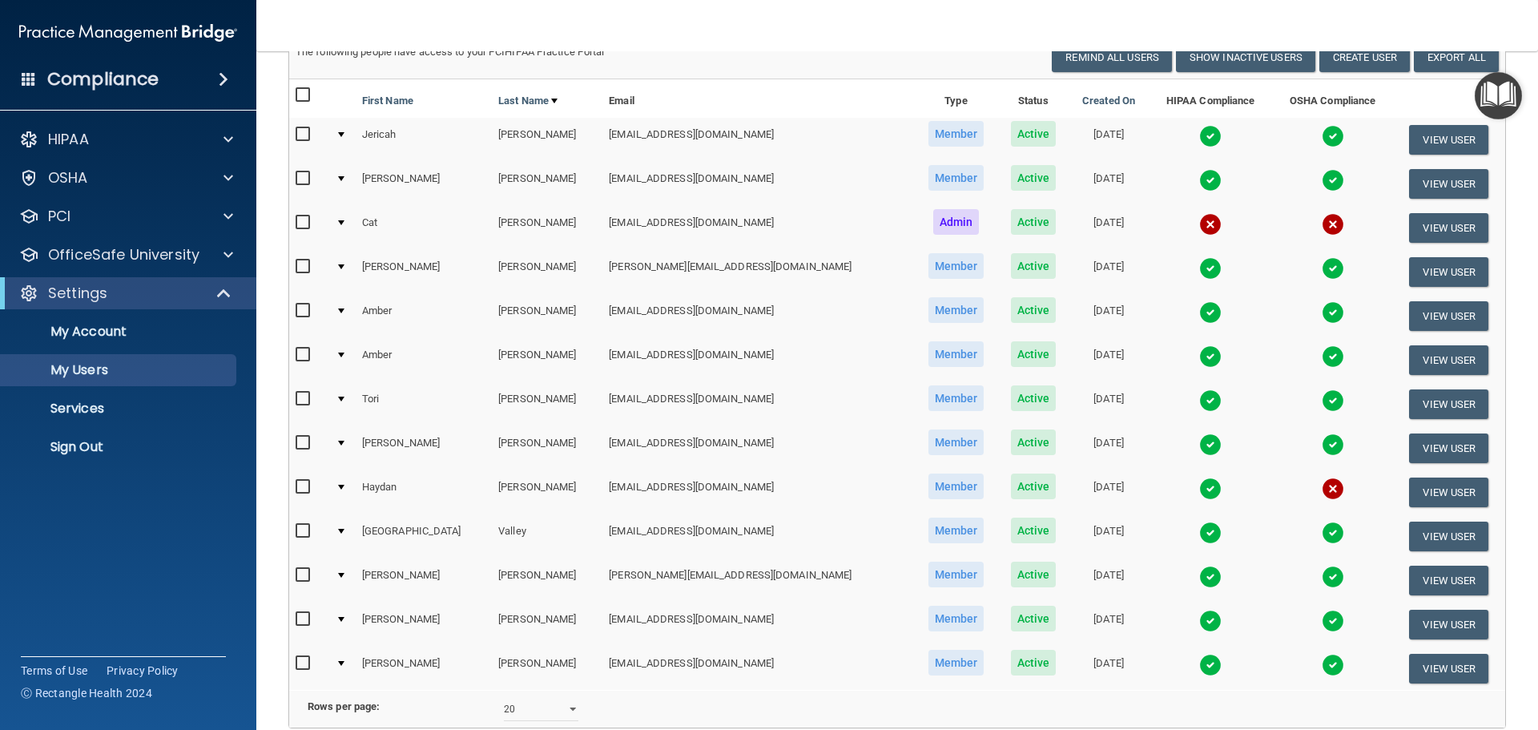
click at [1298, 135] on td at bounding box center [1332, 140] width 121 height 44
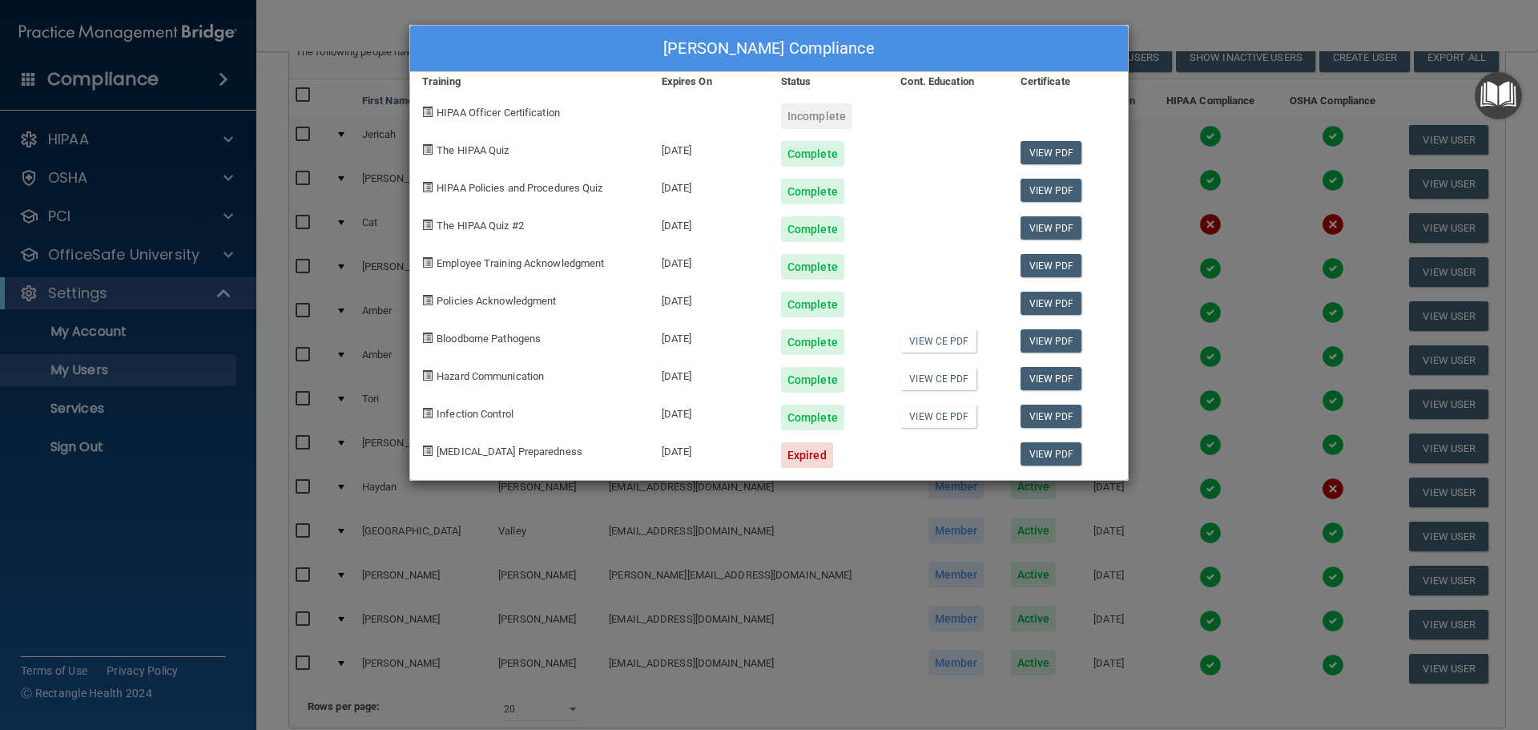
click at [1174, 22] on div "[PERSON_NAME] Compliance Training Expires On Status Cont. Education Certificate…" at bounding box center [769, 365] width 1538 height 730
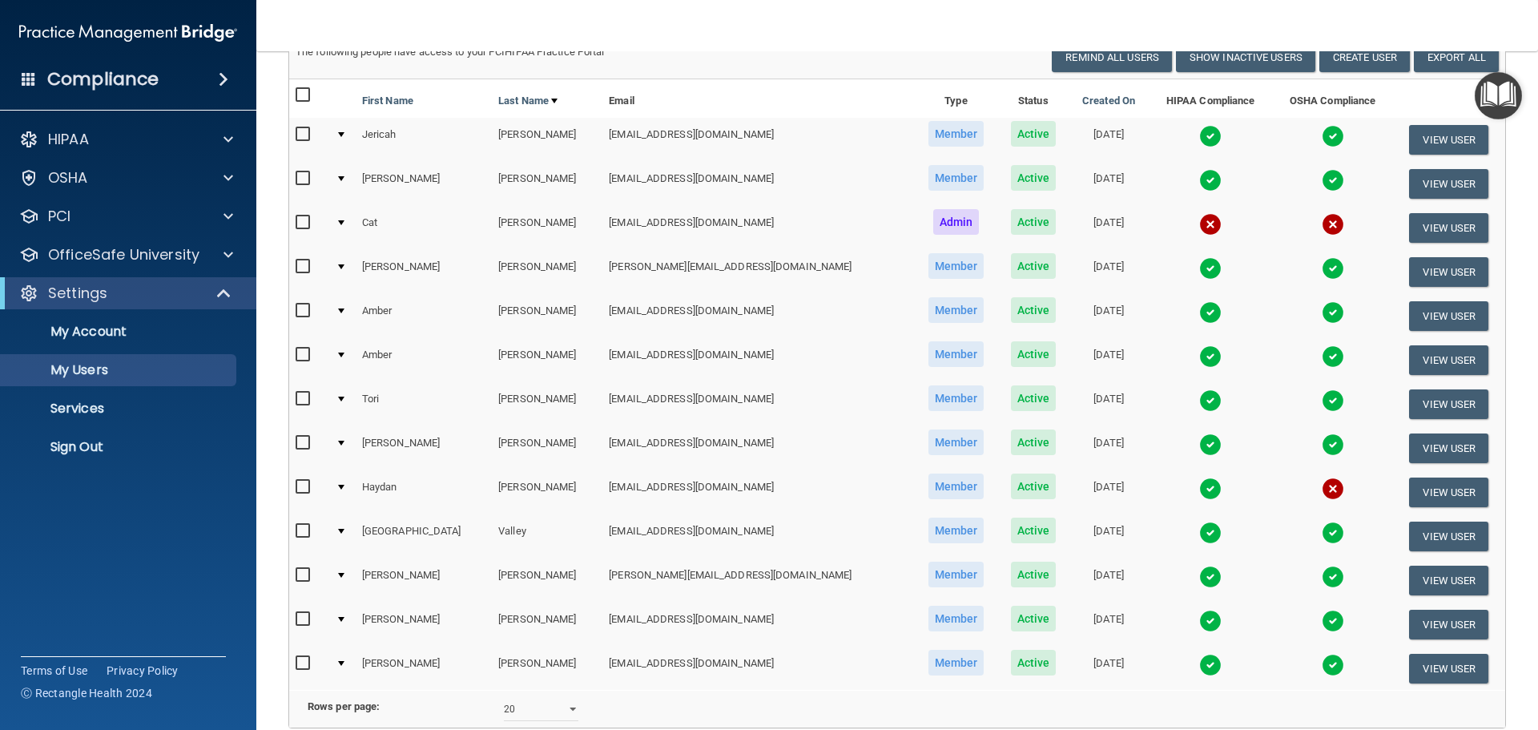
click at [1322, 265] on img at bounding box center [1333, 268] width 22 height 22
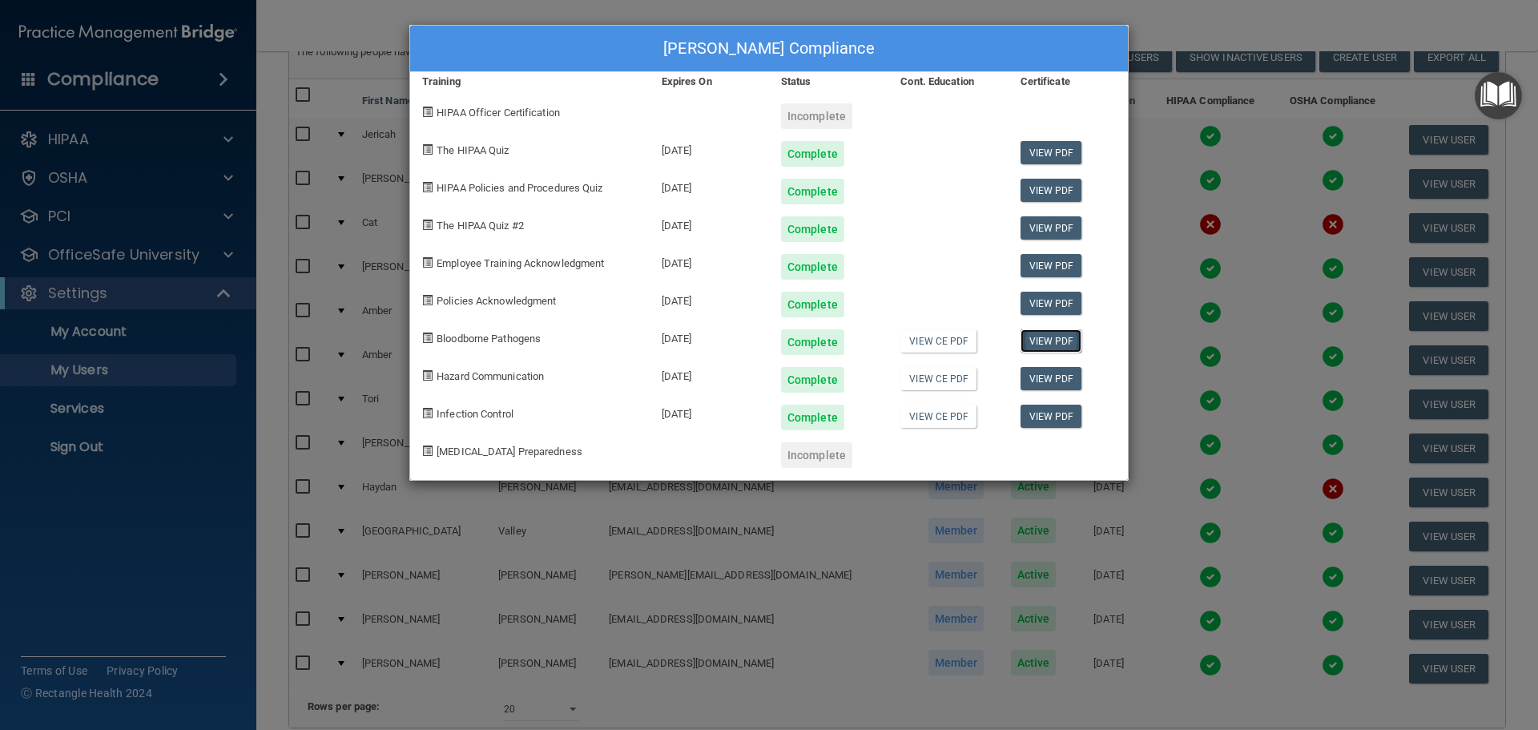
click at [1052, 346] on link "View PDF" at bounding box center [1052, 340] width 62 height 23
click at [1055, 389] on link "View PDF" at bounding box center [1052, 378] width 62 height 23
click at [1028, 417] on link "View PDF" at bounding box center [1052, 416] width 62 height 23
click at [1187, 13] on div "[PERSON_NAME] Compliance Training Expires On Status Cont. Education Certificate…" at bounding box center [769, 365] width 1538 height 730
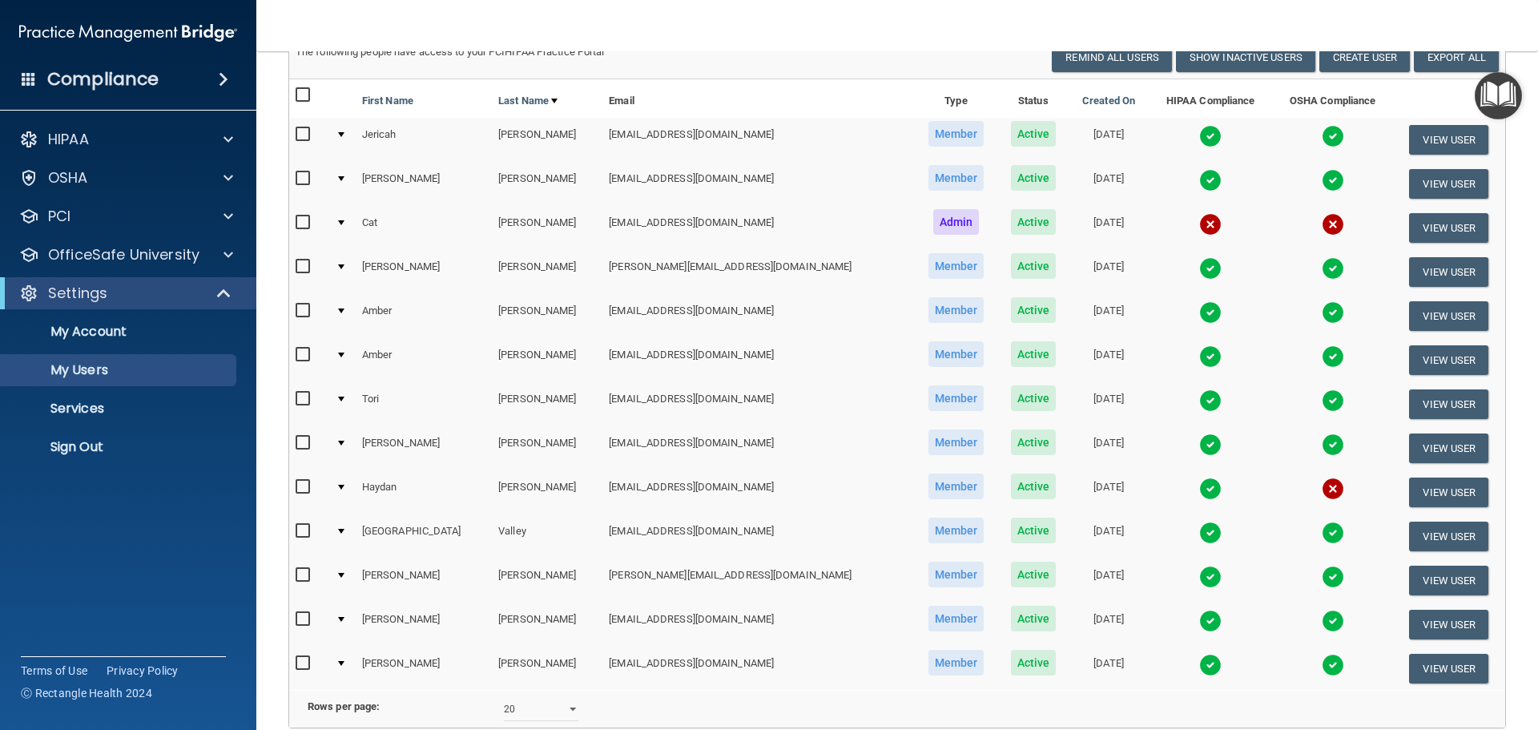
click at [1322, 320] on img at bounding box center [1333, 312] width 22 height 22
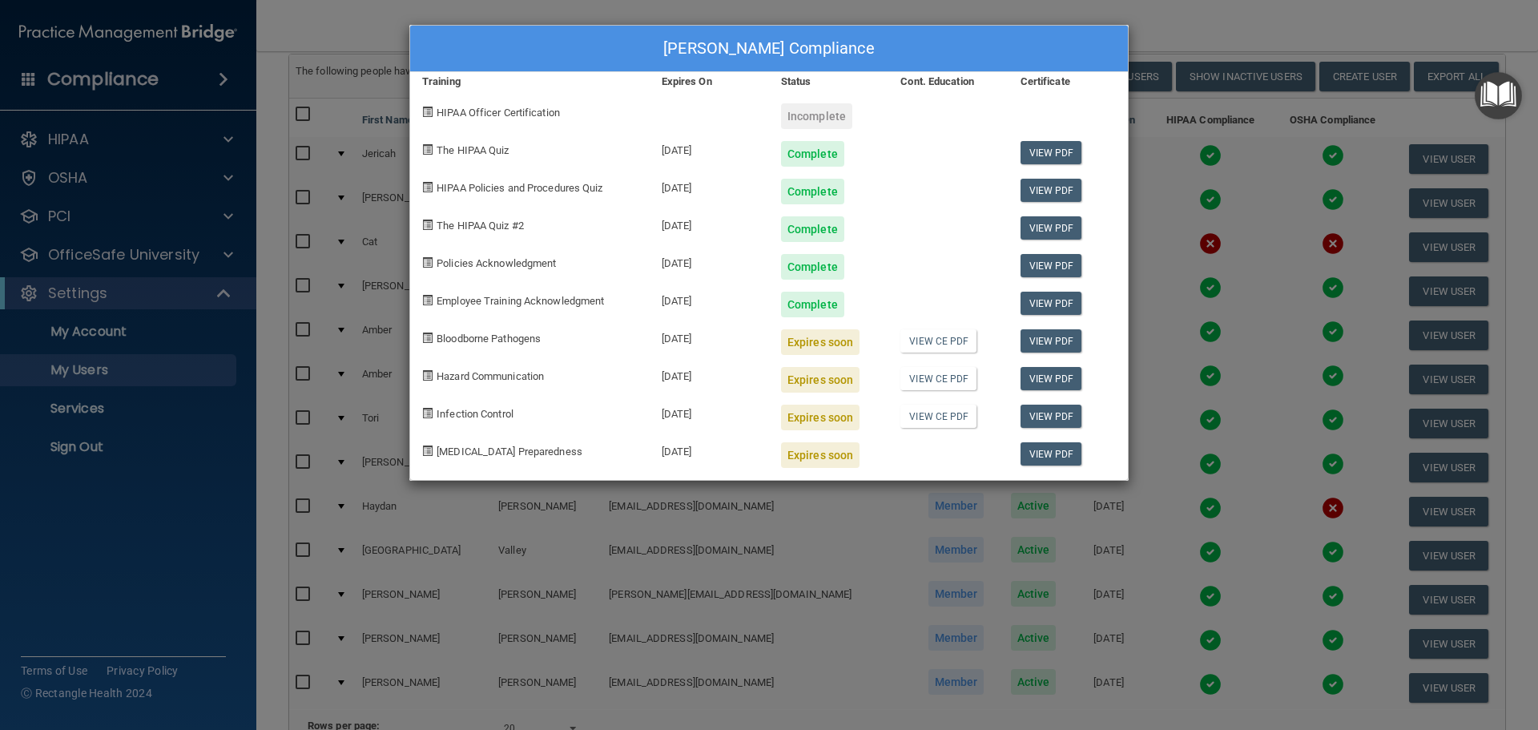
click at [1310, 23] on div "[PERSON_NAME] Compliance Training Expires On Status Cont. Education Certificate…" at bounding box center [769, 365] width 1538 height 730
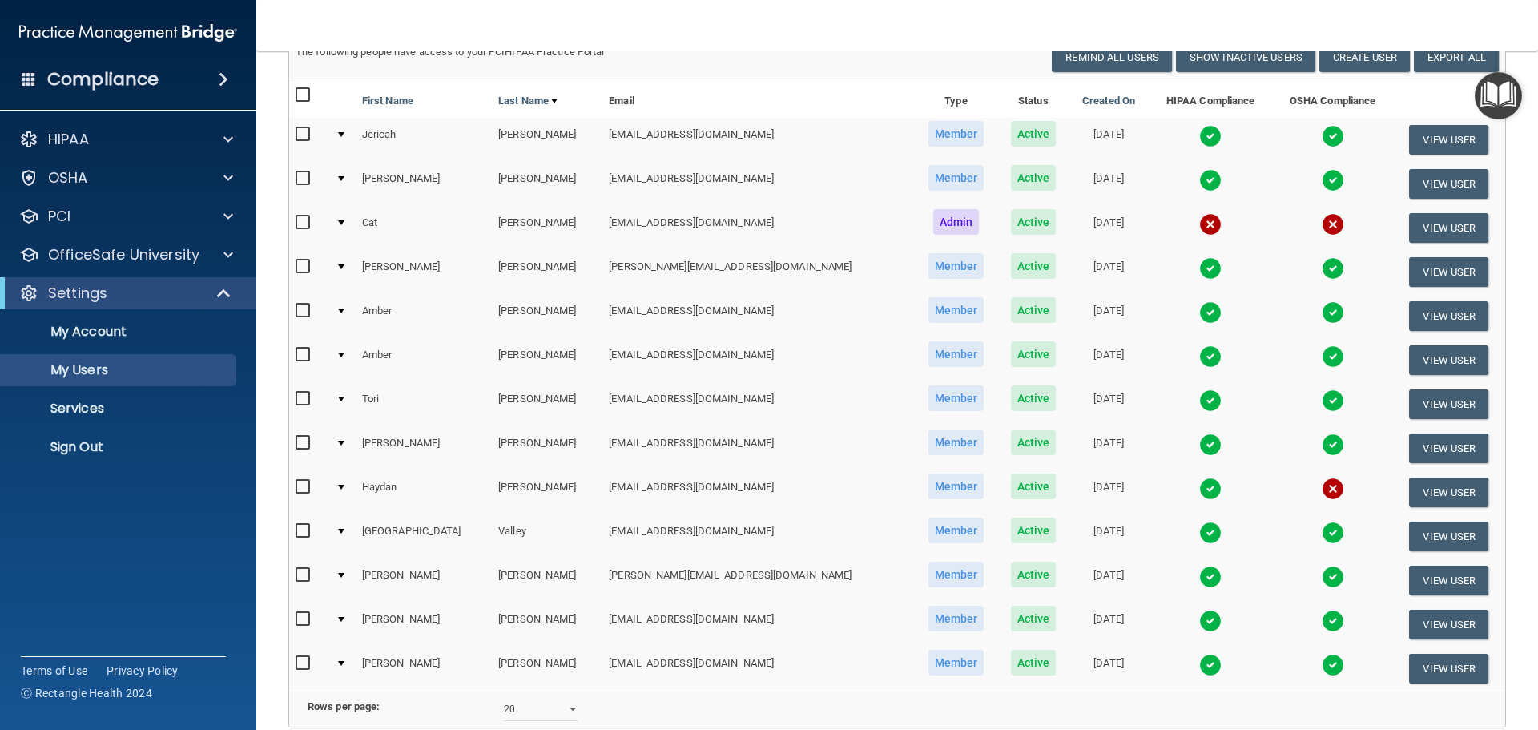
click at [1322, 408] on img at bounding box center [1333, 400] width 22 height 22
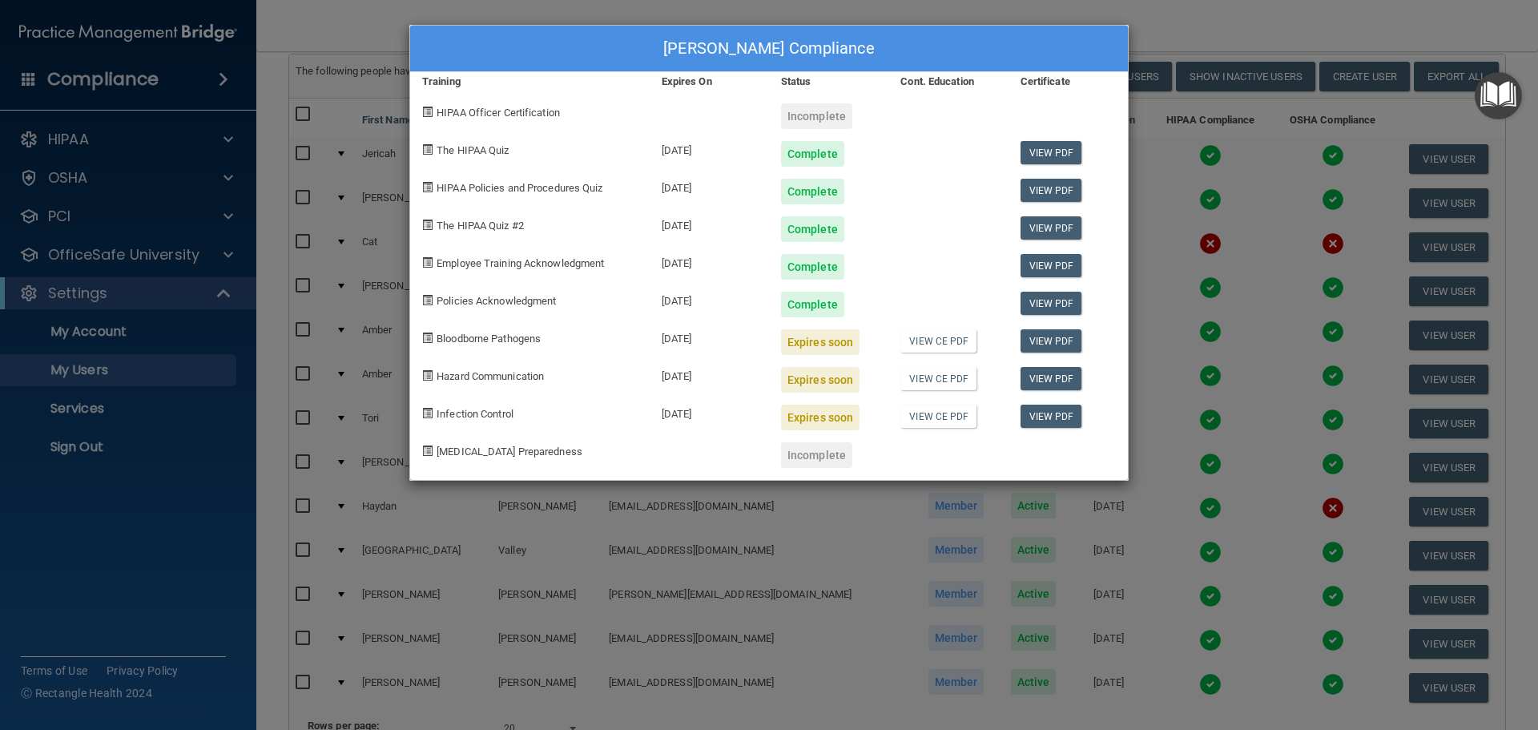
click at [1238, 31] on div "[PERSON_NAME] Compliance Training Expires On Status Cont. Education Certificate…" at bounding box center [769, 365] width 1538 height 730
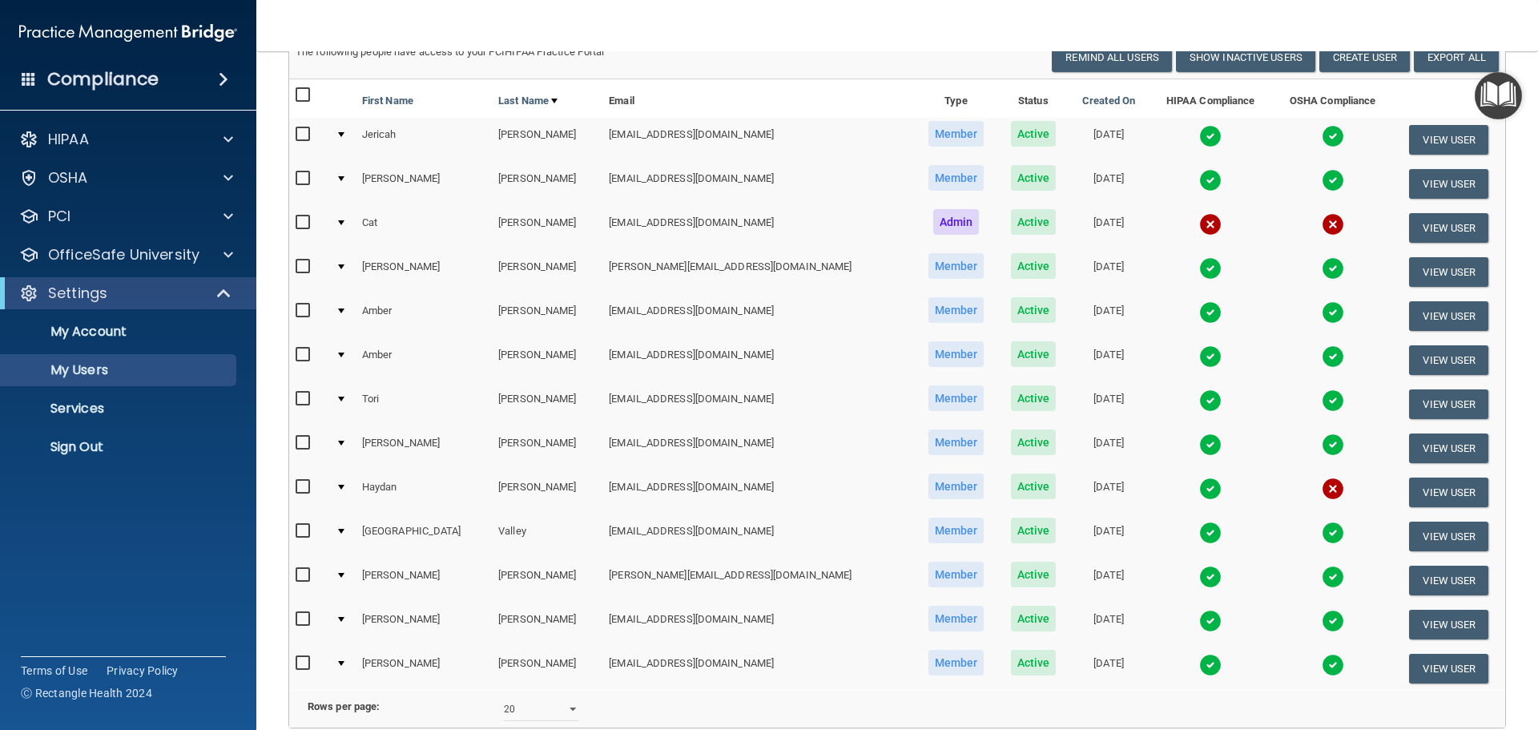
click at [1322, 447] on img at bounding box center [1333, 444] width 22 height 22
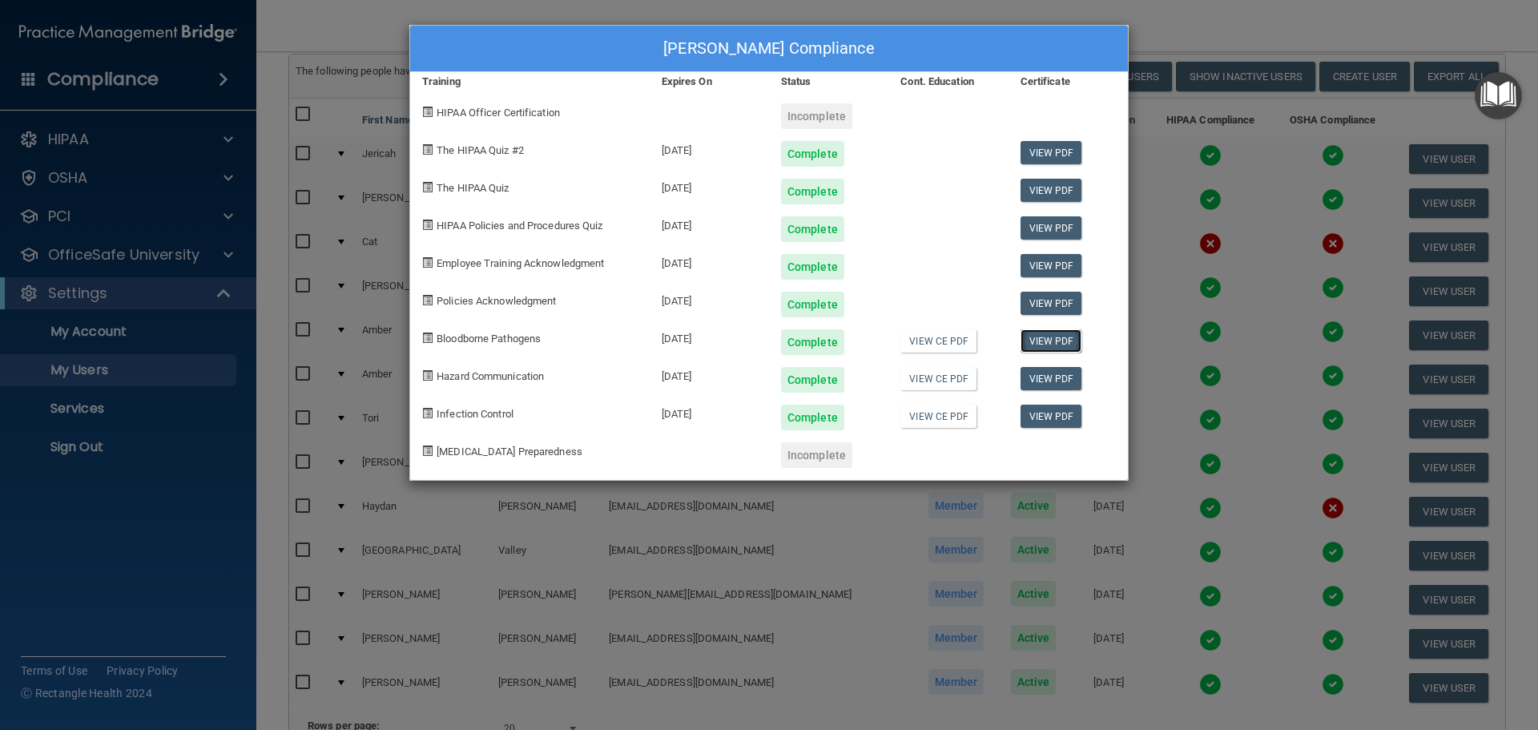
click at [1062, 335] on link "View PDF" at bounding box center [1052, 340] width 62 height 23
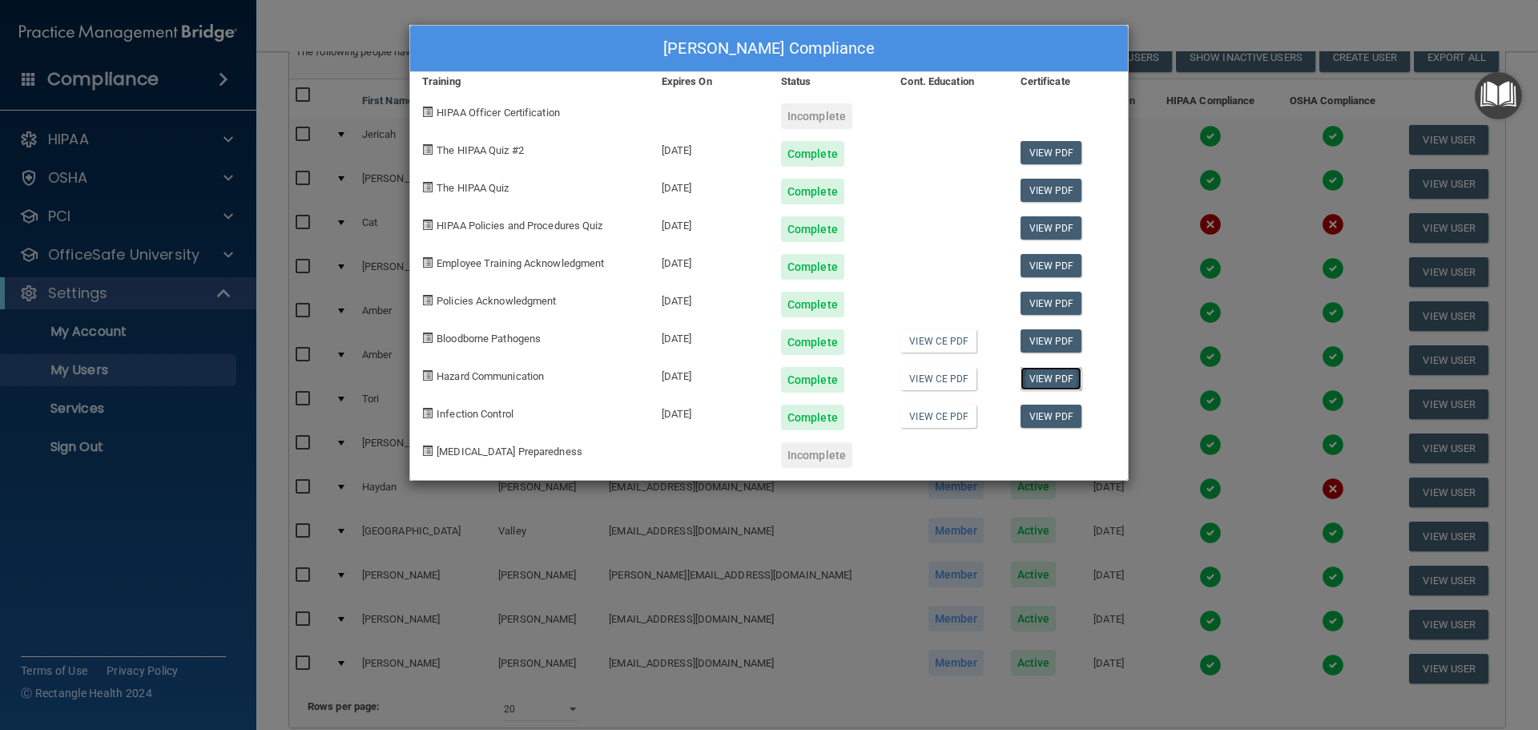
click at [1075, 380] on link "View PDF" at bounding box center [1052, 378] width 62 height 23
click at [1055, 417] on link "View PDF" at bounding box center [1052, 416] width 62 height 23
click at [1233, 29] on div "[PERSON_NAME] Compliance Training Expires On Status Cont. Education Certificate…" at bounding box center [769, 365] width 1538 height 730
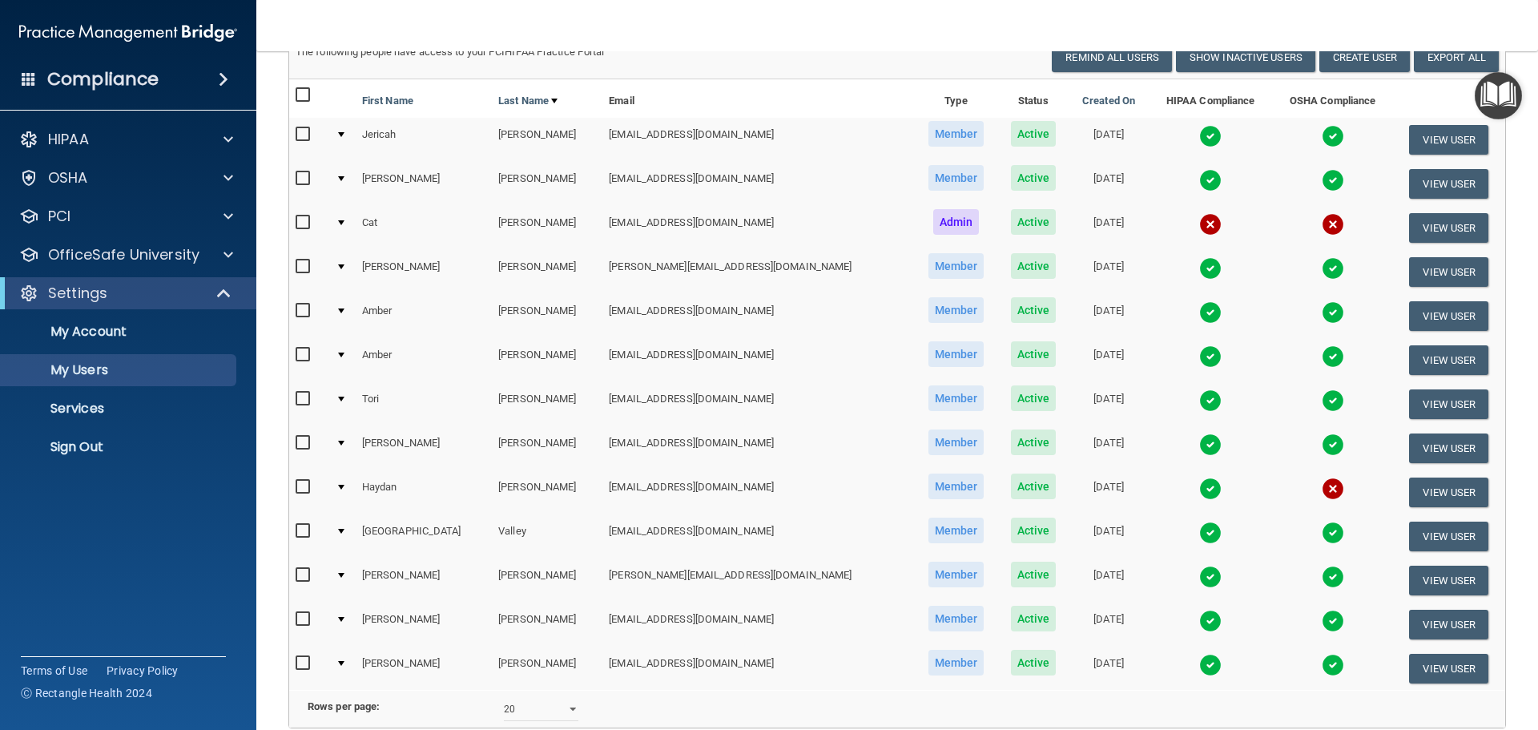
click at [1322, 579] on img at bounding box center [1333, 577] width 22 height 22
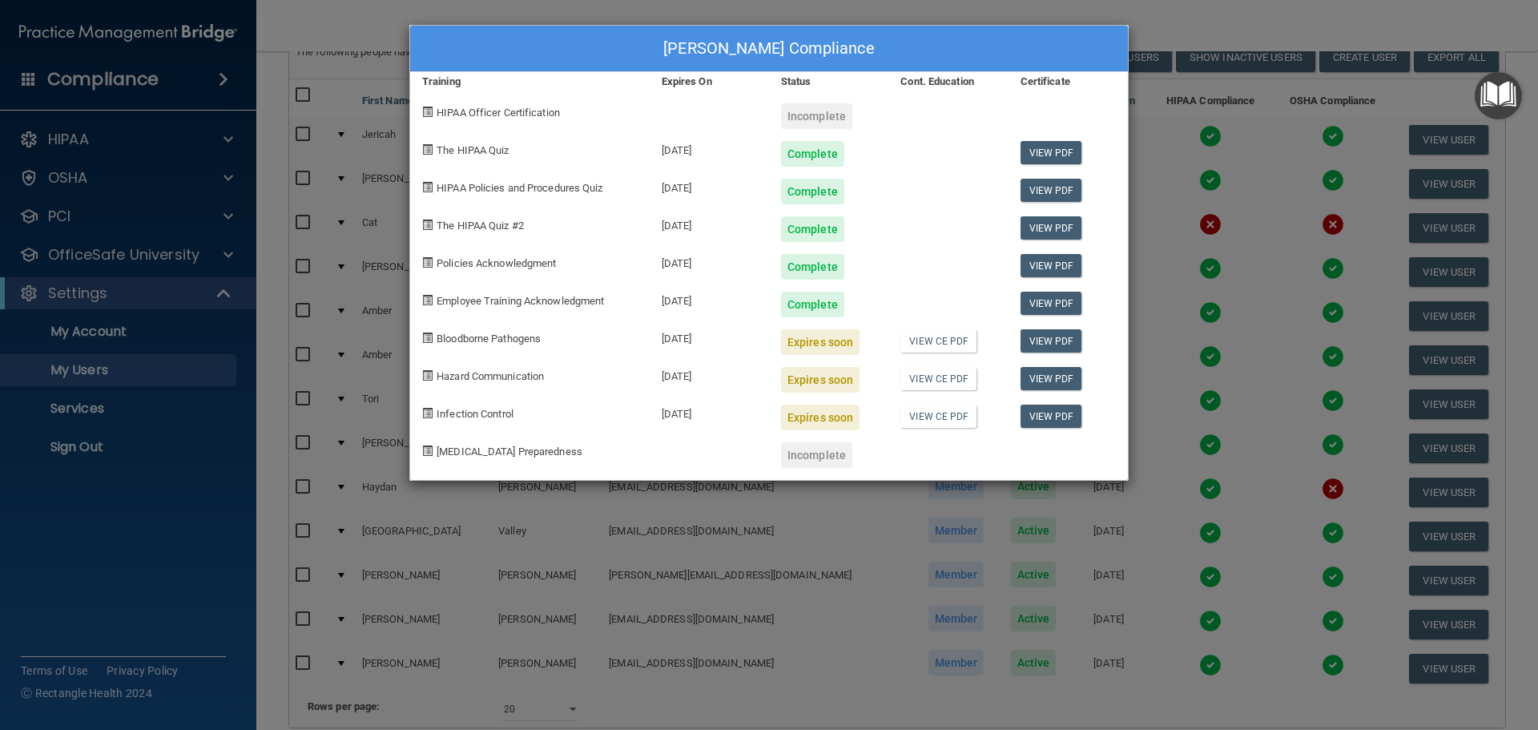
click at [1279, 34] on div "[PERSON_NAME] Compliance Training Expires On Status Cont. Education Certificate…" at bounding box center [769, 365] width 1538 height 730
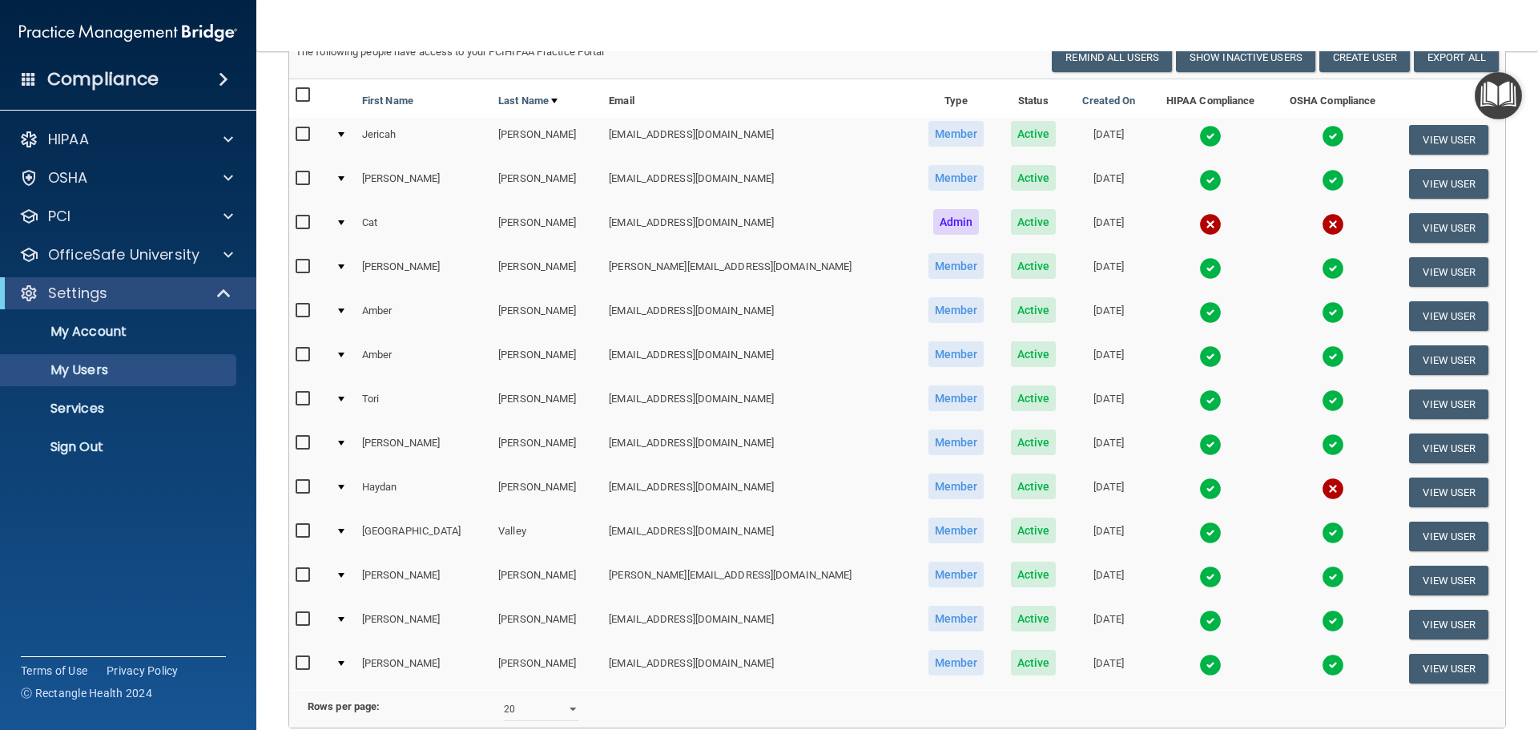
click at [1322, 537] on img at bounding box center [1333, 532] width 22 height 22
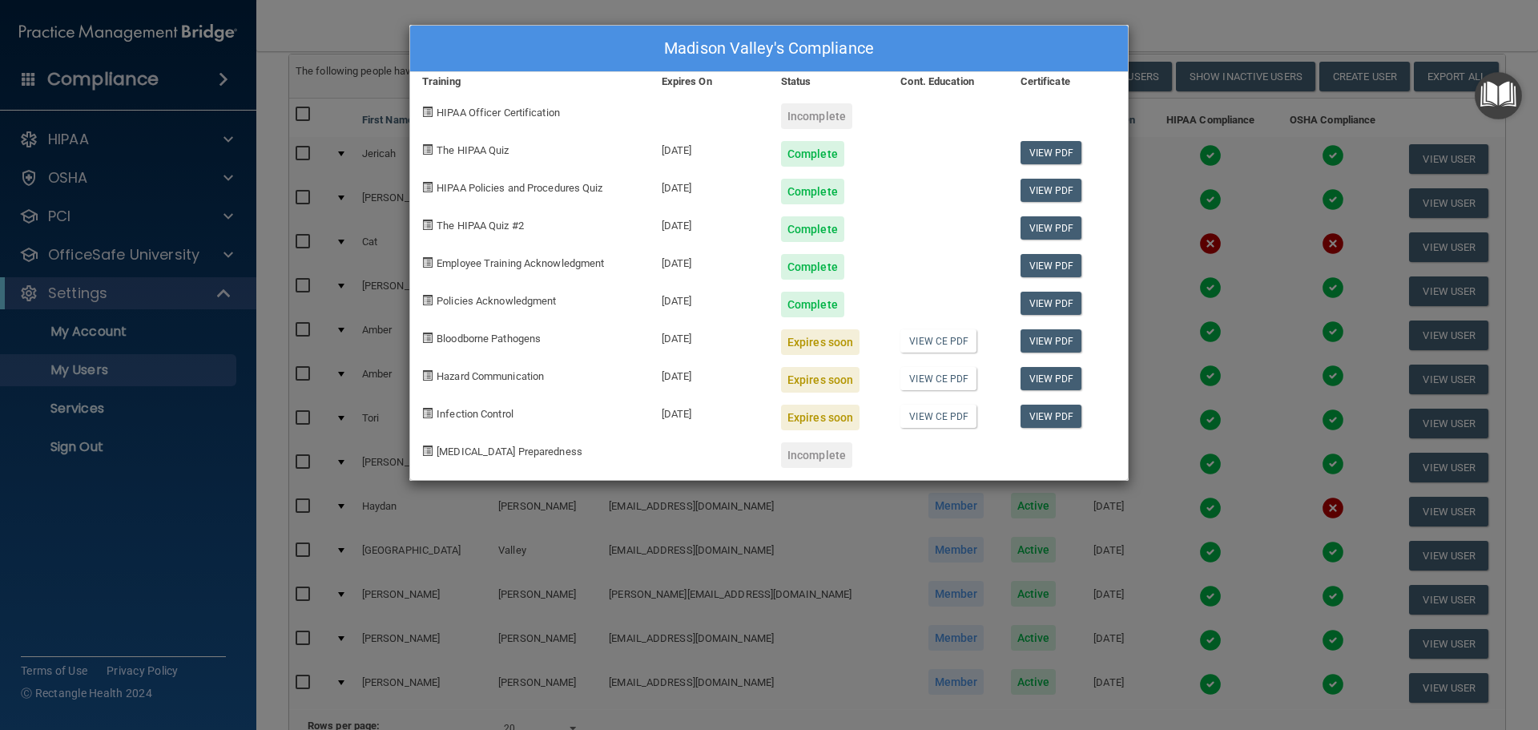
click at [1210, 30] on div "Madison Valley's Compliance Training Expires On Status Cont. Education Certific…" at bounding box center [769, 365] width 1538 height 730
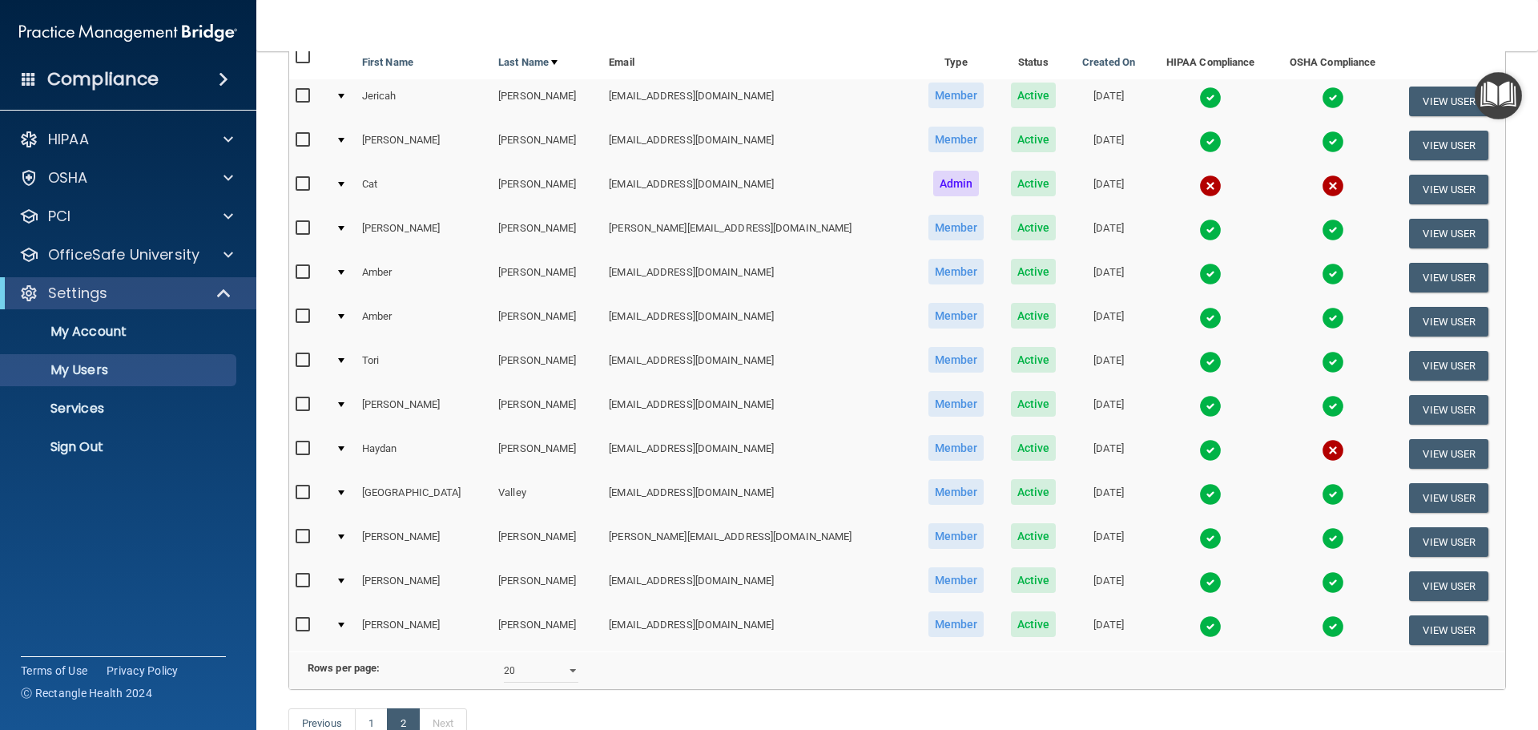
scroll to position [207, 0]
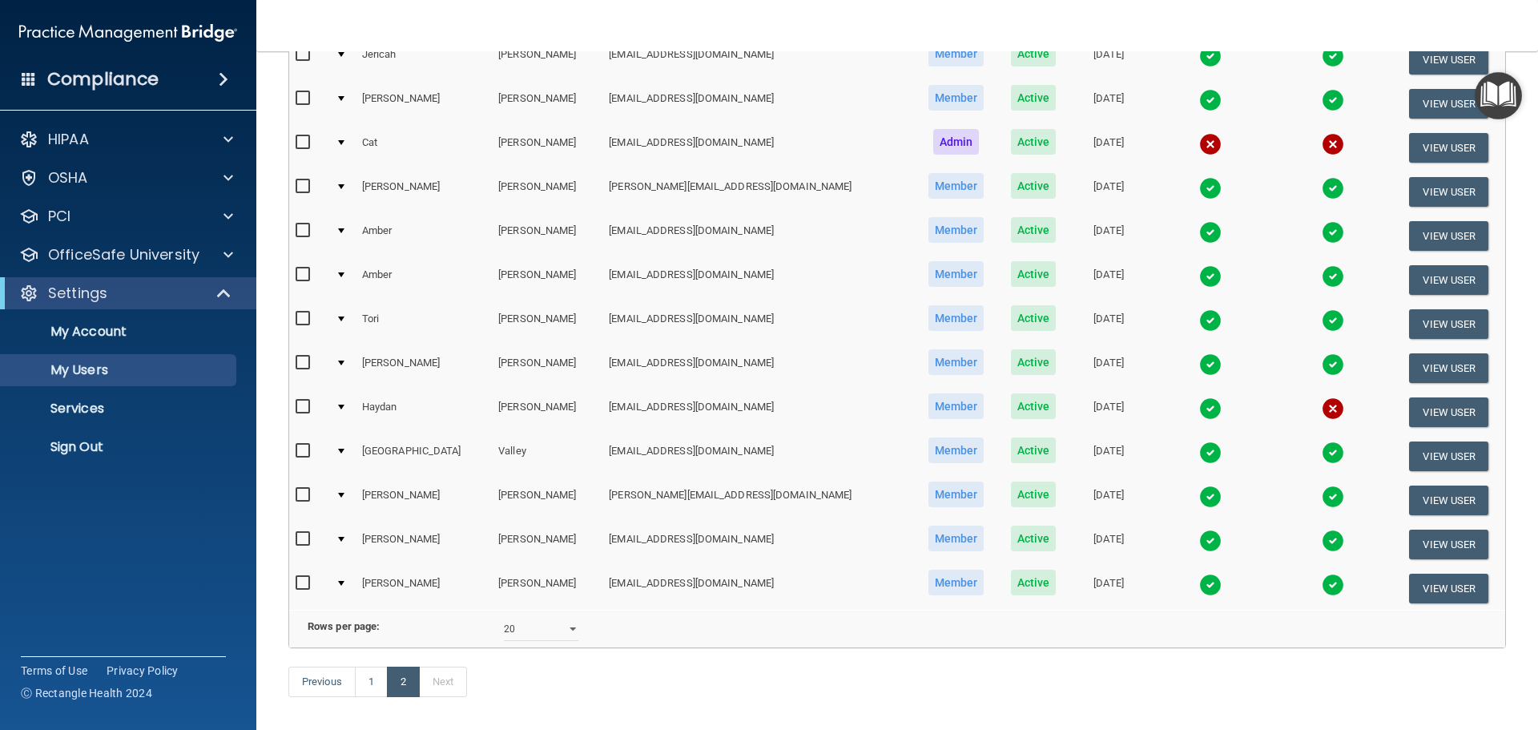
click at [1322, 586] on img at bounding box center [1333, 585] width 22 height 22
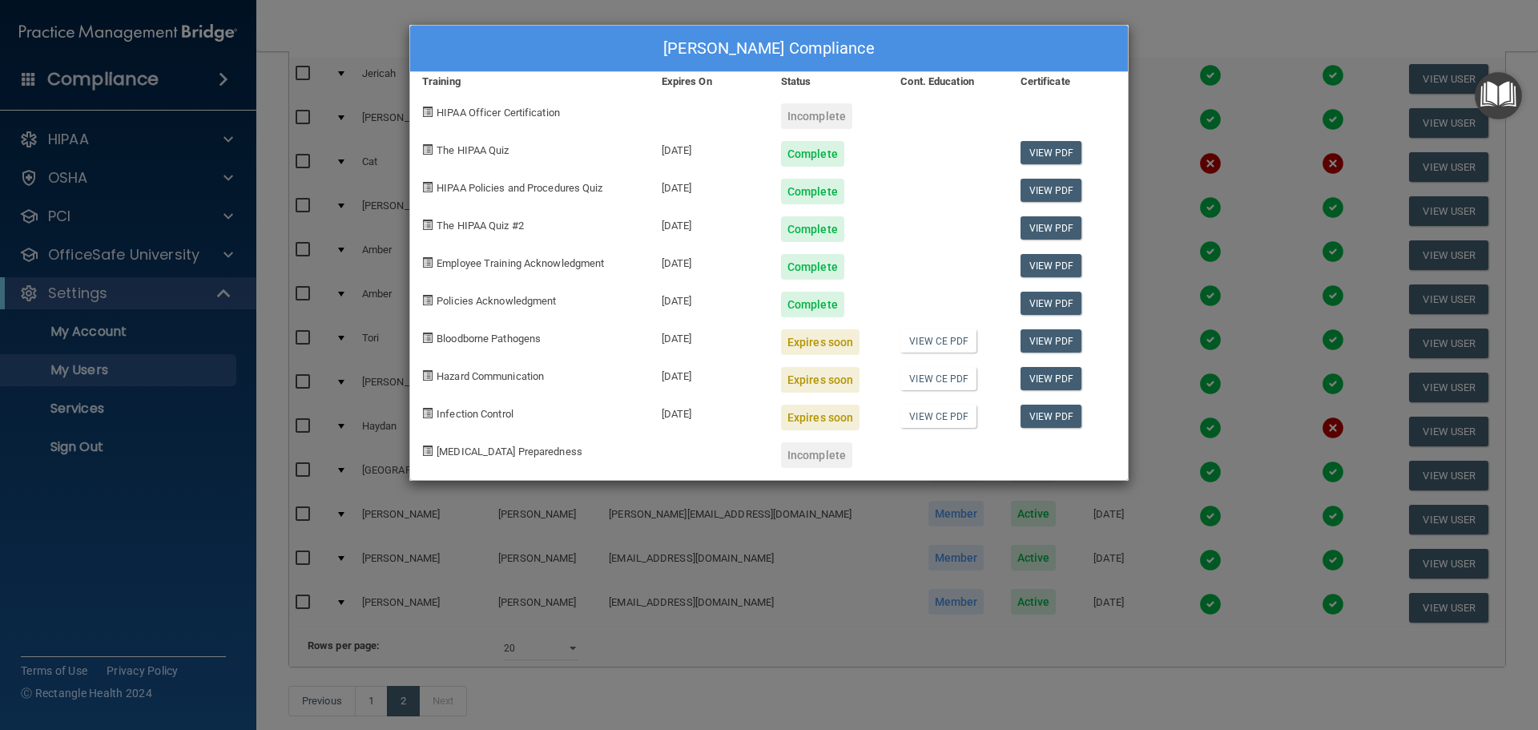
click at [1163, 23] on div "[PERSON_NAME] Compliance Training Expires On Status Cont. Education Certificate…" at bounding box center [769, 365] width 1538 height 730
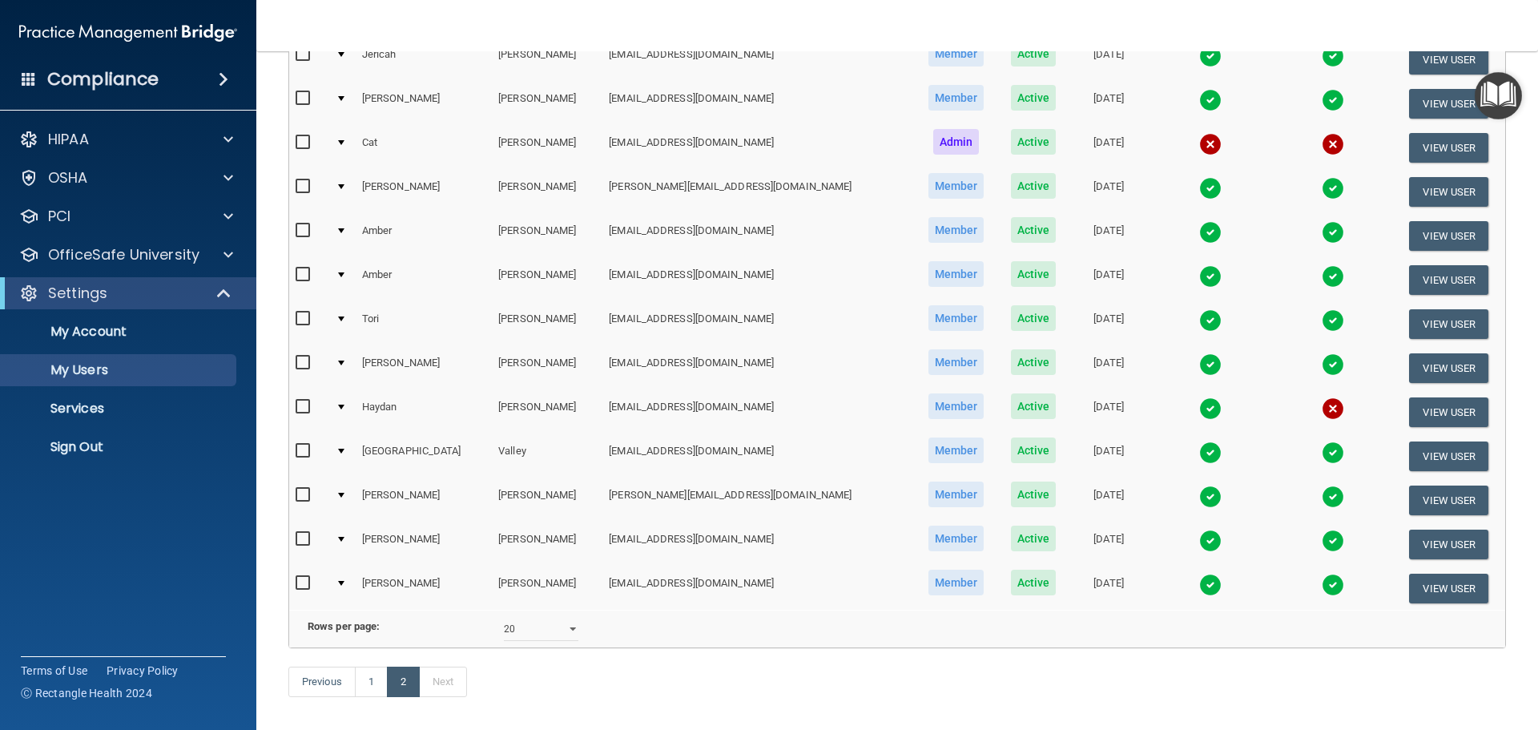
click at [1322, 586] on img at bounding box center [1333, 585] width 22 height 22
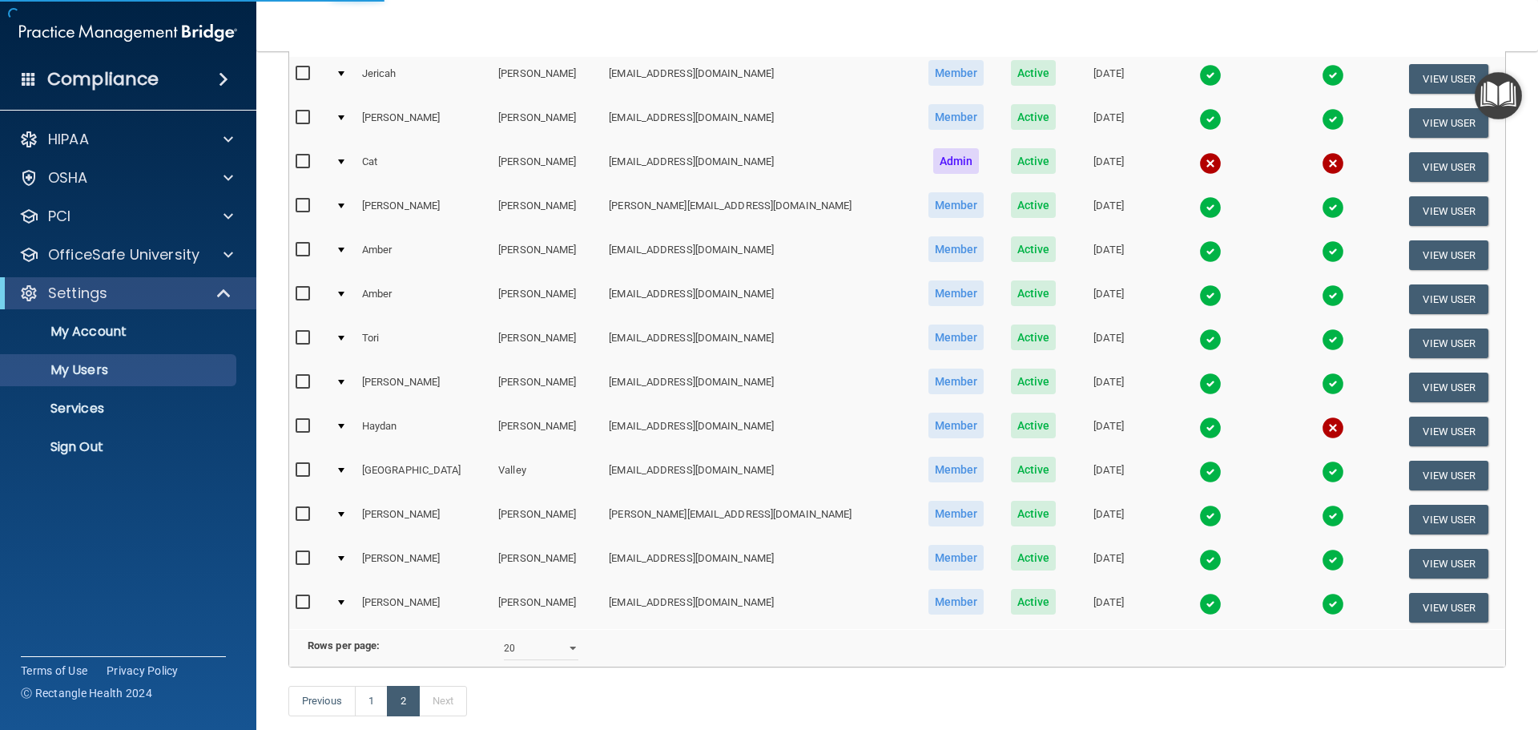
click at [1322, 607] on img at bounding box center [1333, 604] width 22 height 22
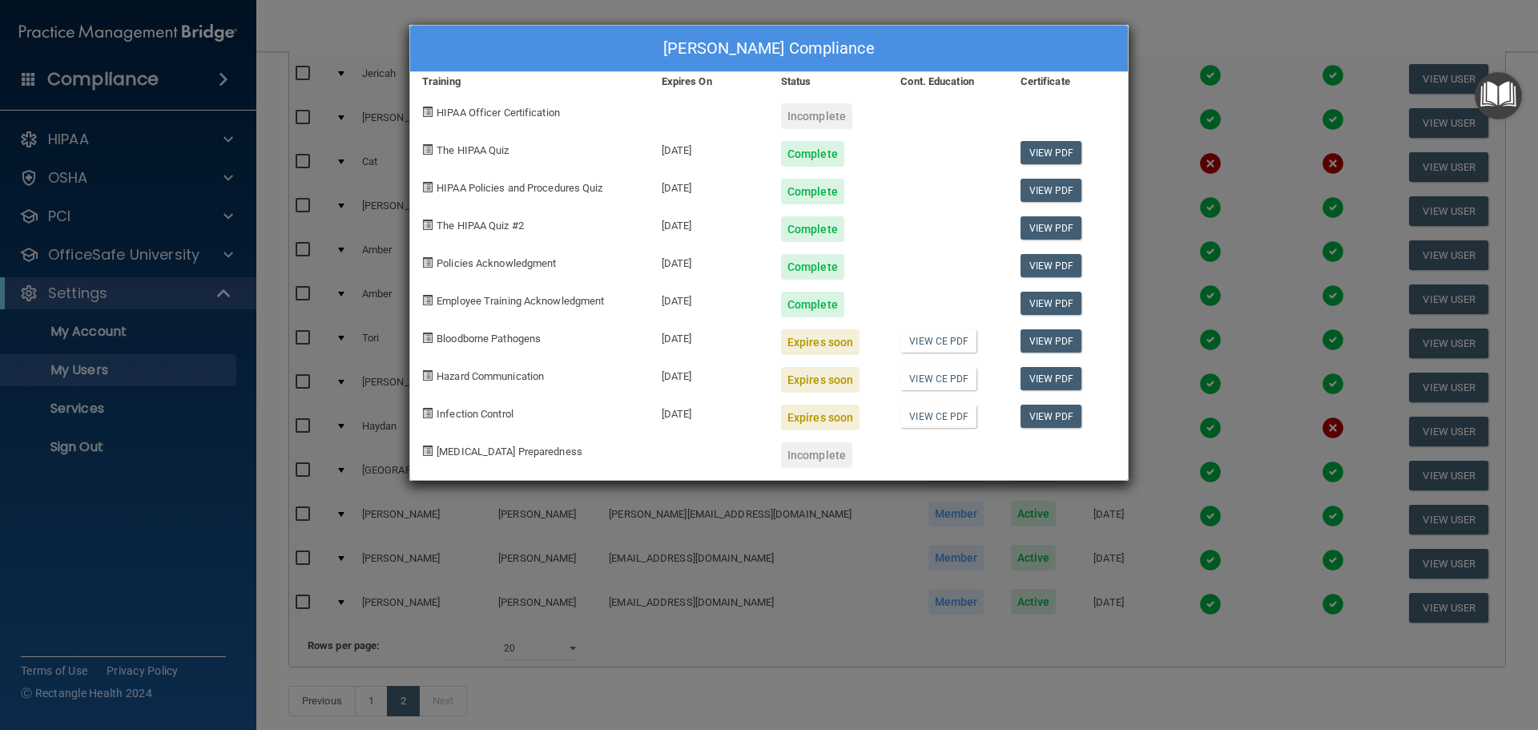
click at [1226, 34] on div "[PERSON_NAME] Compliance Training Expires On Status Cont. Education Certificate…" at bounding box center [769, 365] width 1538 height 730
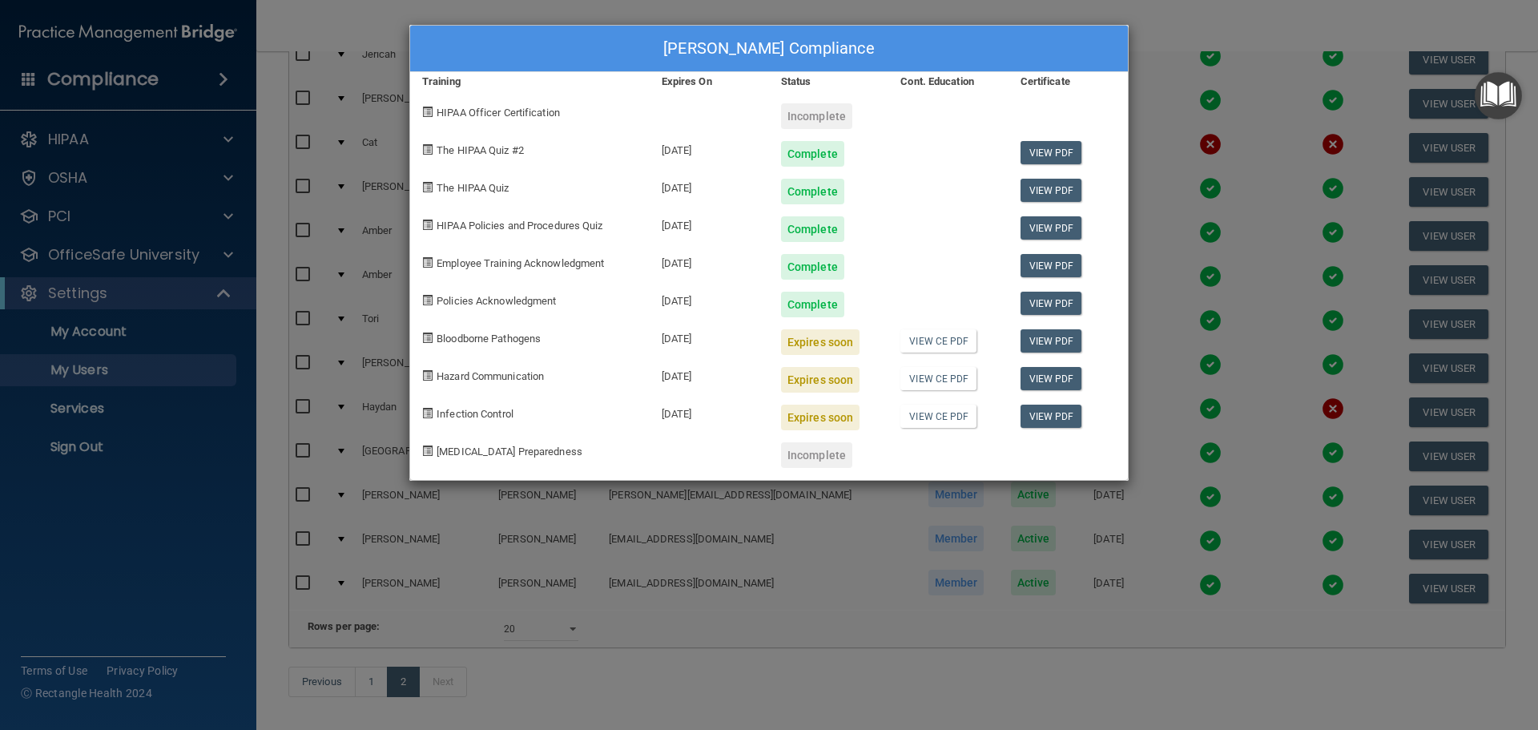
click at [1198, 30] on div "[PERSON_NAME] Compliance Training Expires On Status Cont. Education Certificate…" at bounding box center [769, 365] width 1538 height 730
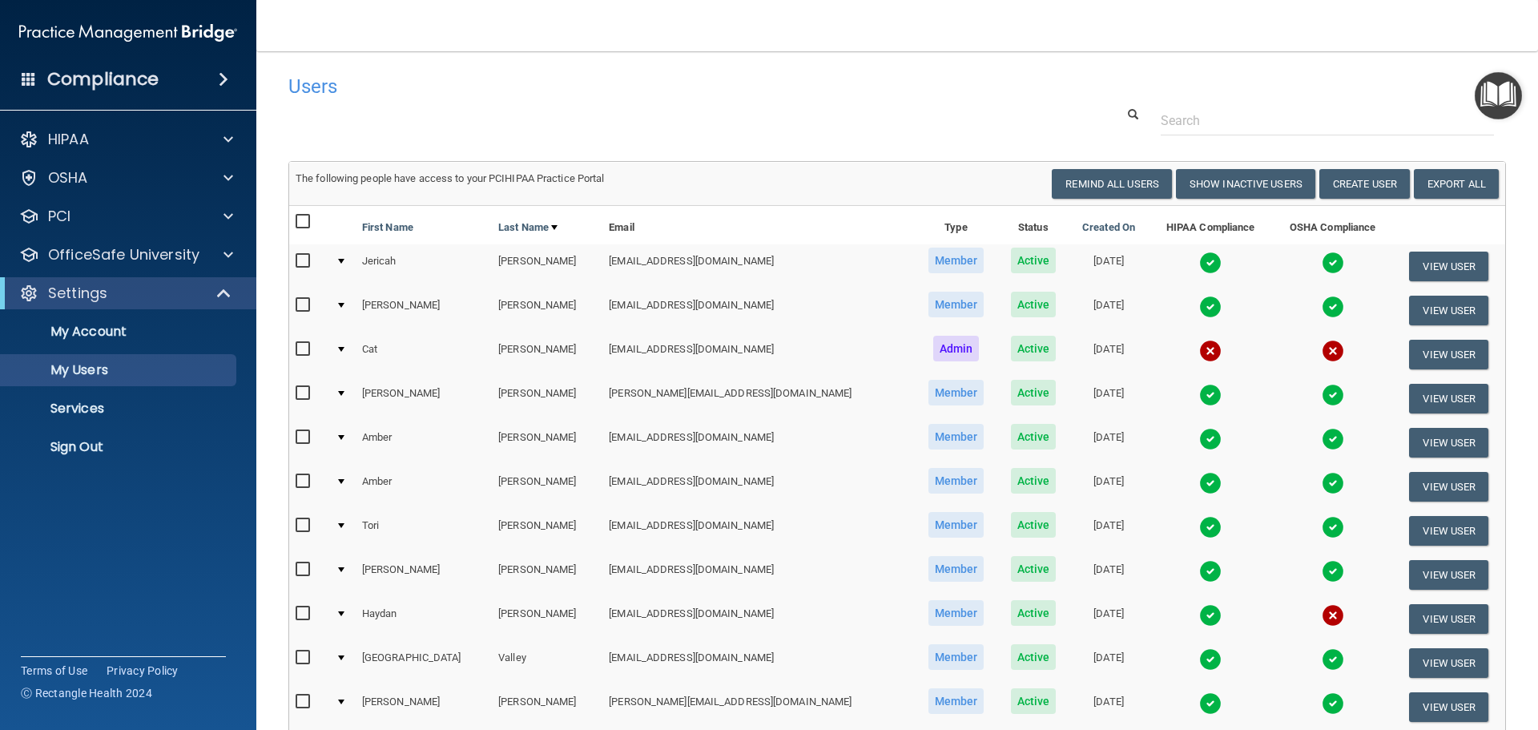
scroll to position [0, 0]
click at [1322, 348] on img at bounding box center [1333, 351] width 22 height 22
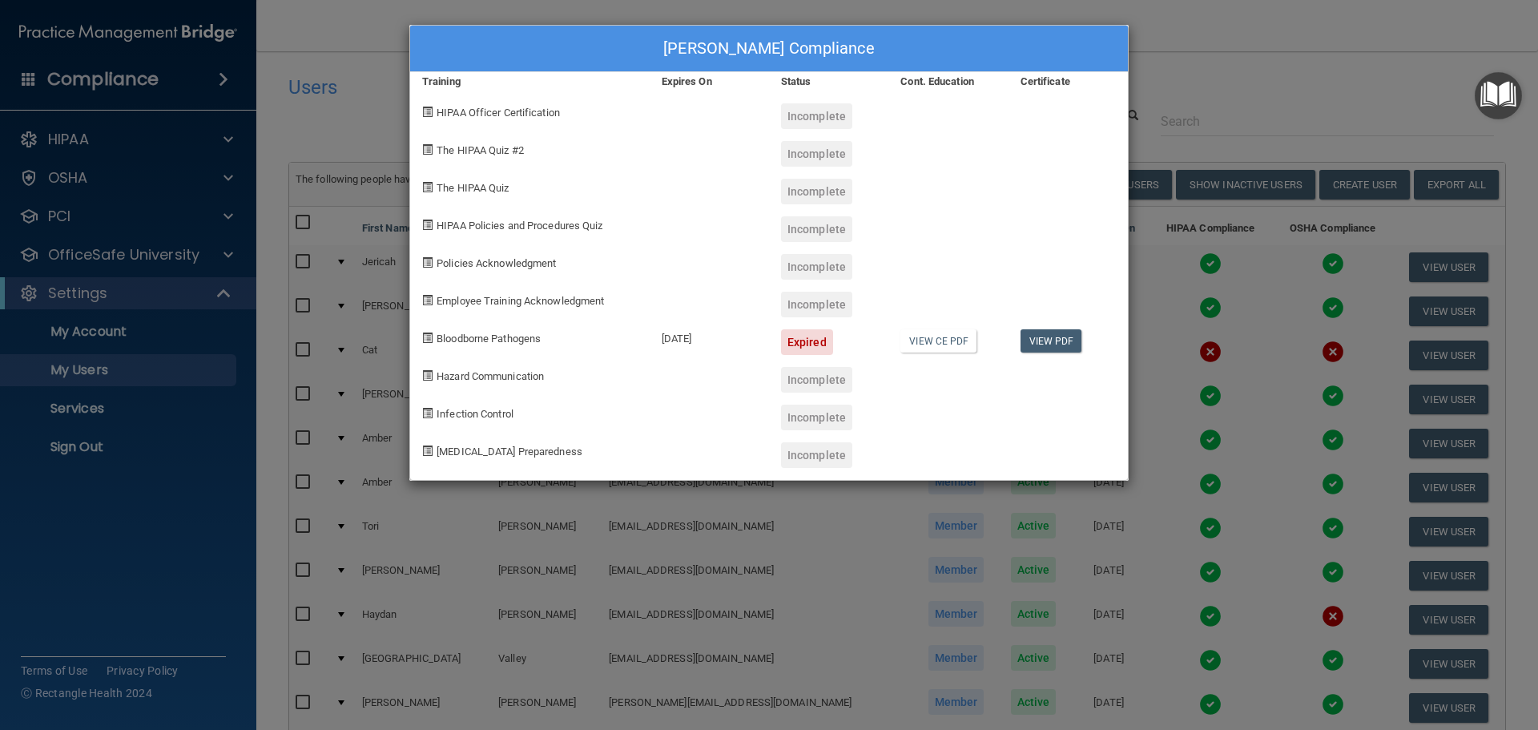
click at [1239, 89] on div "[PERSON_NAME] Compliance Training Expires On Status Cont. Education Certificate…" at bounding box center [769, 365] width 1538 height 730
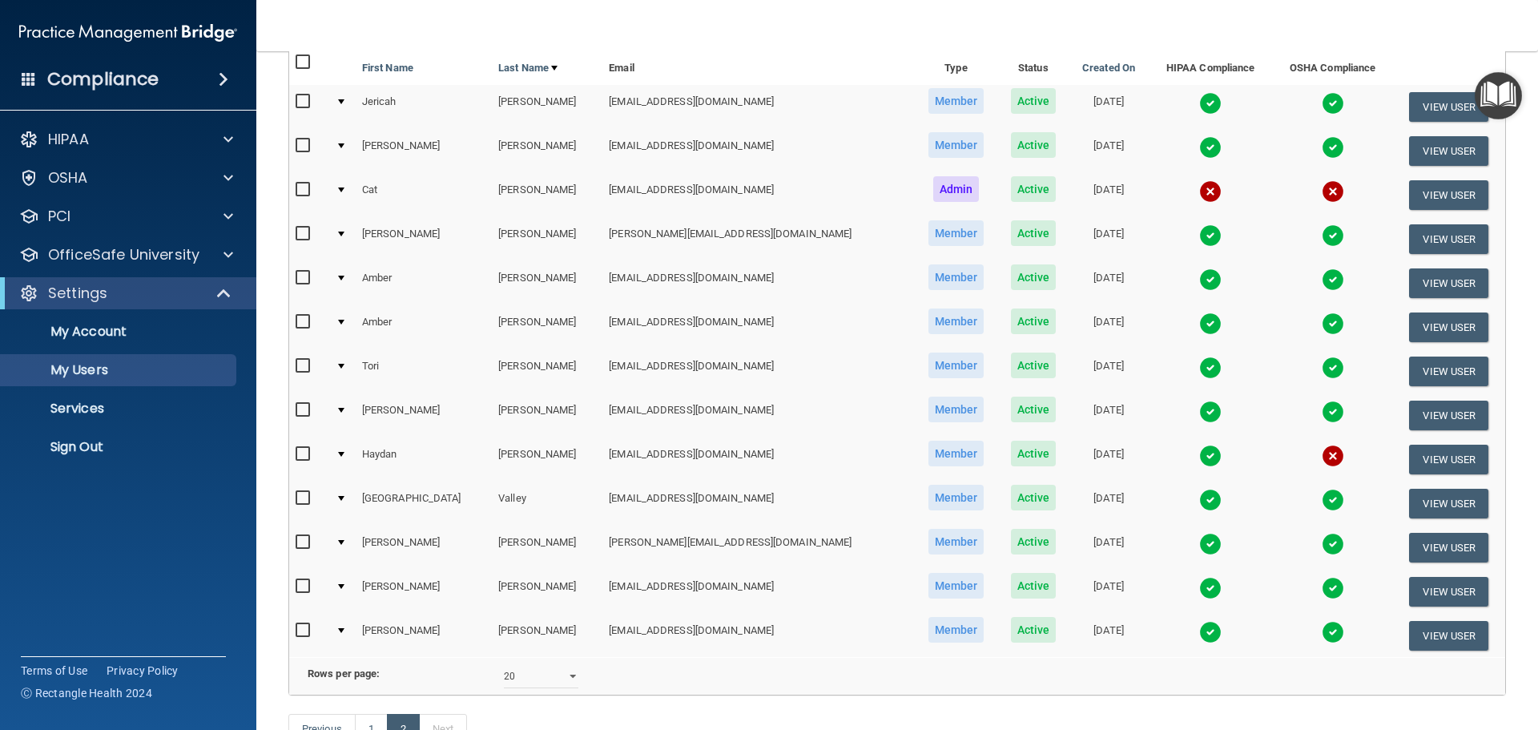
scroll to position [240, 0]
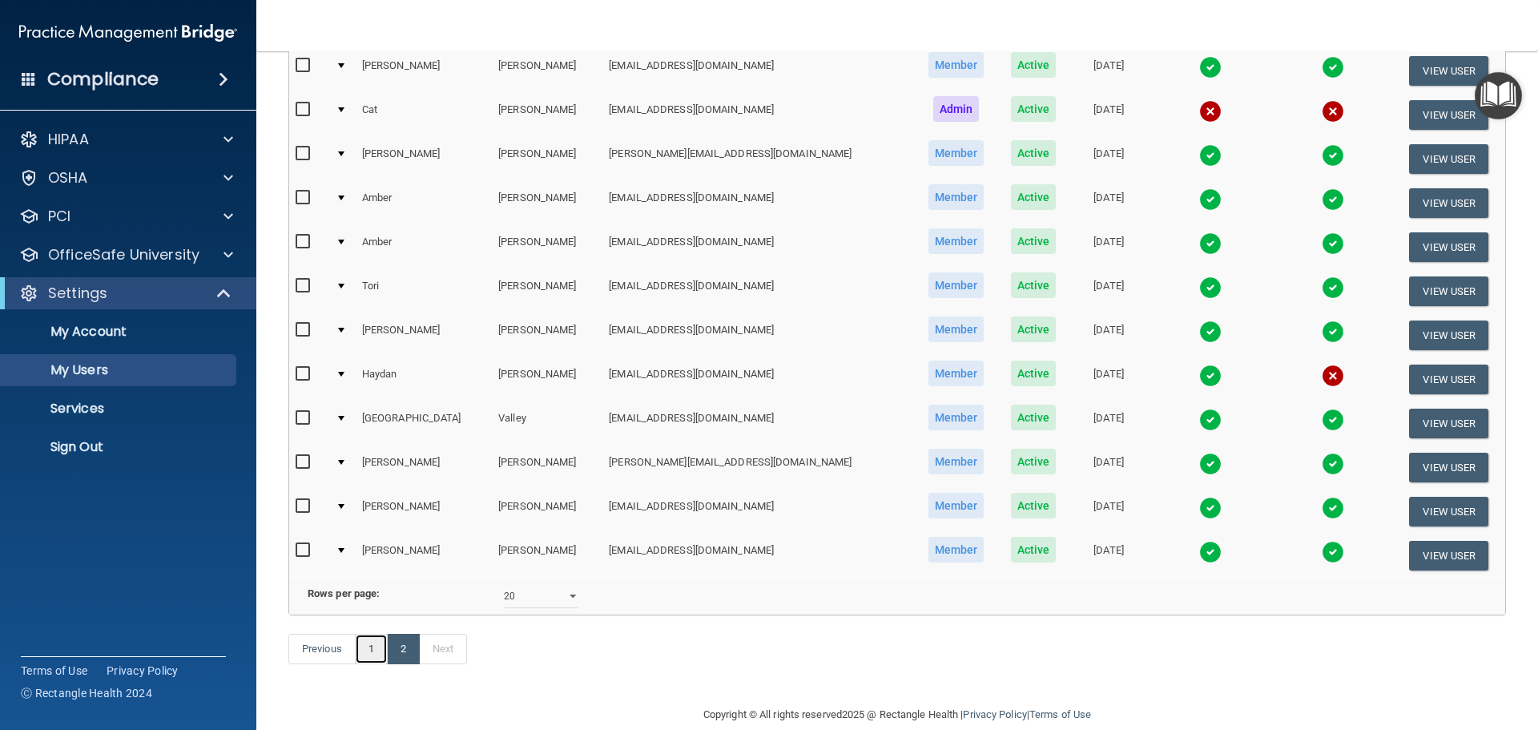
click at [372, 664] on link "1" at bounding box center [371, 649] width 33 height 30
select select "20"
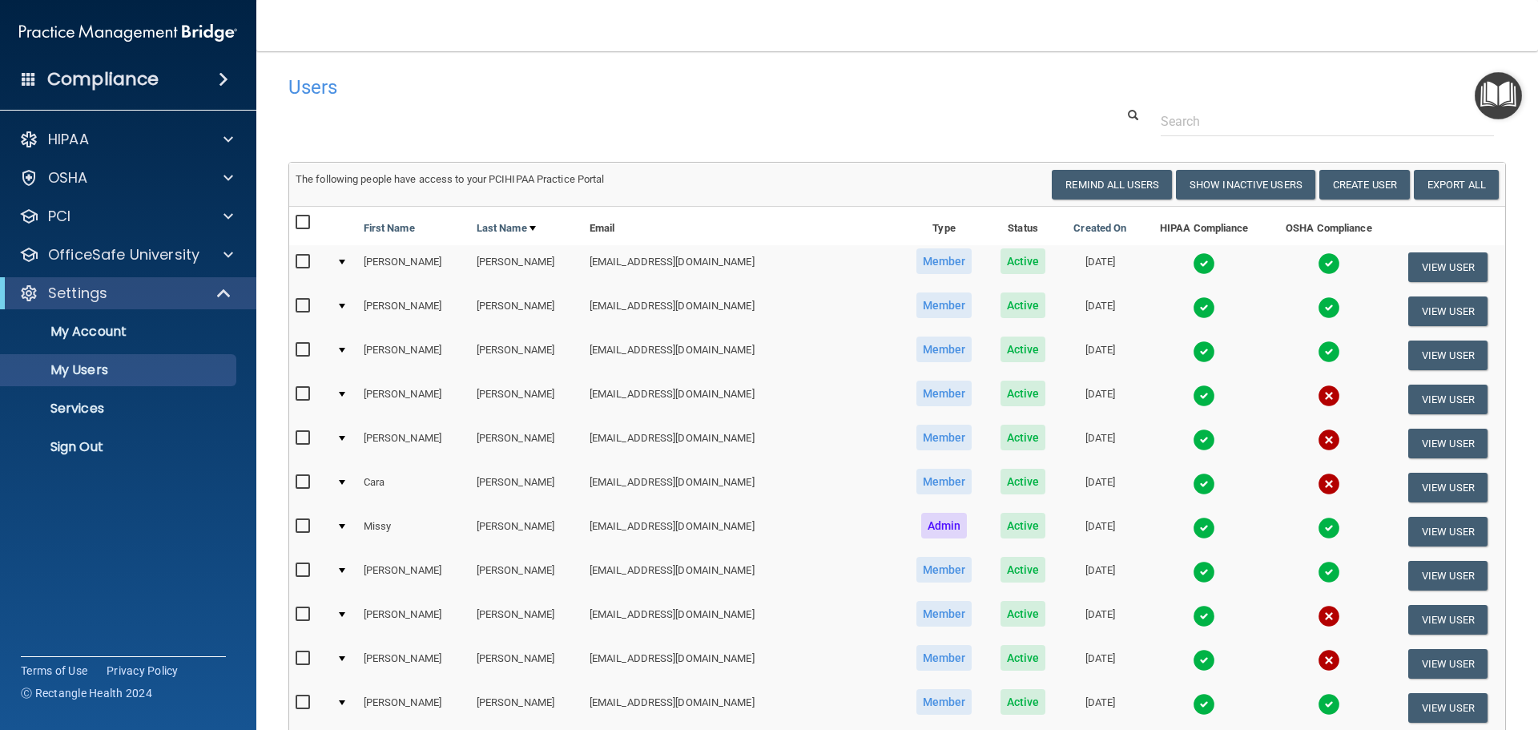
click at [1318, 267] on img at bounding box center [1329, 263] width 22 height 22
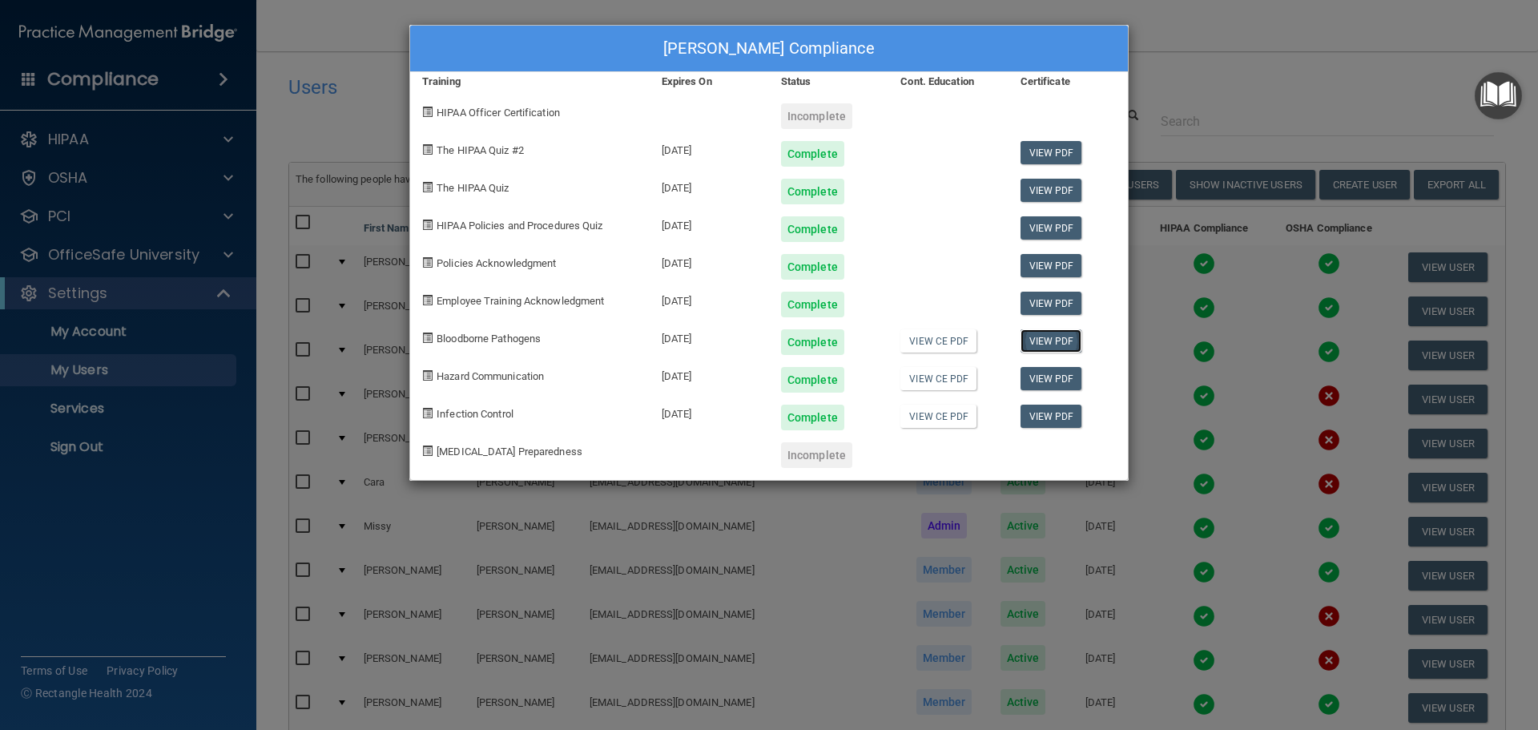
click at [1067, 341] on link "View PDF" at bounding box center [1052, 340] width 62 height 23
click at [1257, 50] on div "[PERSON_NAME] Compliance Training Expires On Status Cont. Education Certificate…" at bounding box center [769, 365] width 1538 height 730
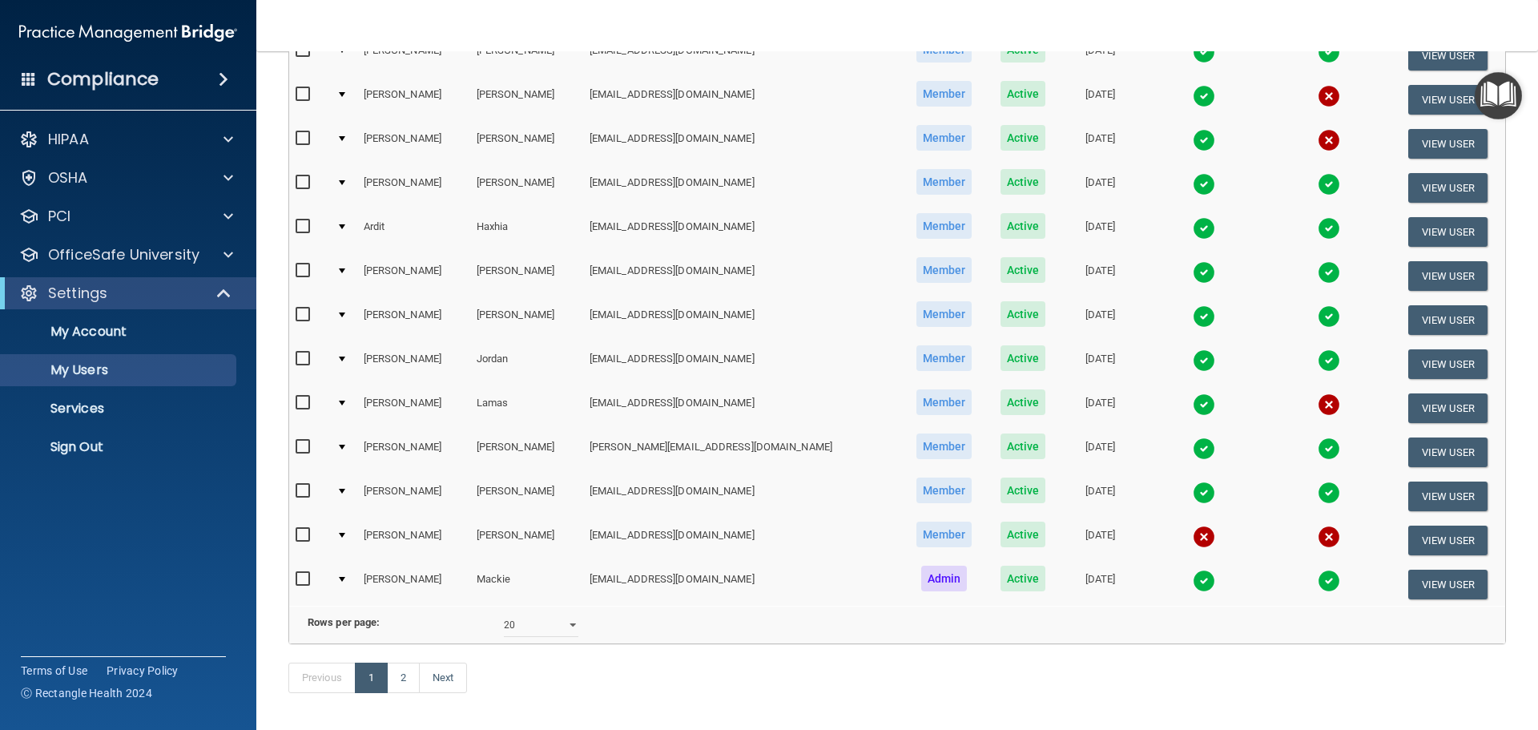
scroll to position [596, 0]
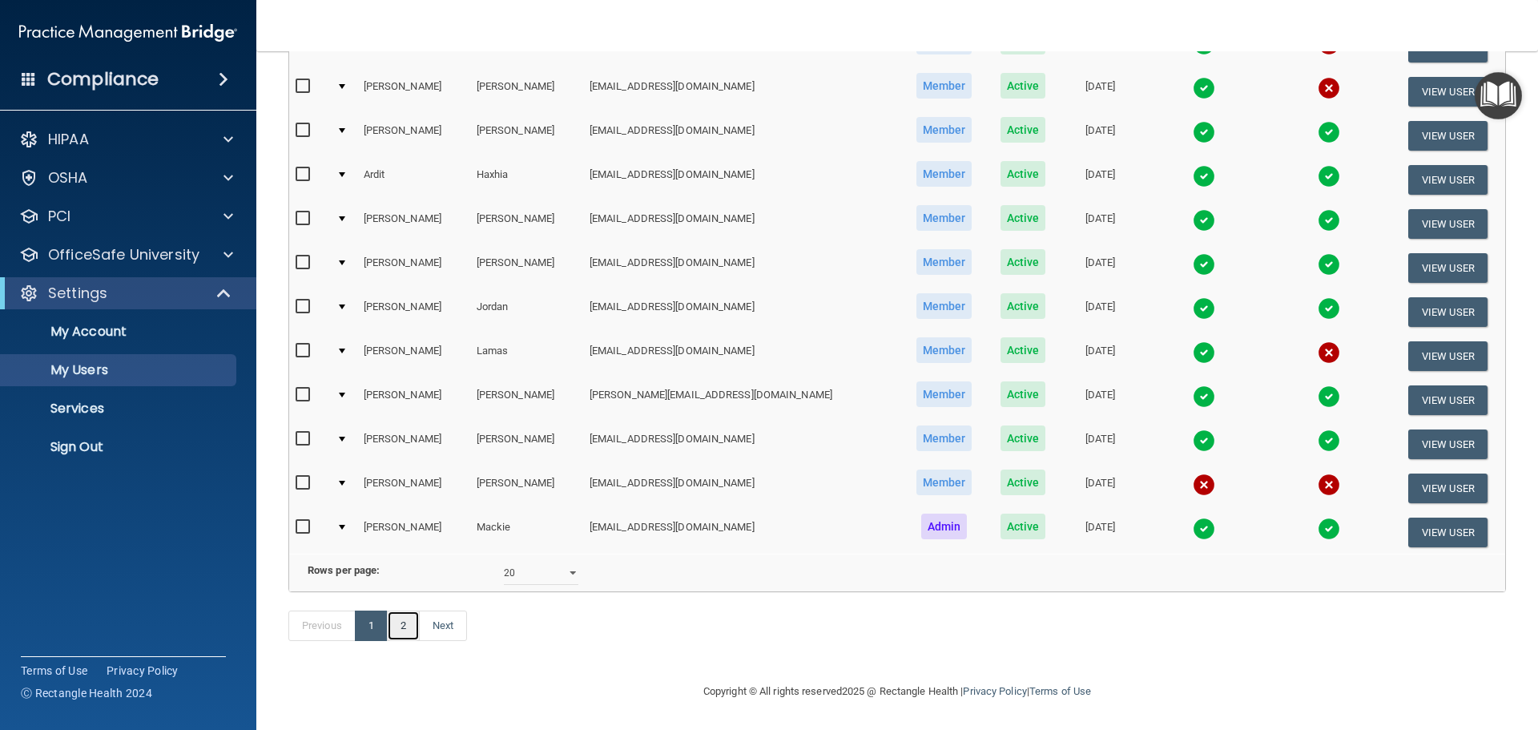
click at [401, 619] on link "2" at bounding box center [403, 625] width 33 height 30
select select "20"
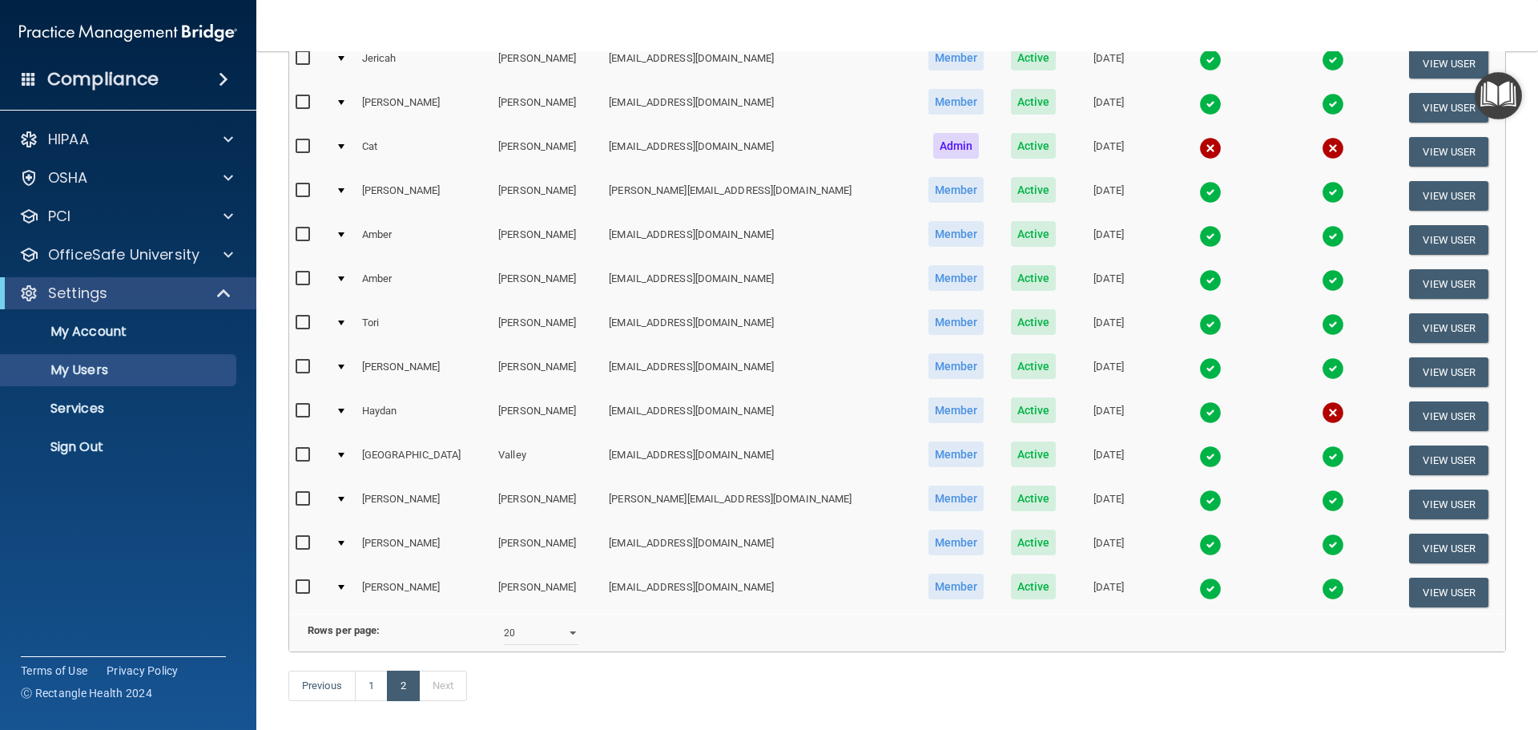
scroll to position [288, 0]
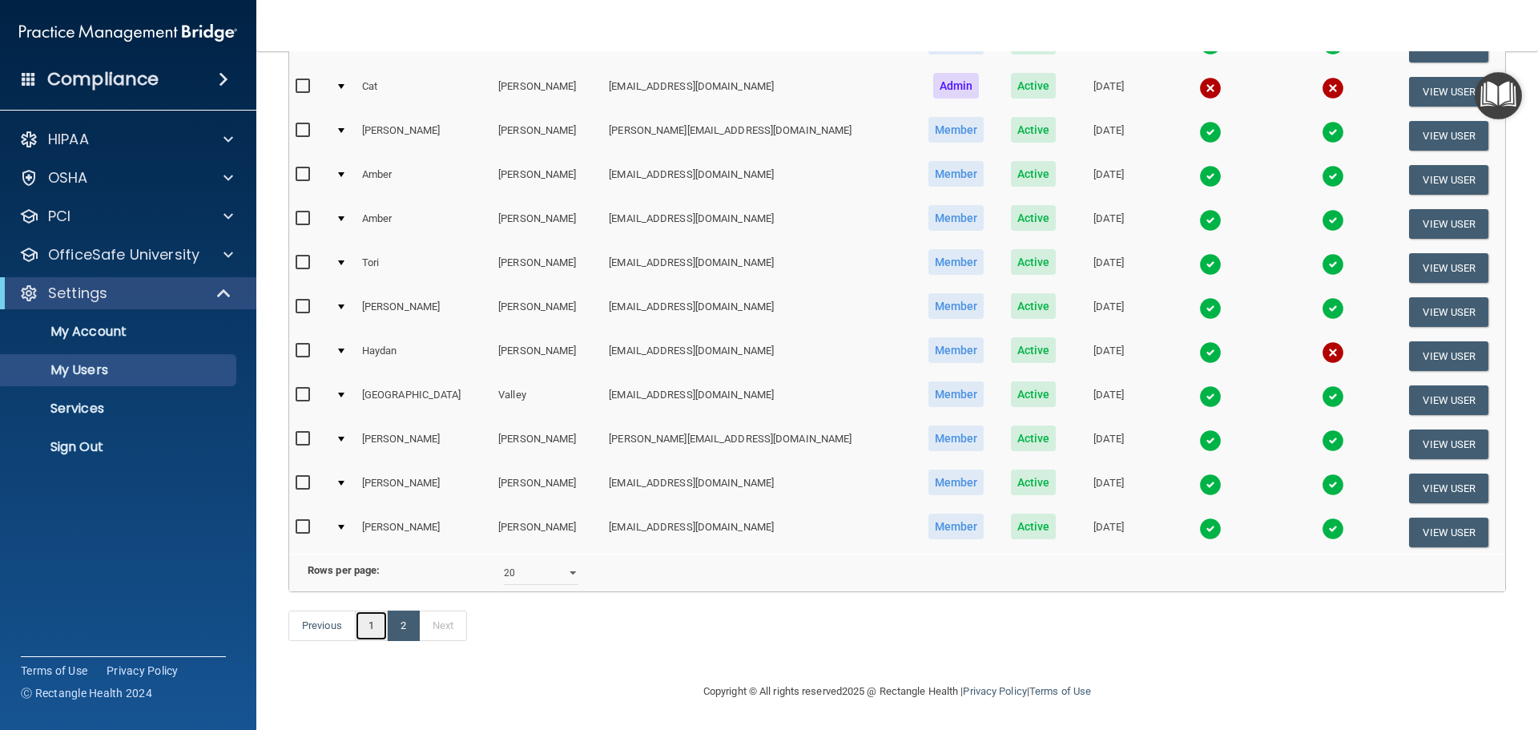
click at [378, 638] on link "1" at bounding box center [371, 625] width 33 height 30
select select "20"
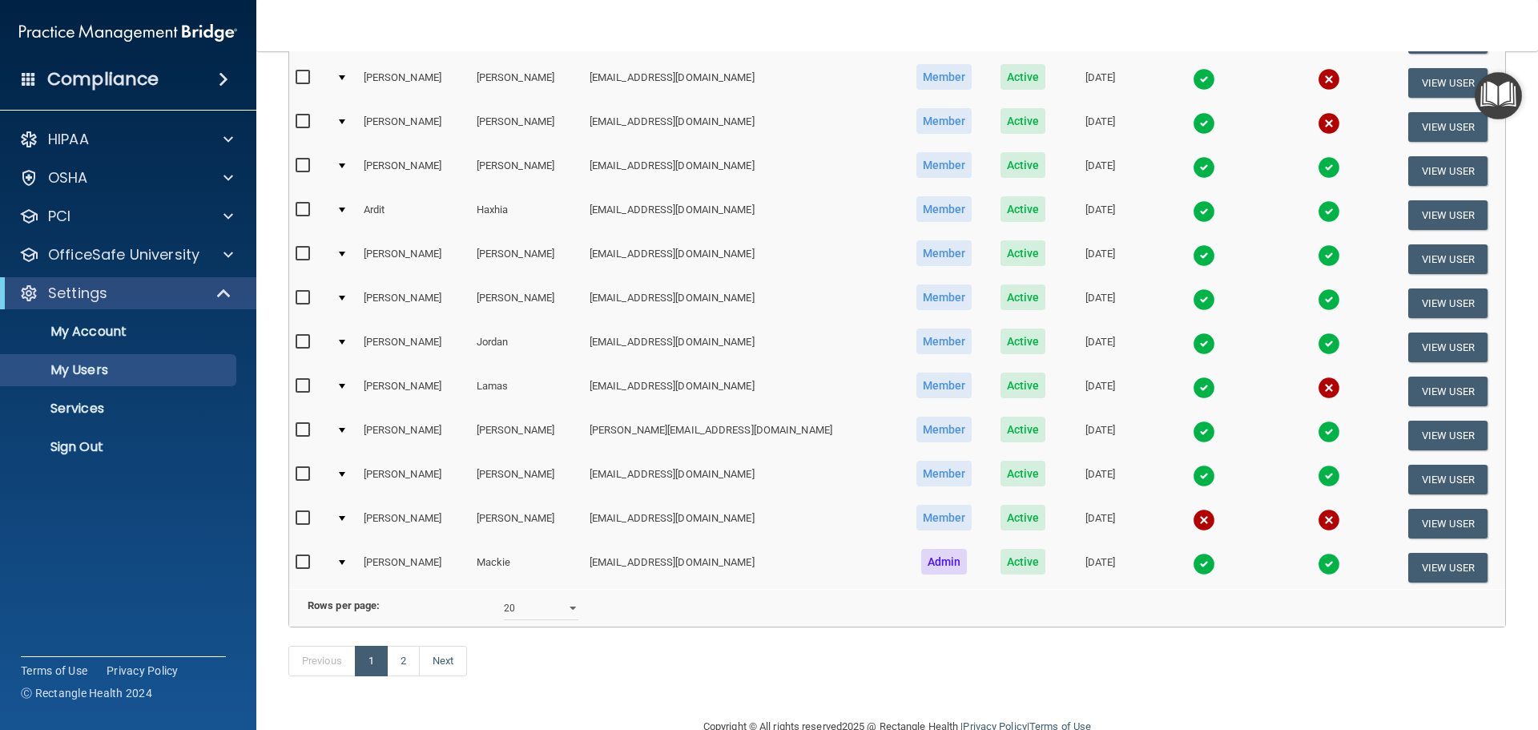
scroll to position [561, 0]
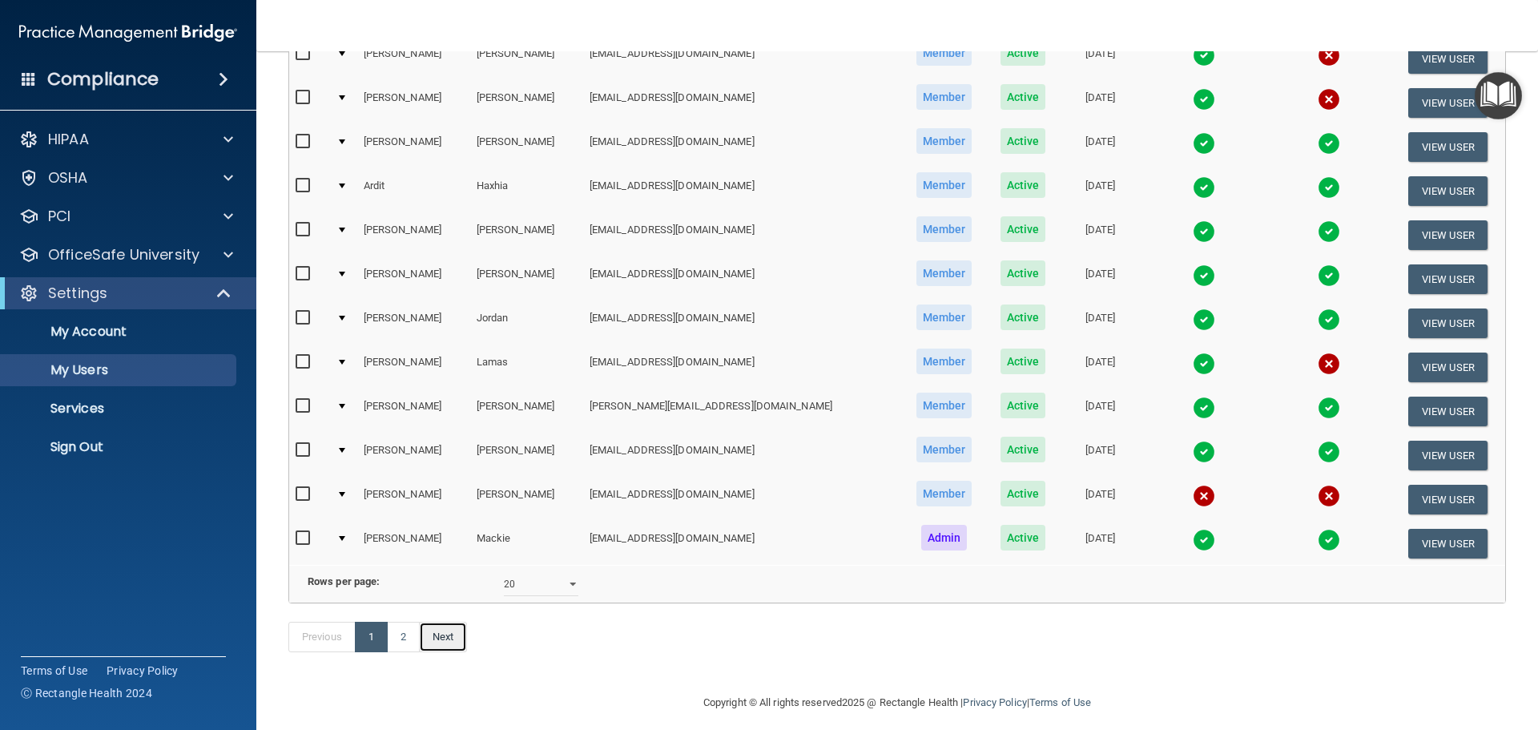
click at [457, 652] on link "Next" at bounding box center [443, 637] width 48 height 30
select select "20"
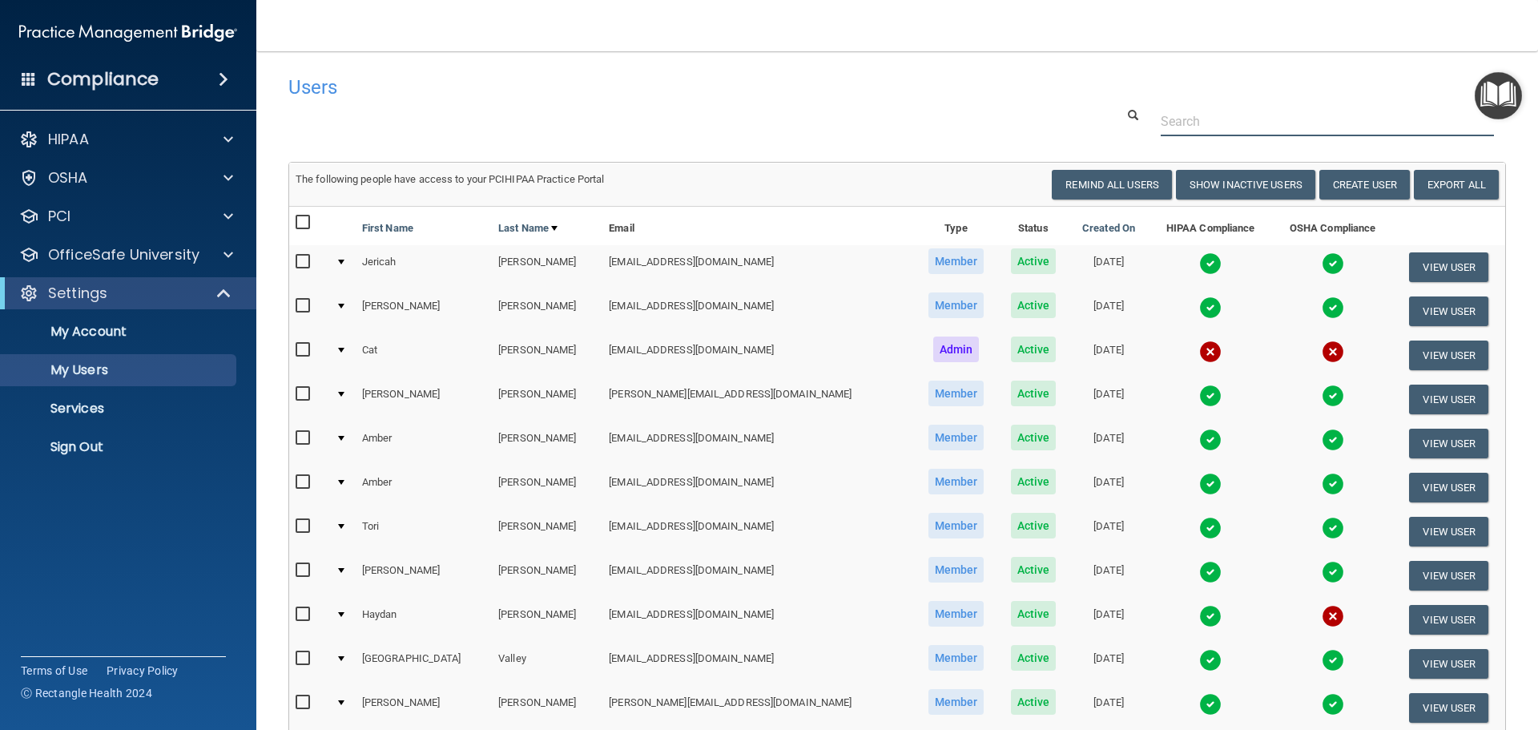
click at [1183, 129] on input "text" at bounding box center [1327, 122] width 333 height 30
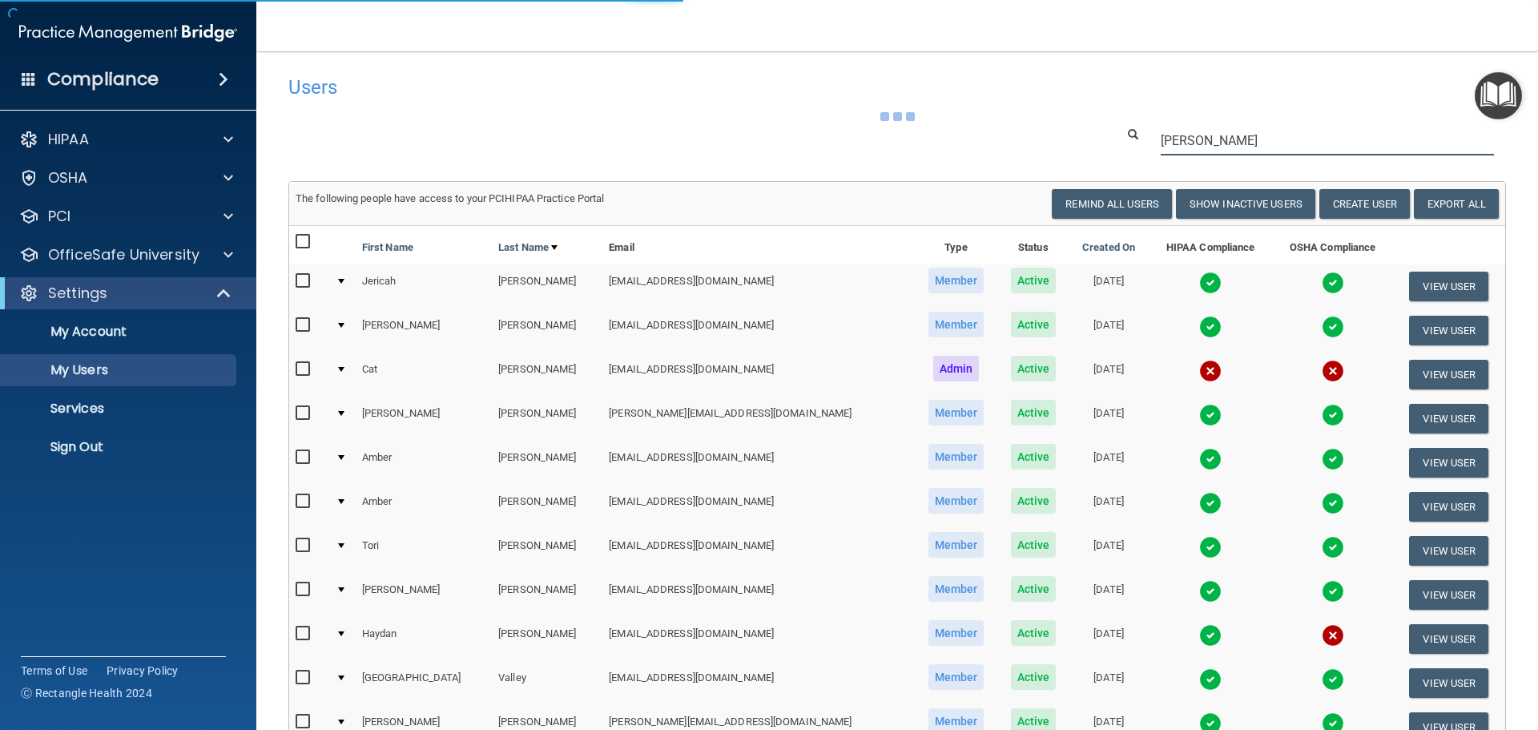
type input "[PERSON_NAME]"
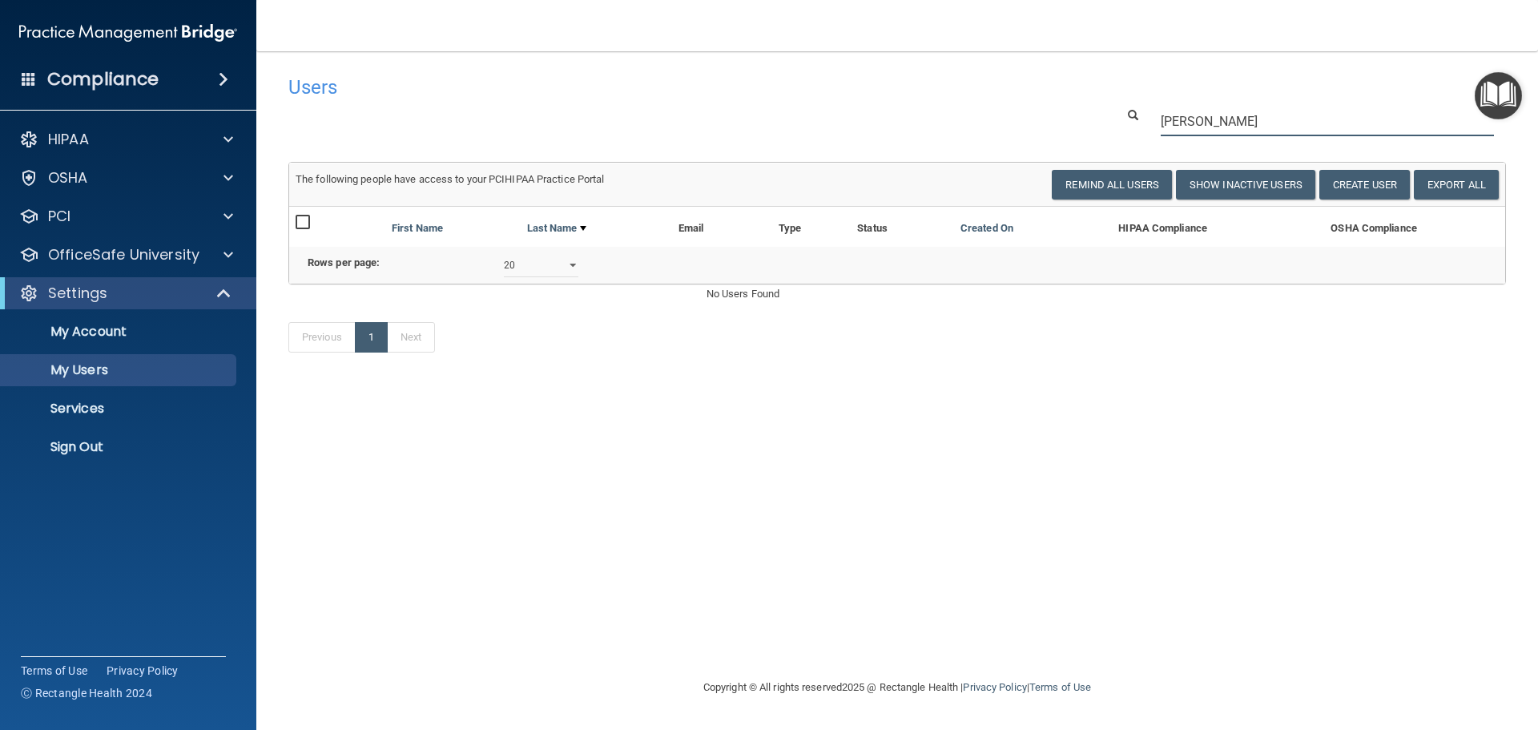
drag, startPoint x: 1246, startPoint y: 122, endPoint x: 1126, endPoint y: 129, distance: 119.6
click at [1126, 129] on div "[PERSON_NAME]" at bounding box center [1311, 122] width 414 height 30
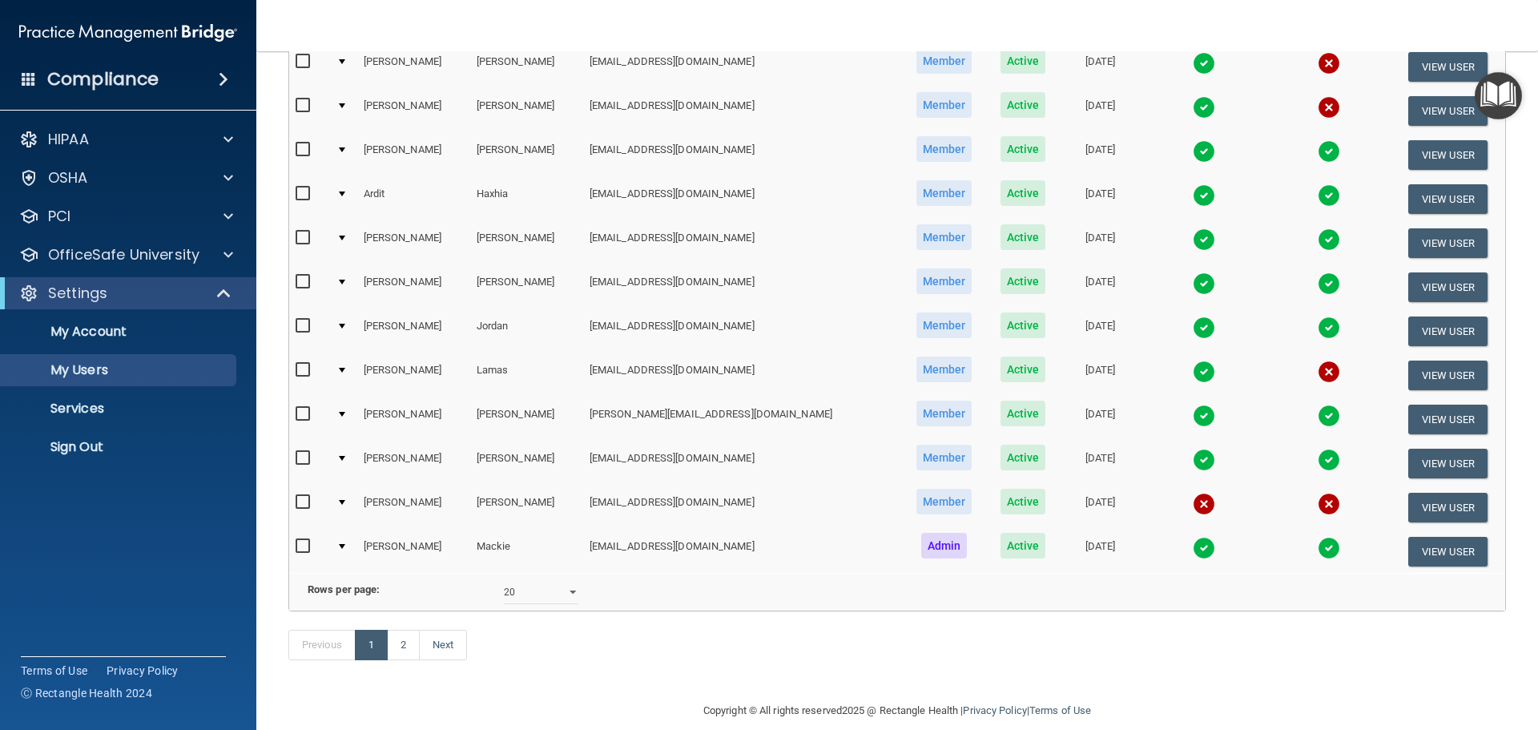
scroll to position [561, 0]
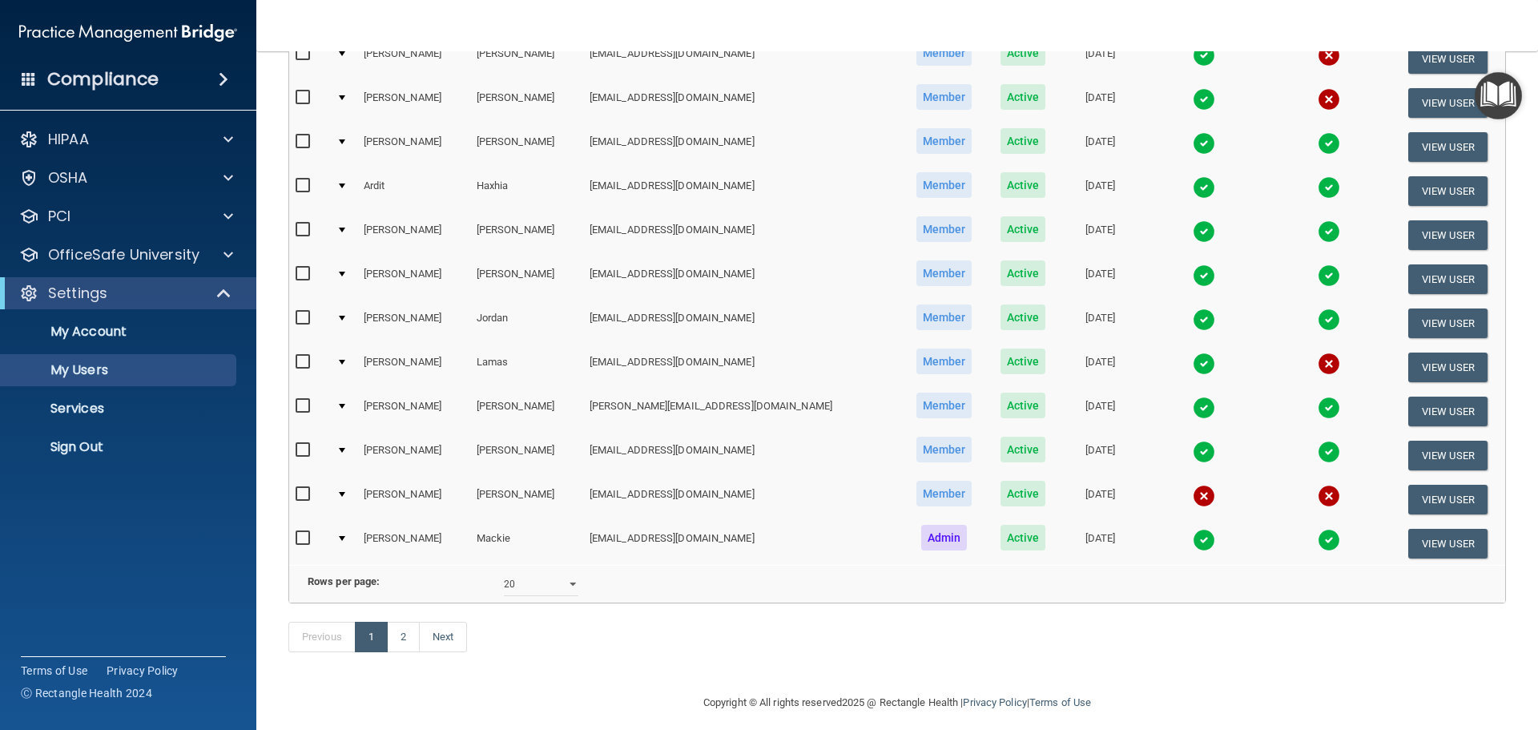
click at [228, 77] on span at bounding box center [224, 79] width 10 height 19
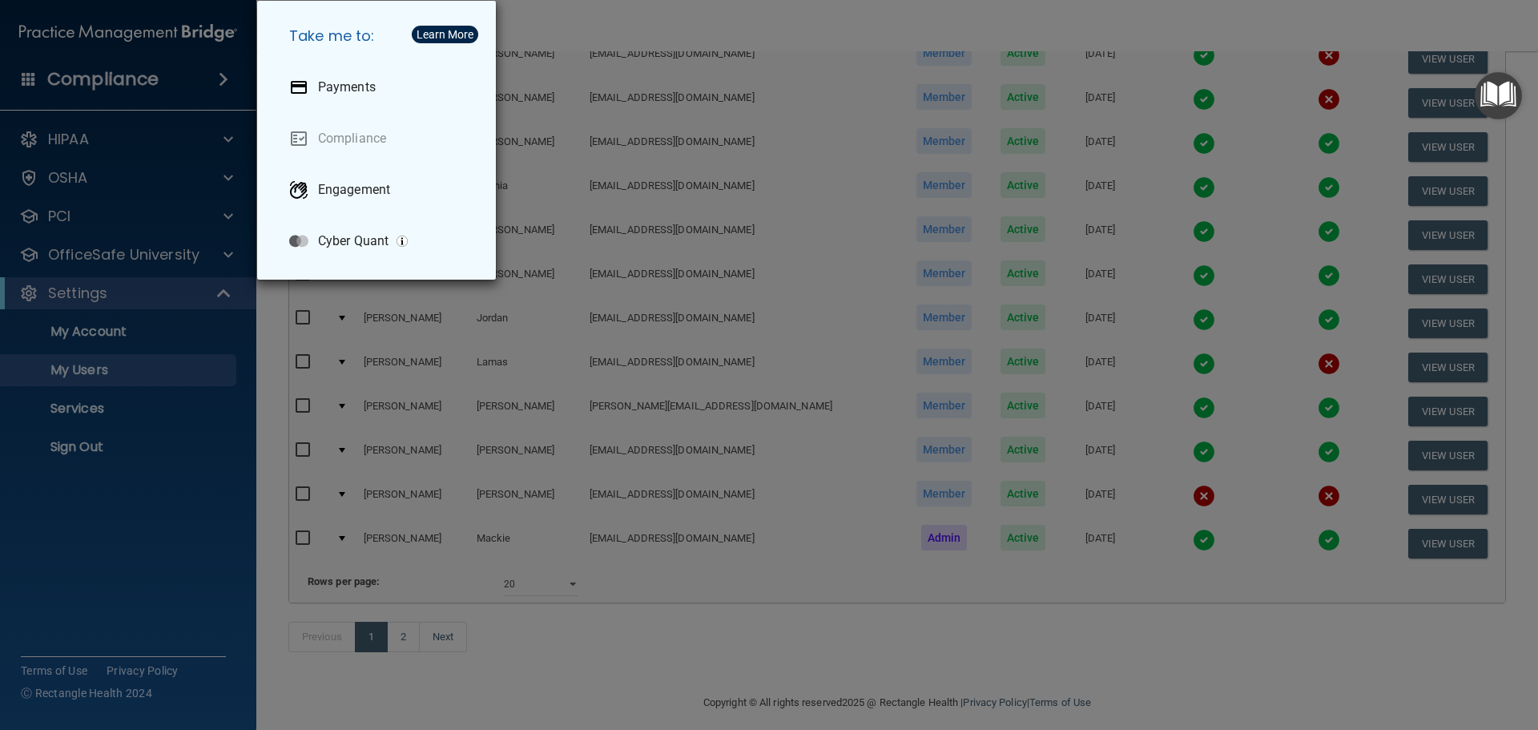
click at [91, 364] on div "Take me to: Payments Compliance Engagement Cyber Quant" at bounding box center [769, 365] width 1538 height 730
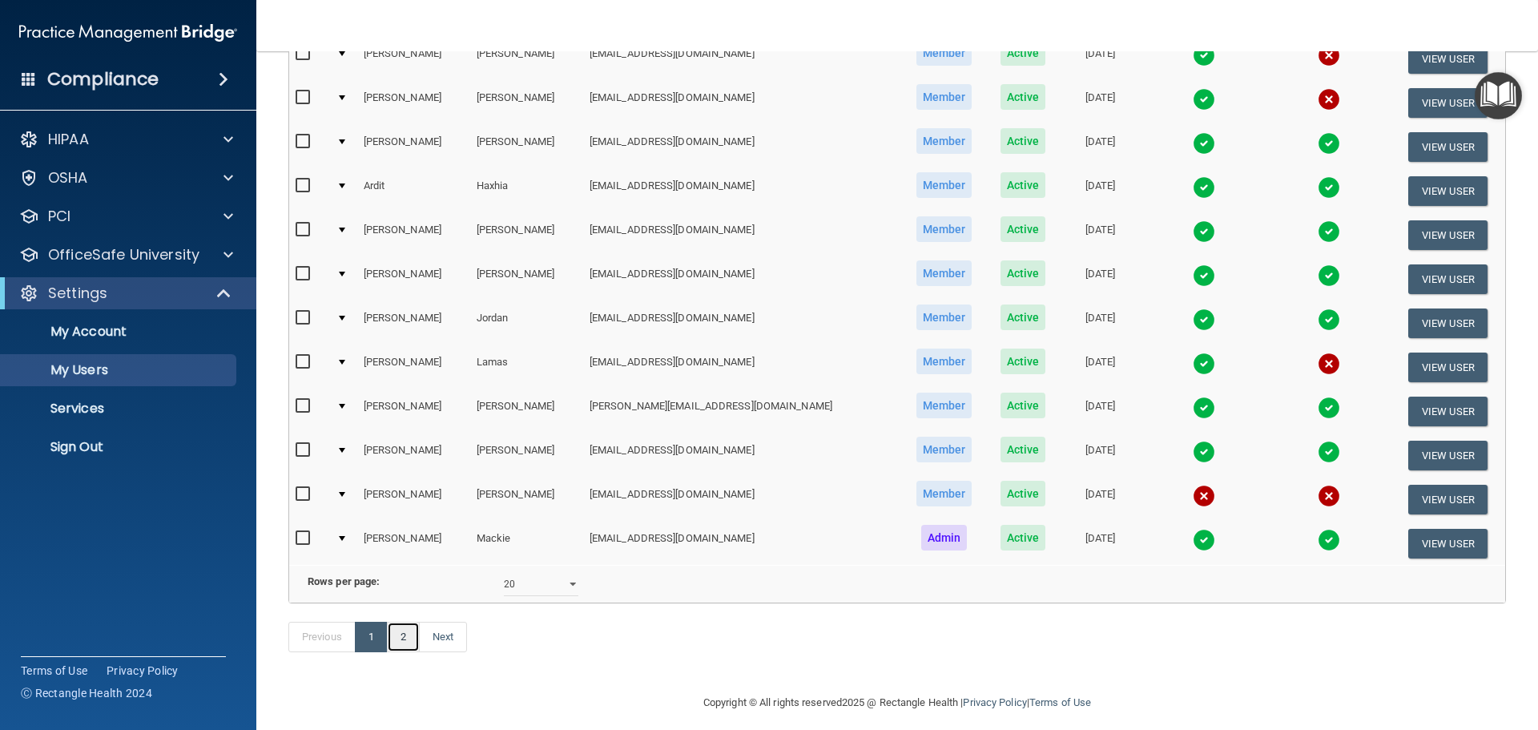
click at [413, 652] on link "2" at bounding box center [403, 637] width 33 height 30
select select "20"
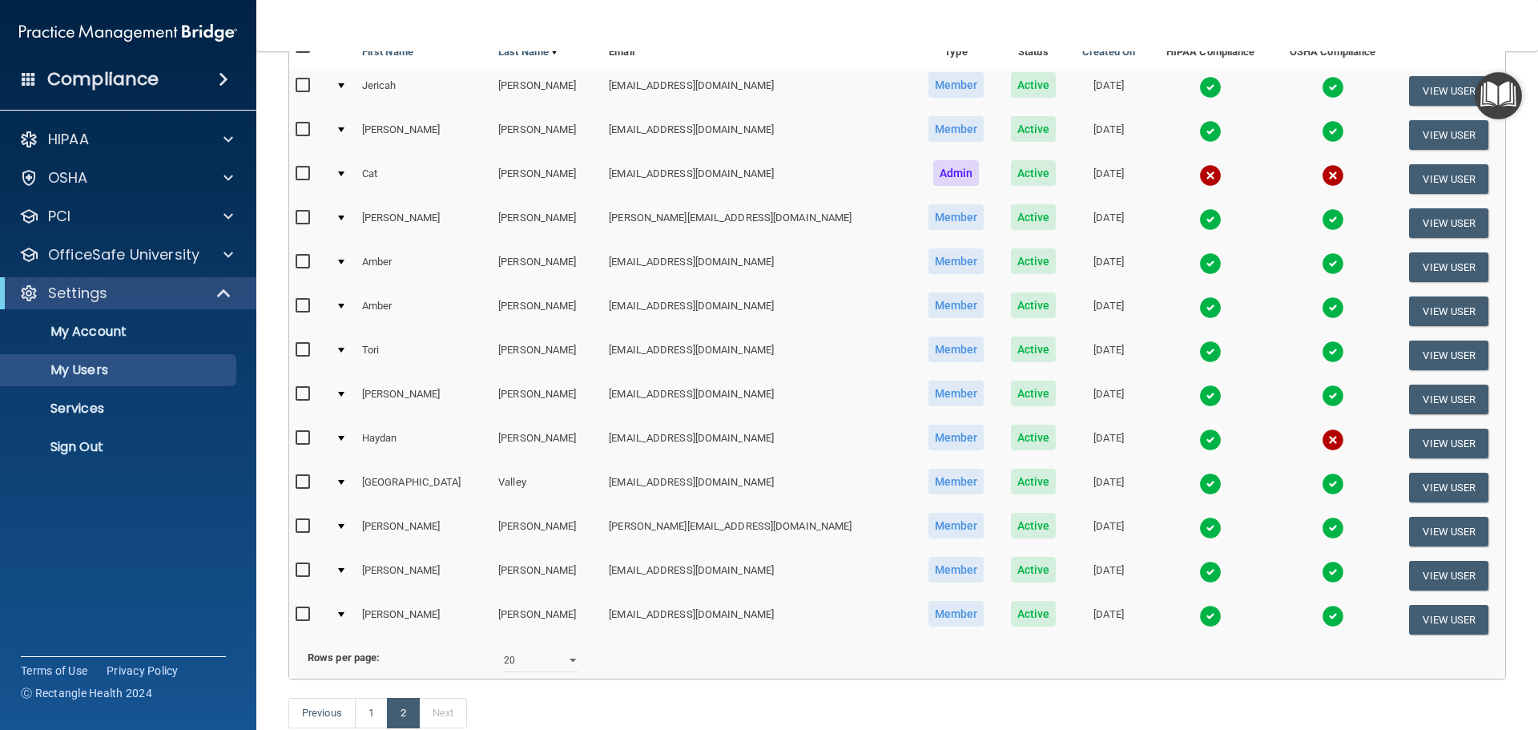
scroll to position [240, 0]
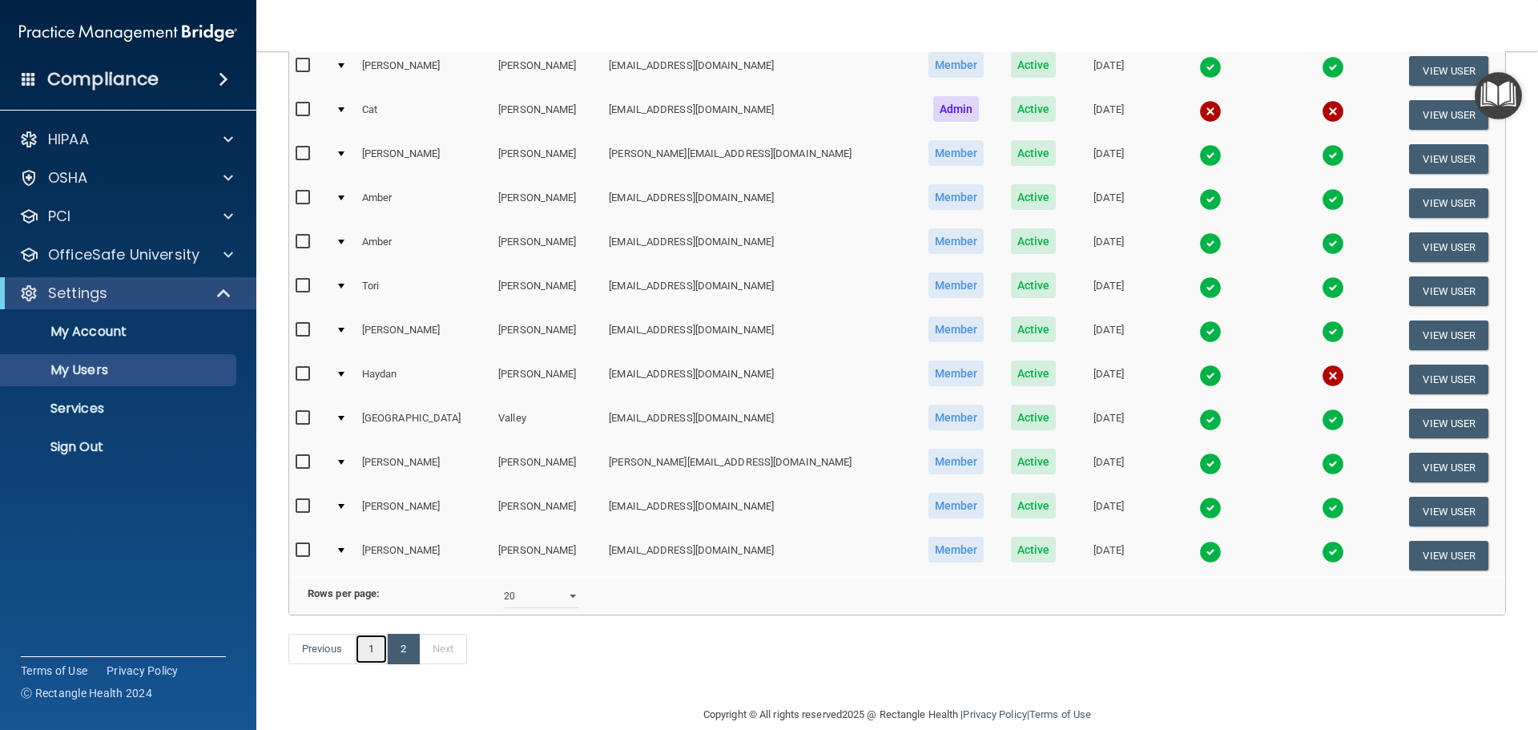
click at [371, 664] on link "1" at bounding box center [371, 649] width 33 height 30
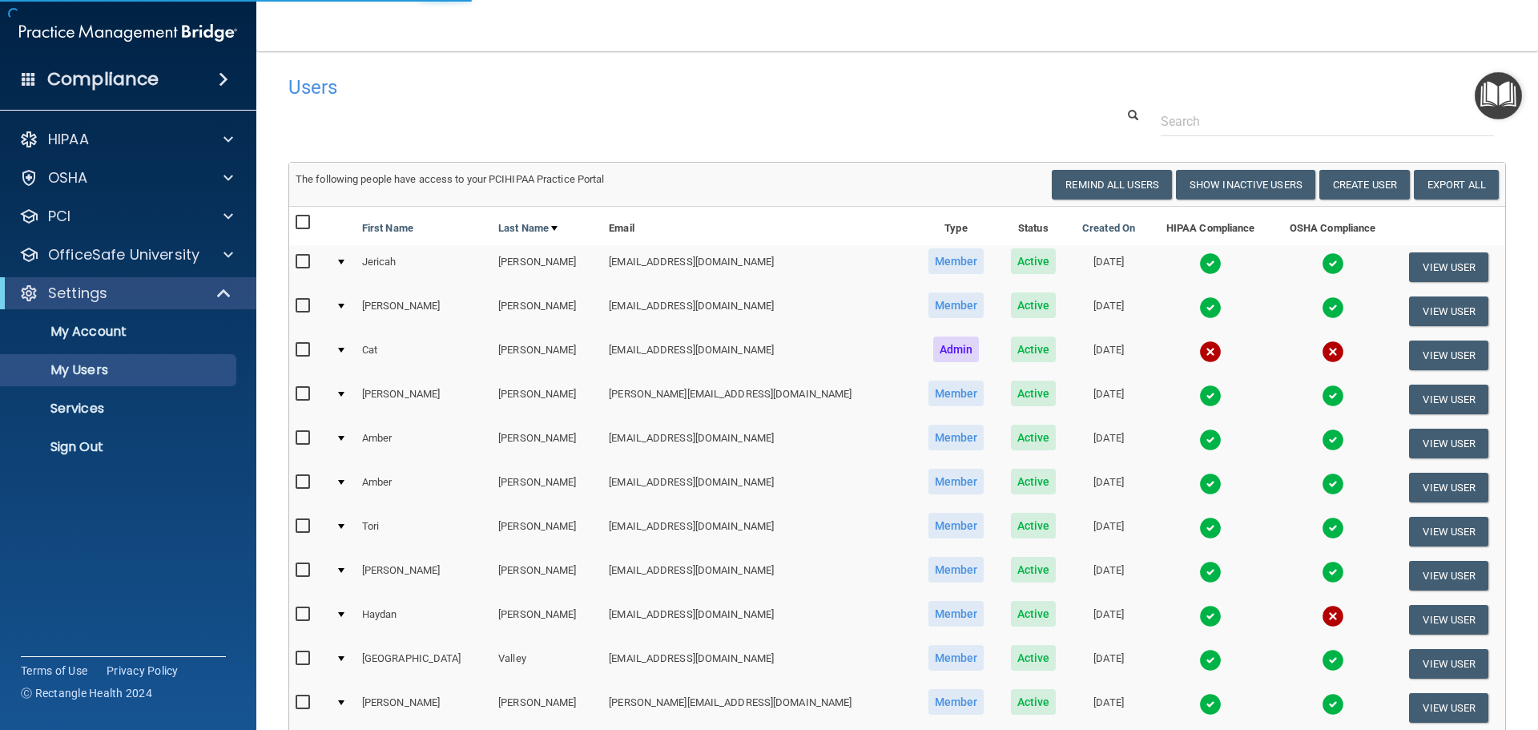
select select "20"
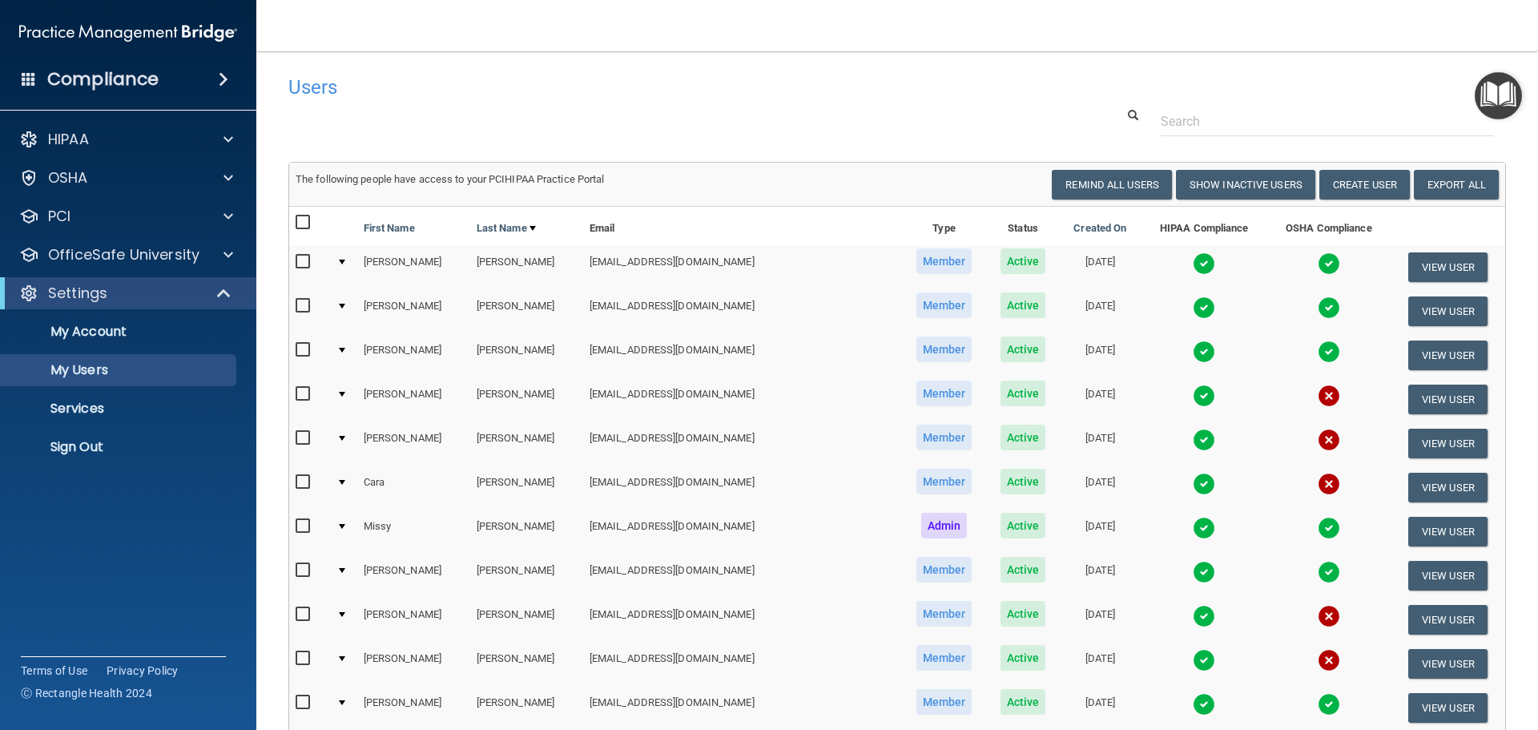
click at [1193, 573] on img at bounding box center [1204, 572] width 22 height 22
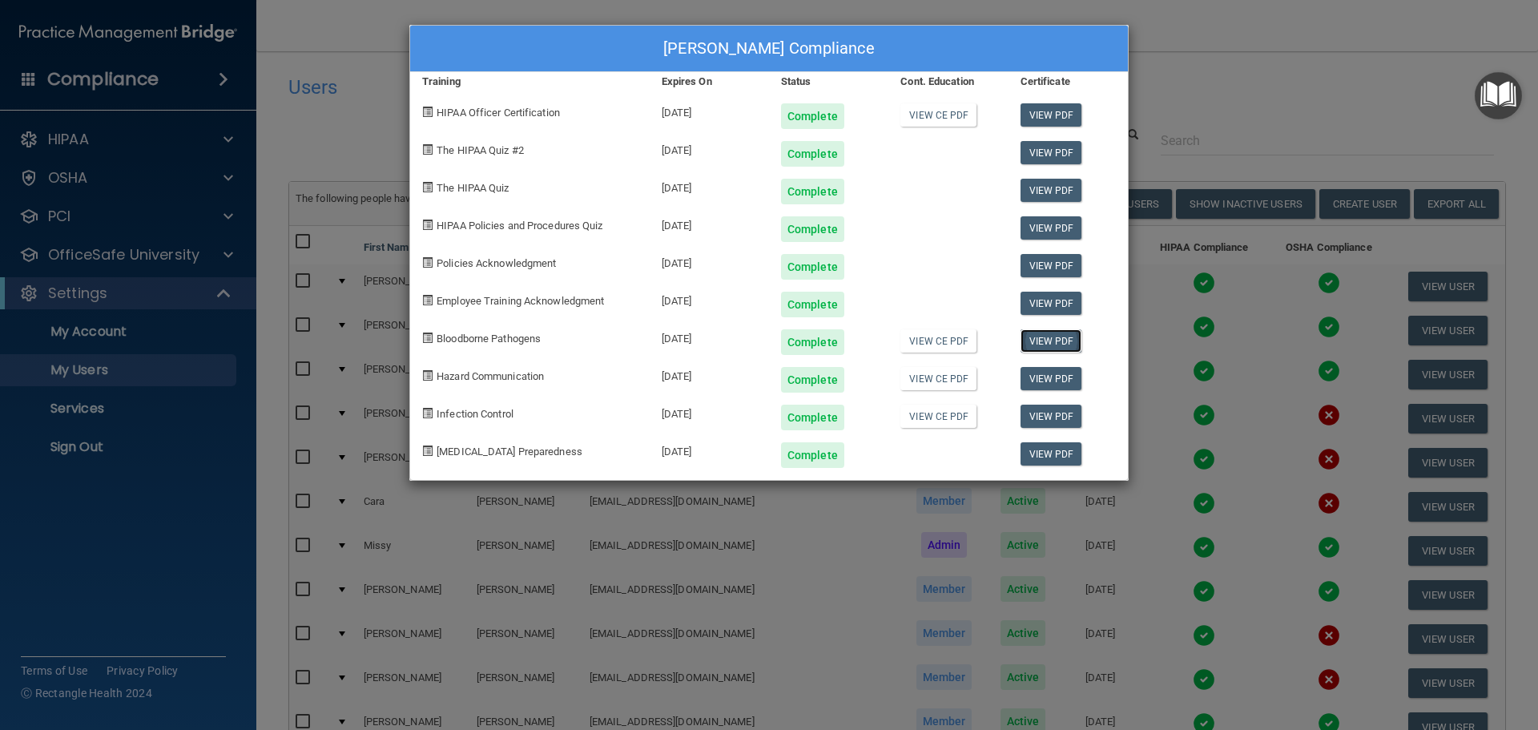
click at [1058, 345] on link "View PDF" at bounding box center [1052, 340] width 62 height 23
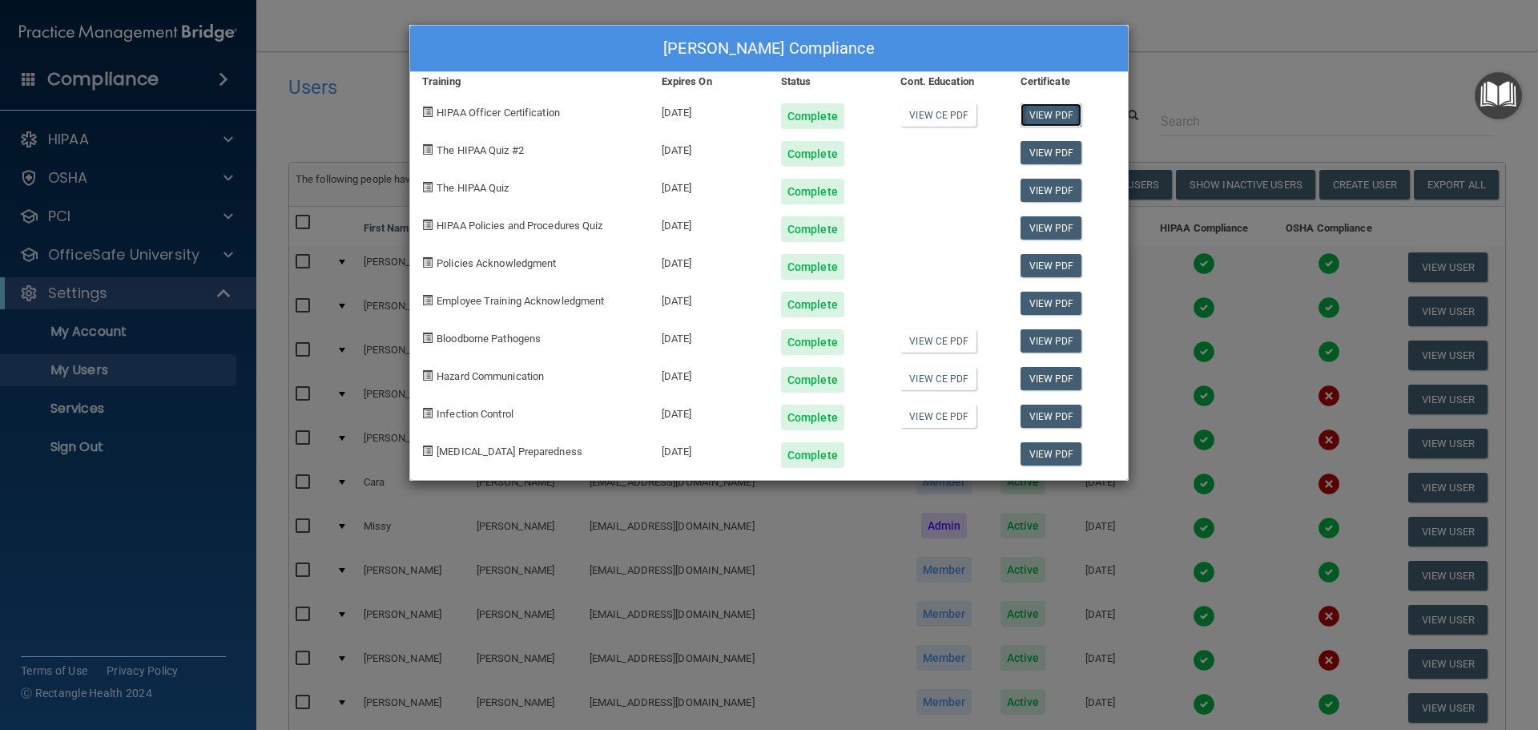
click at [1070, 104] on link "View PDF" at bounding box center [1052, 114] width 62 height 23
click at [1042, 155] on link "View PDF" at bounding box center [1052, 152] width 62 height 23
click at [1057, 190] on link "View PDF" at bounding box center [1052, 190] width 62 height 23
click at [1061, 227] on link "View PDF" at bounding box center [1052, 227] width 62 height 23
click at [1255, 62] on div "[PERSON_NAME] Compliance Training Expires On Status Cont. Education Certificate…" at bounding box center [769, 365] width 1538 height 730
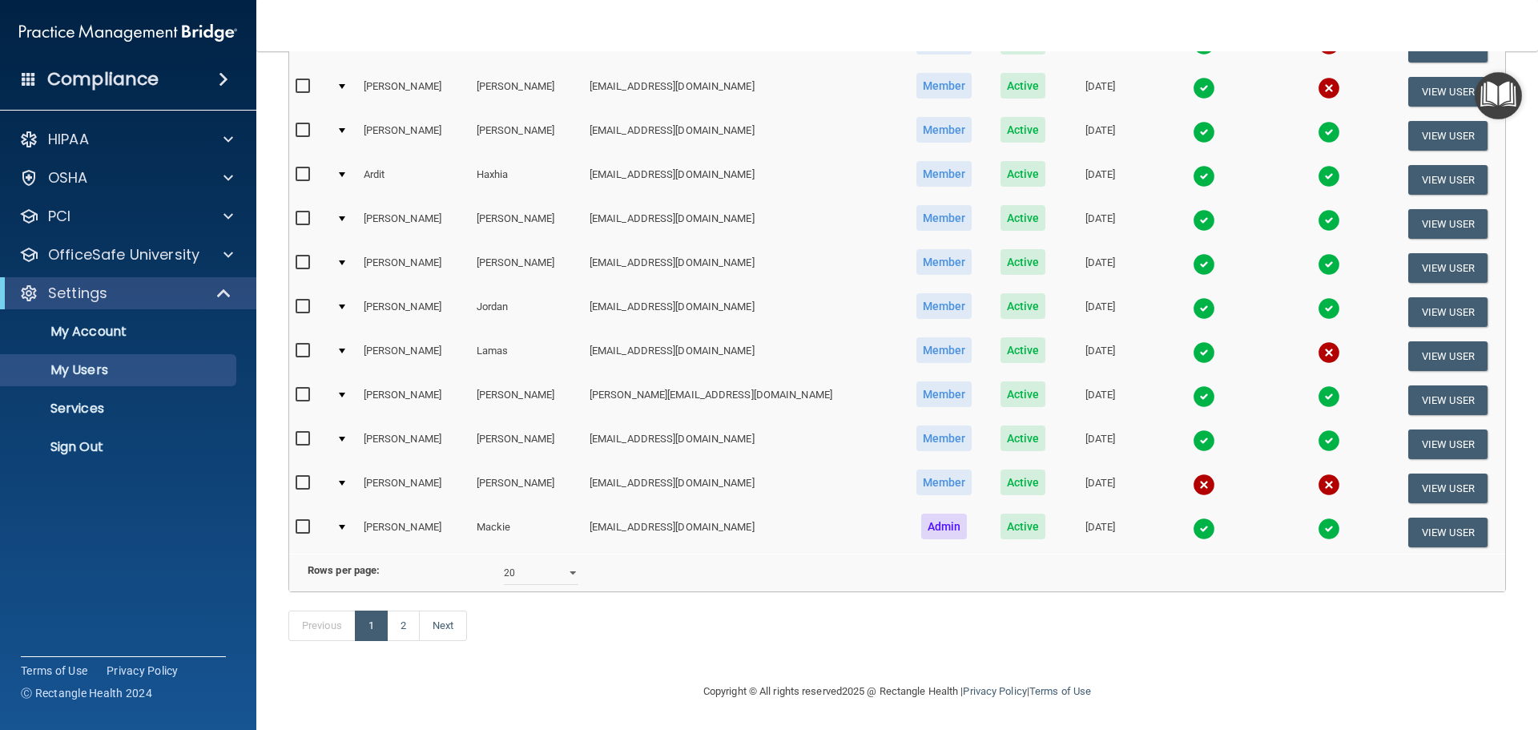
scroll to position [596, 0]
drag, startPoint x: 404, startPoint y: 632, endPoint x: 701, endPoint y: 521, distance: 317.4
click at [404, 633] on link "2" at bounding box center [403, 625] width 33 height 30
select select "20"
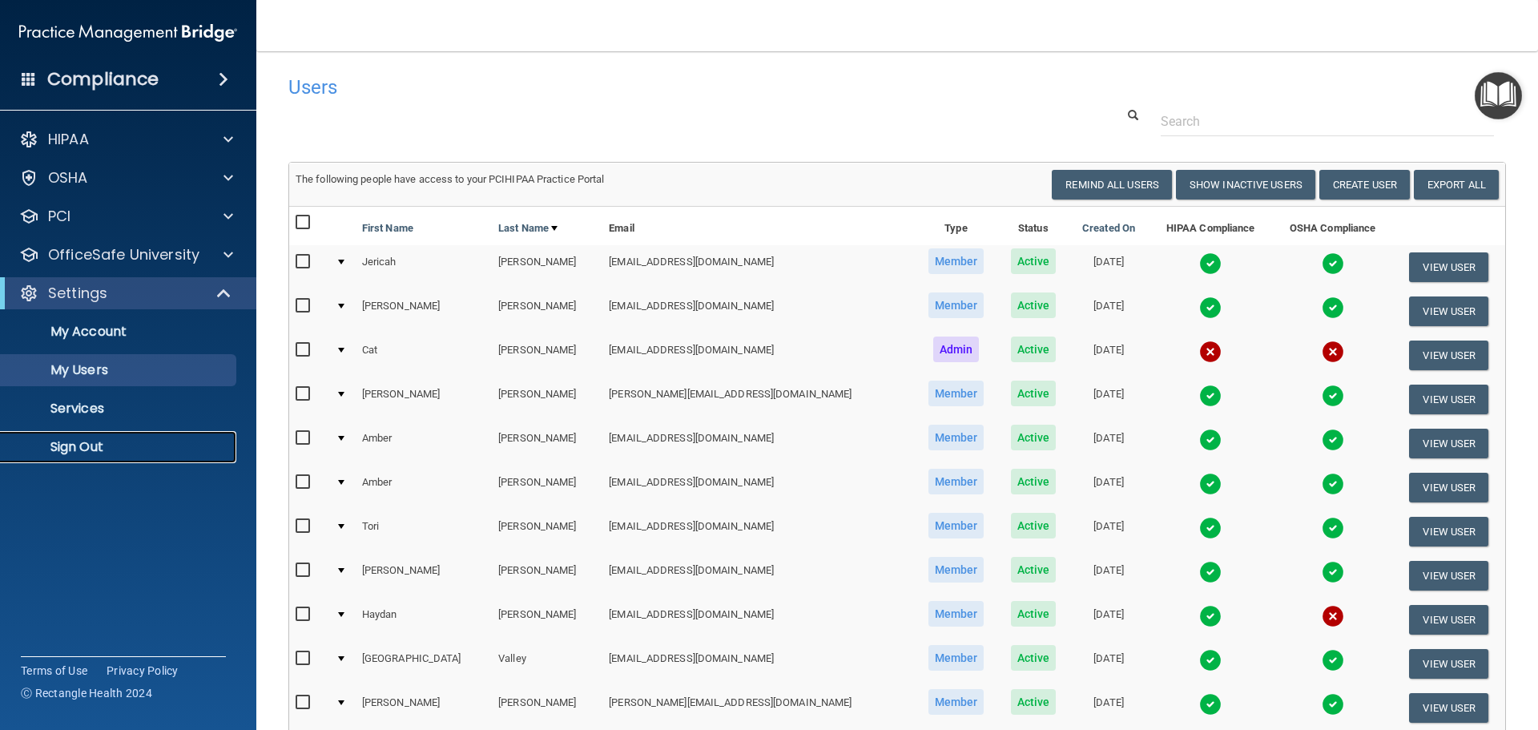
click at [79, 453] on p "Sign Out" at bounding box center [119, 447] width 219 height 16
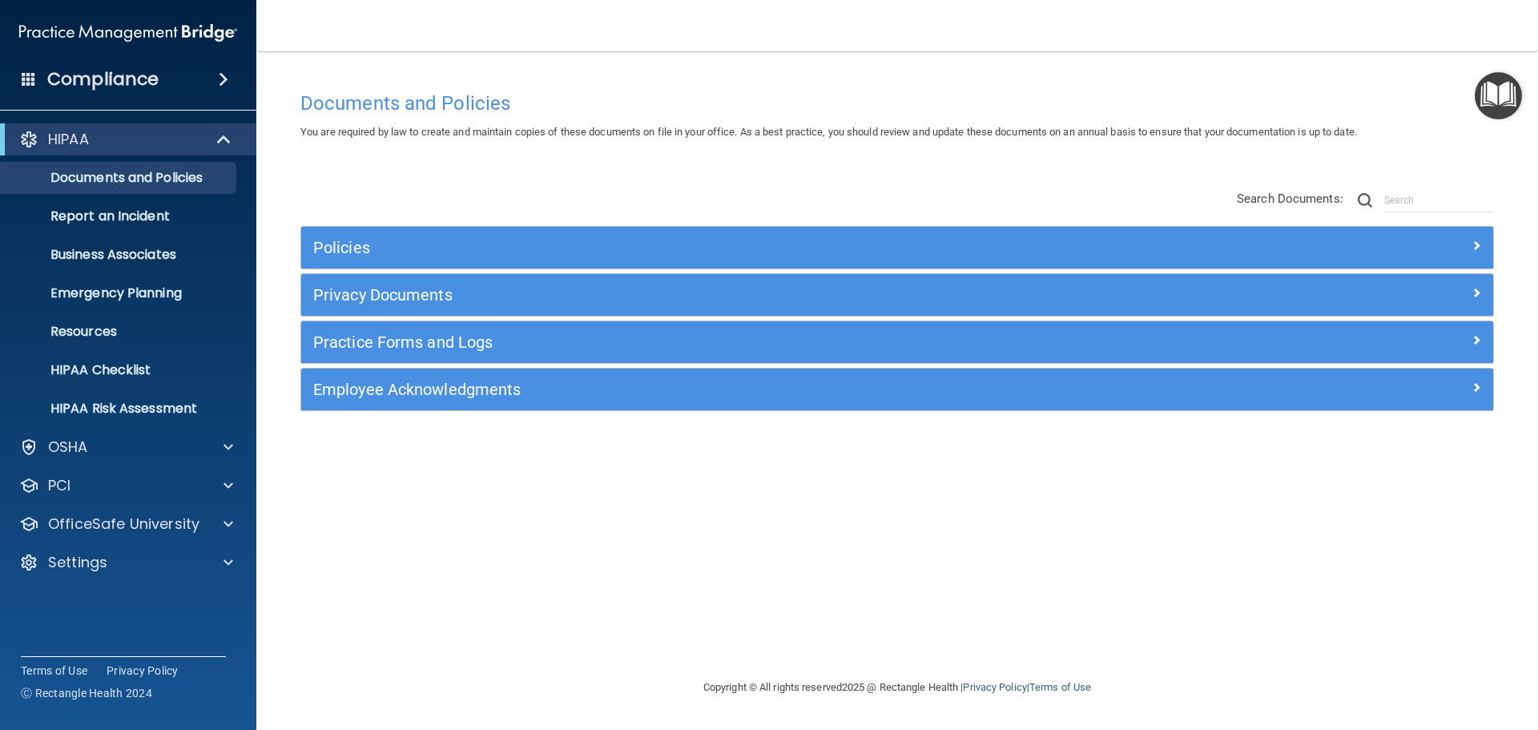
click at [1065, 674] on div "Copyright © All rights reserved 2025 @ Rectangle Health | Privacy Policy | Term…" at bounding box center [897, 687] width 585 height 51
